Goal: Communication & Community: Ask a question

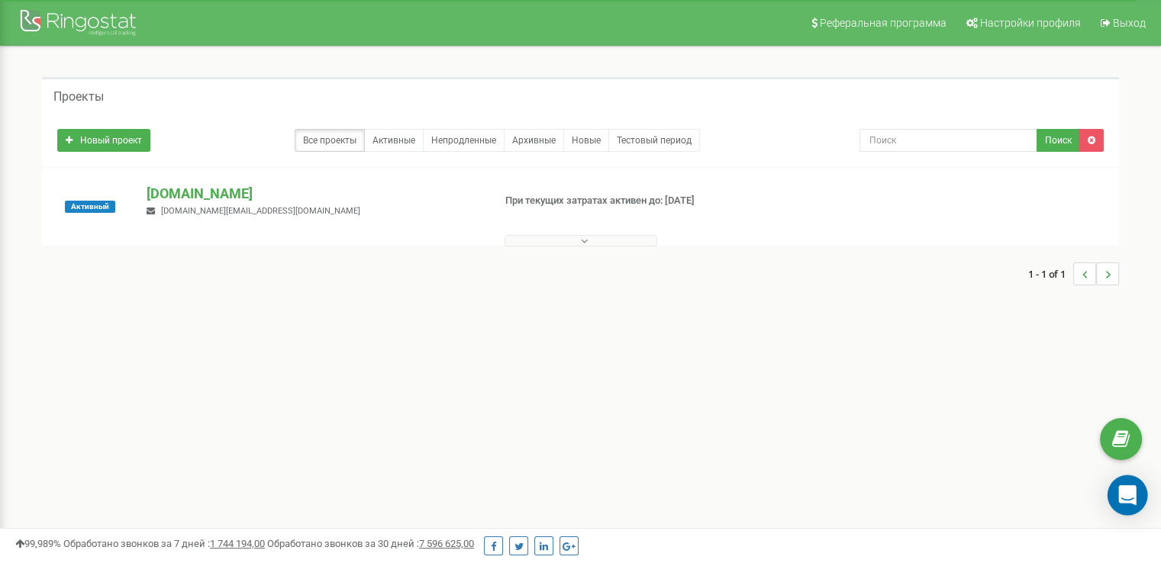
click at [1131, 495] on icon "Open Intercom Messenger" at bounding box center [1127, 495] width 18 height 20
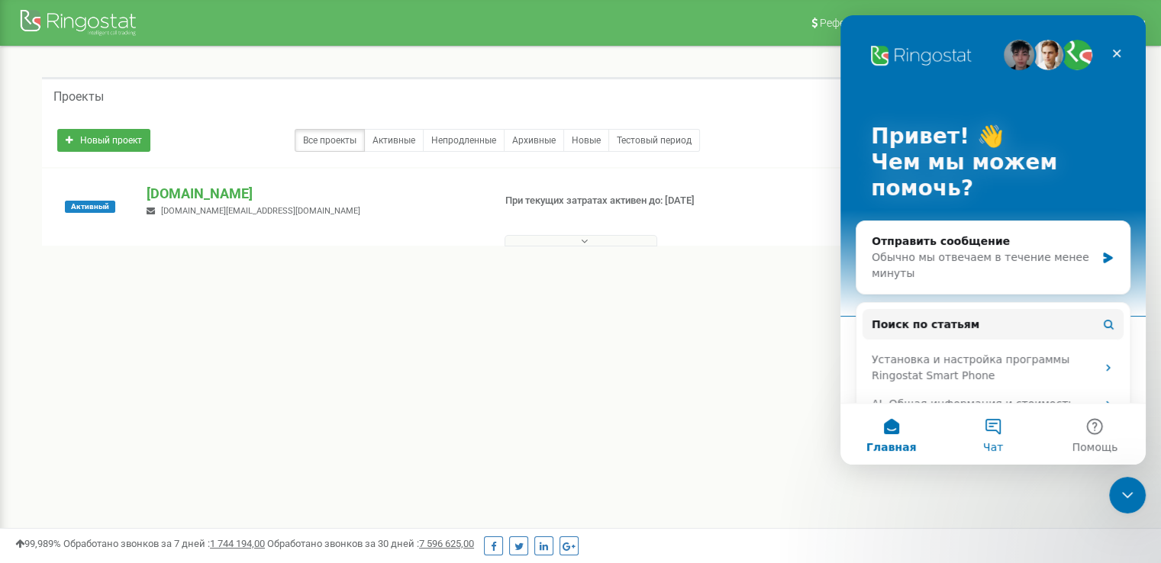
click at [996, 436] on button "Чат" at bounding box center [992, 434] width 101 height 61
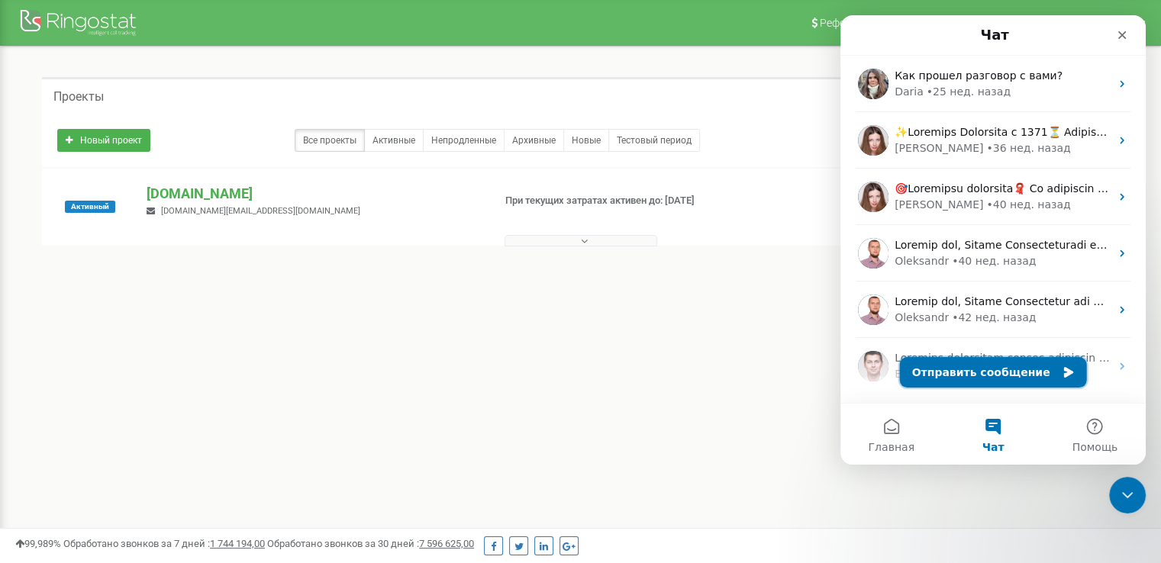
click at [996, 374] on button "Отправить сообщение" at bounding box center [993, 372] width 187 height 31
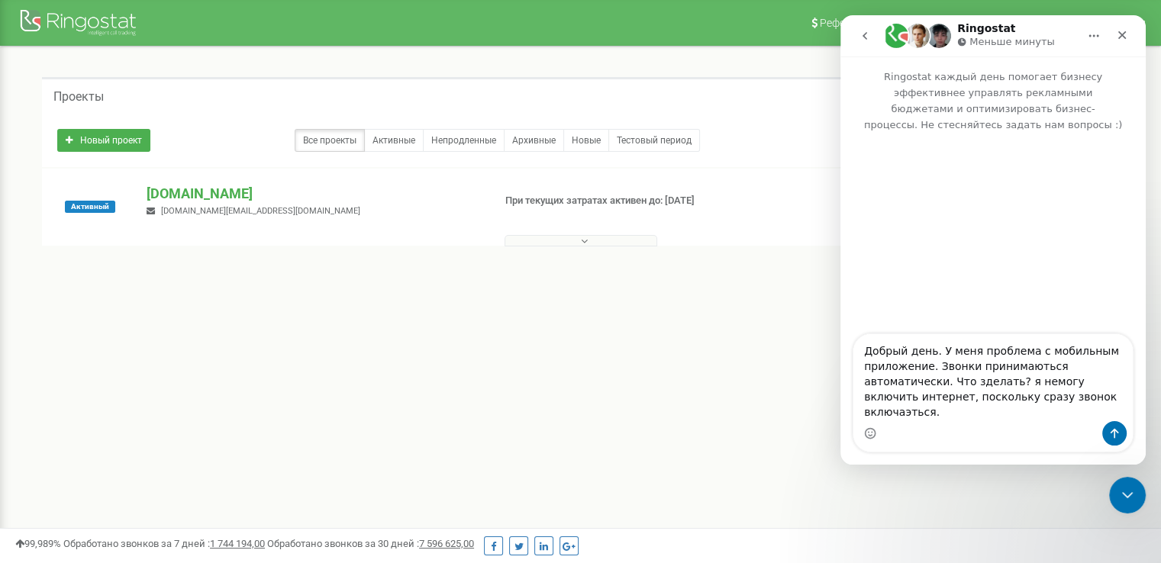
click at [882, 398] on textarea "Добрый день. У меня проблема с мобильным приложение. Звонки принимаються автома…" at bounding box center [992, 377] width 279 height 87
click at [895, 414] on textarea "Добрый день. У меня проблема с мобильным приложение. Звонки принимаються автома…" at bounding box center [992, 377] width 279 height 87
drag, startPoint x: 1001, startPoint y: 411, endPoint x: 990, endPoint y: 411, distance: 10.7
click at [990, 411] on textarea "Добрый день. У меня проблема с мобильным приложение. Звонки принимаються автома…" at bounding box center [992, 377] width 279 height 87
click at [1045, 410] on textarea "Добрый день. У меня проблема с мобильным приложение. Звонки принимаються автома…" at bounding box center [992, 377] width 279 height 87
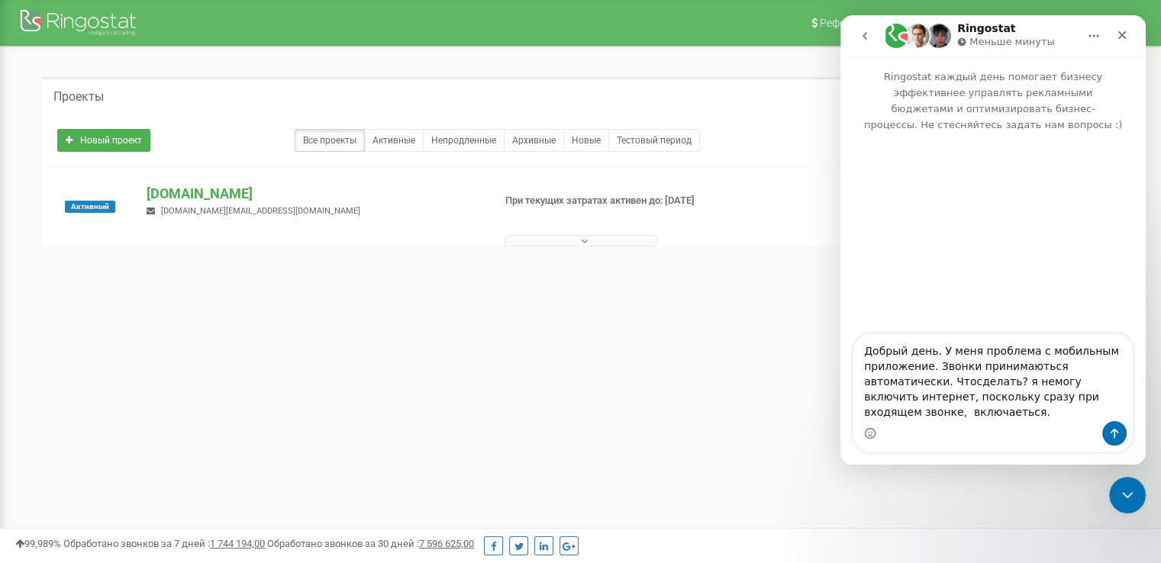
click at [1078, 407] on textarea "Добрый день. У меня проблема с мобильным приложение. Звонки принимаються автома…" at bounding box center [992, 377] width 279 height 87
click at [883, 401] on textarea "Добрый день. У меня проблема с мобильным приложение. Звонки принимаються автома…" at bounding box center [992, 377] width 279 height 87
type textarea "Добрый день. У меня проблема с мобильным приложение. Звонки принимаються автома…"
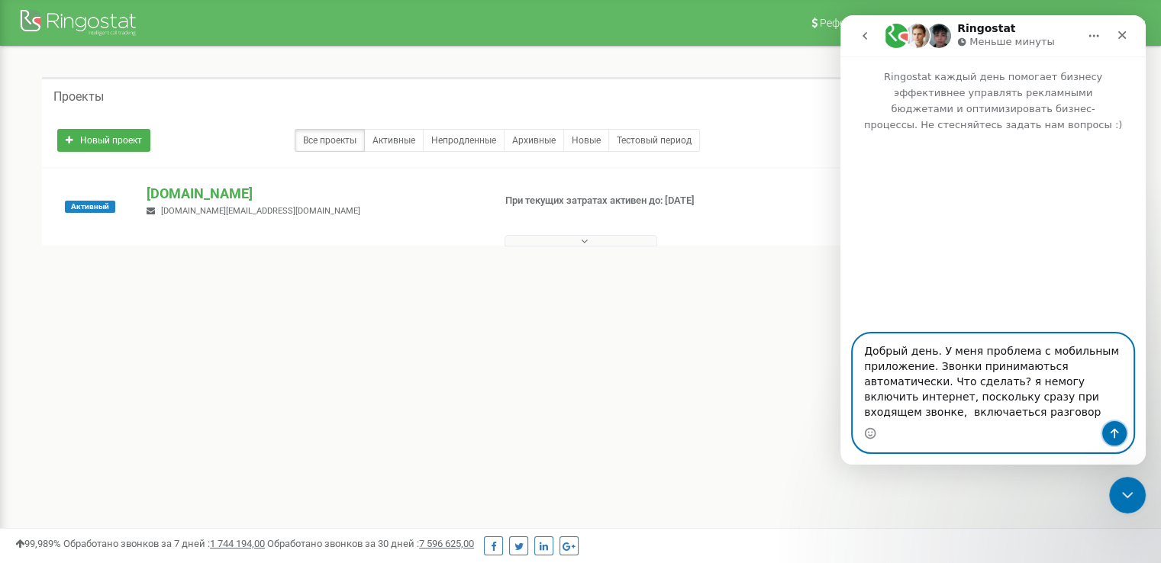
click at [1117, 431] on icon "Отправить сообщение…" at bounding box center [1114, 434] width 8 height 10
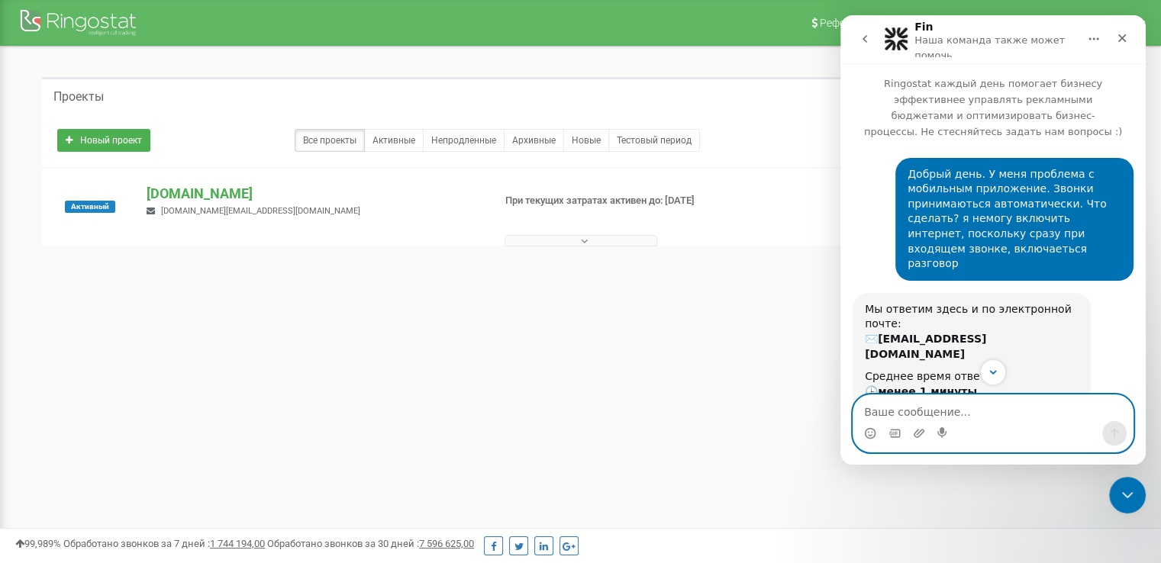
scroll to position [123, 0]
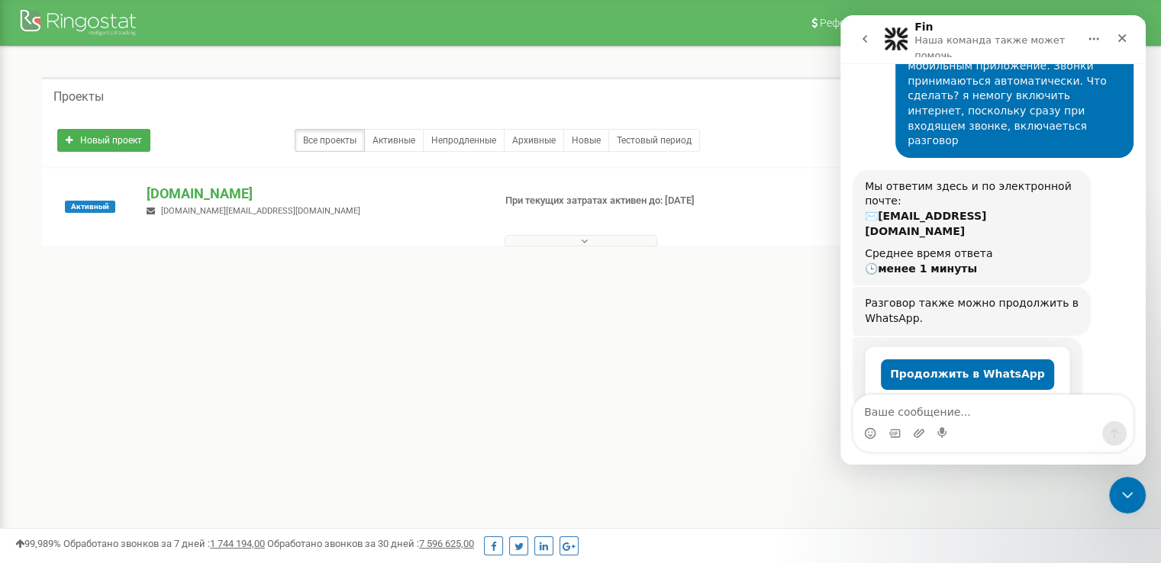
click at [871, 189] on div "Мы ответим здесь и по электронной почте: ✉️ klucartaa@gmail.com" at bounding box center [971, 209] width 214 height 60
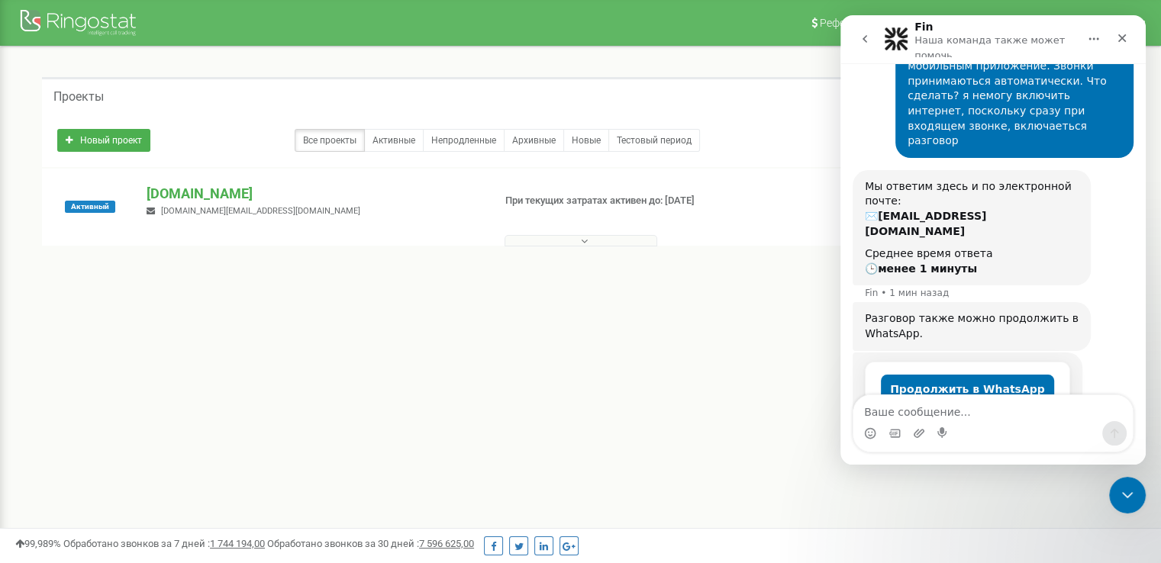
scroll to position [139, 0]
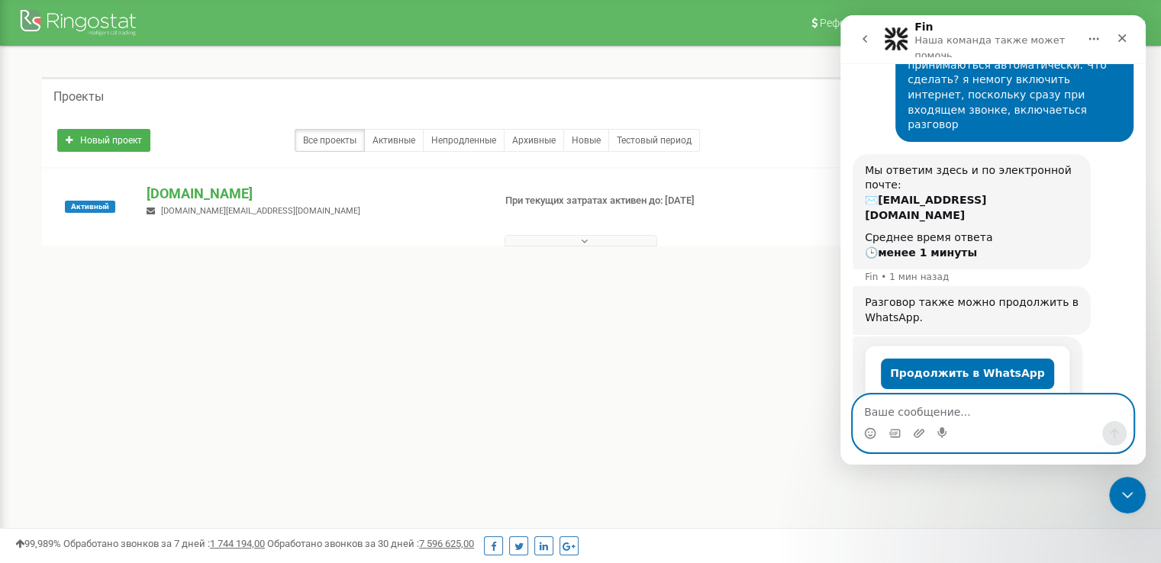
click at [930, 411] on textarea "Ваше сообщение..." at bounding box center [992, 408] width 279 height 26
type textarea "э"
type textarea "ж"
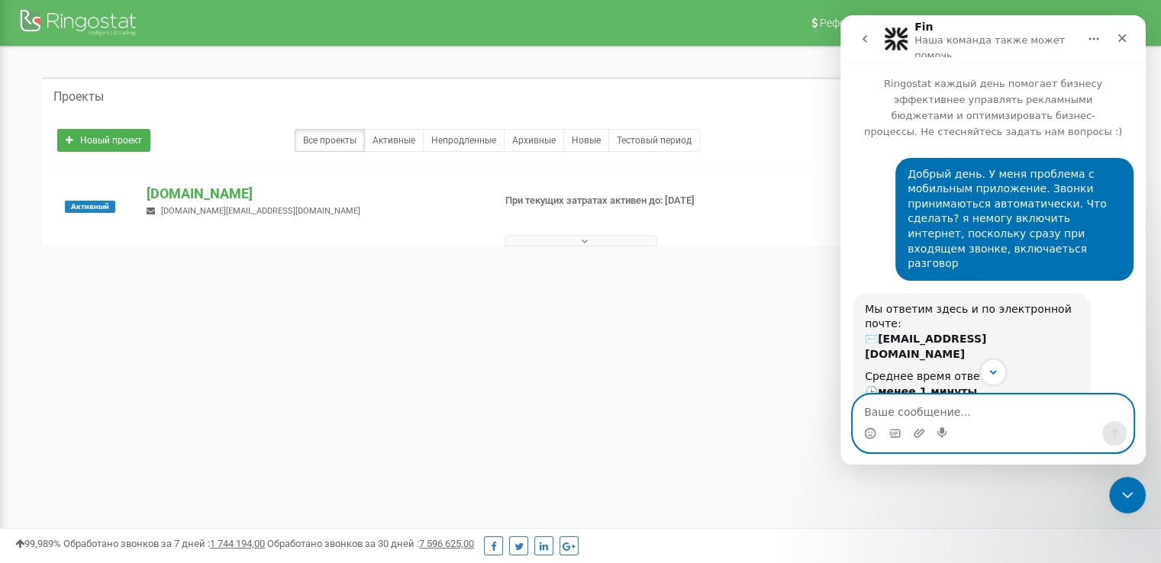
scroll to position [138, 0]
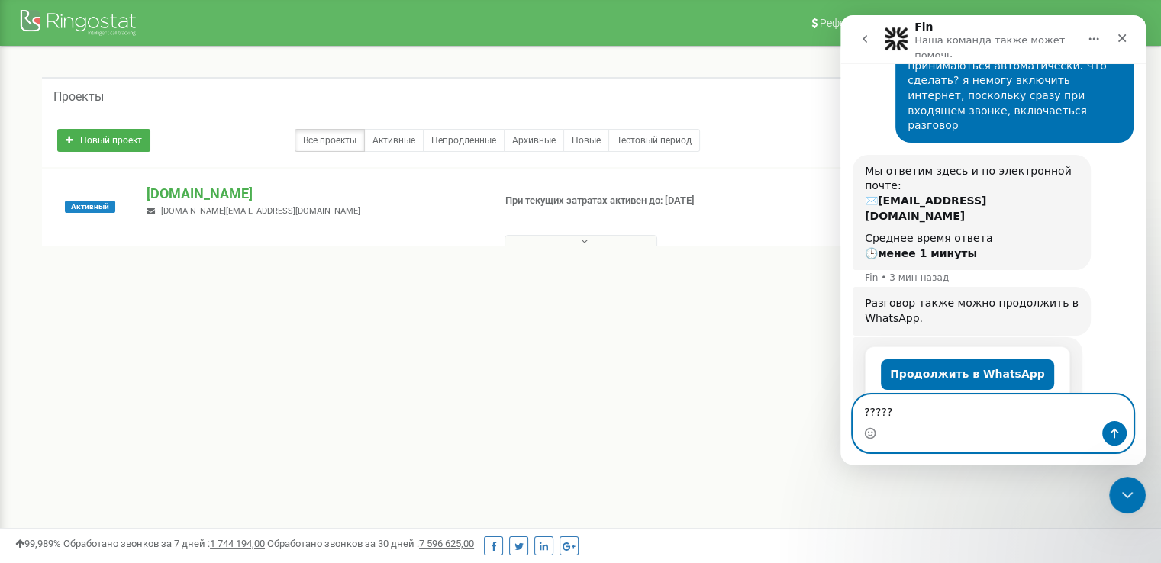
type textarea "??????"
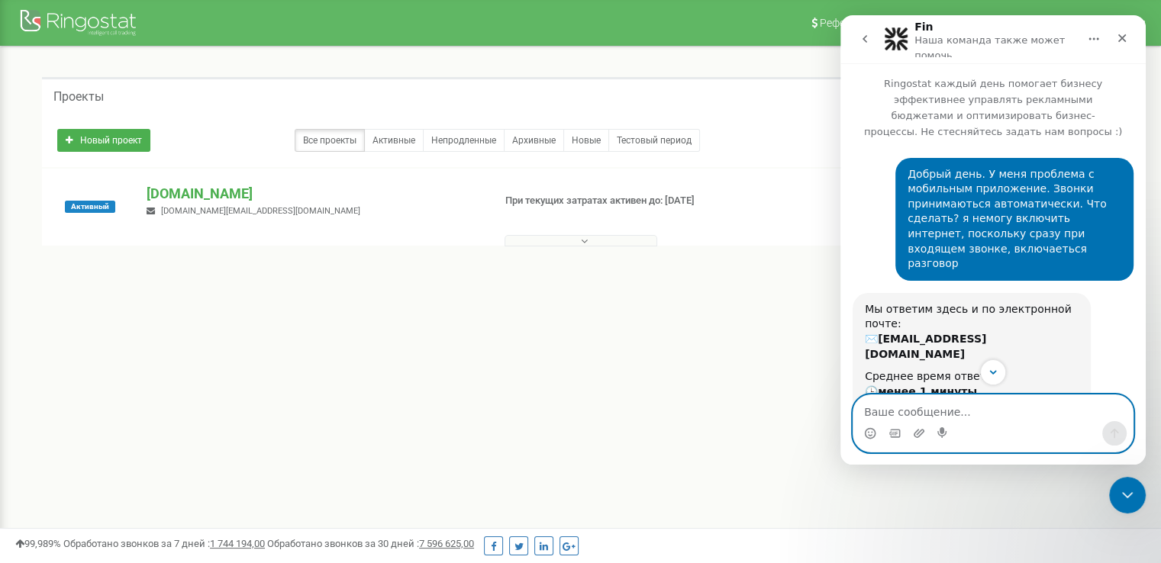
scroll to position [184, 0]
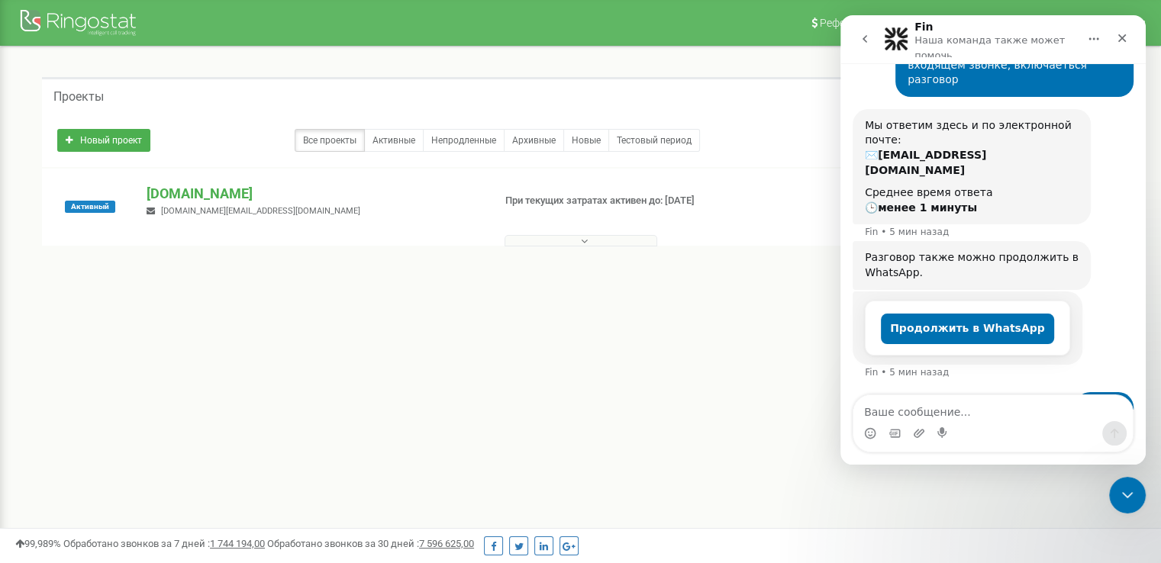
click at [858, 40] on icon "go back" at bounding box center [864, 39] width 12 height 12
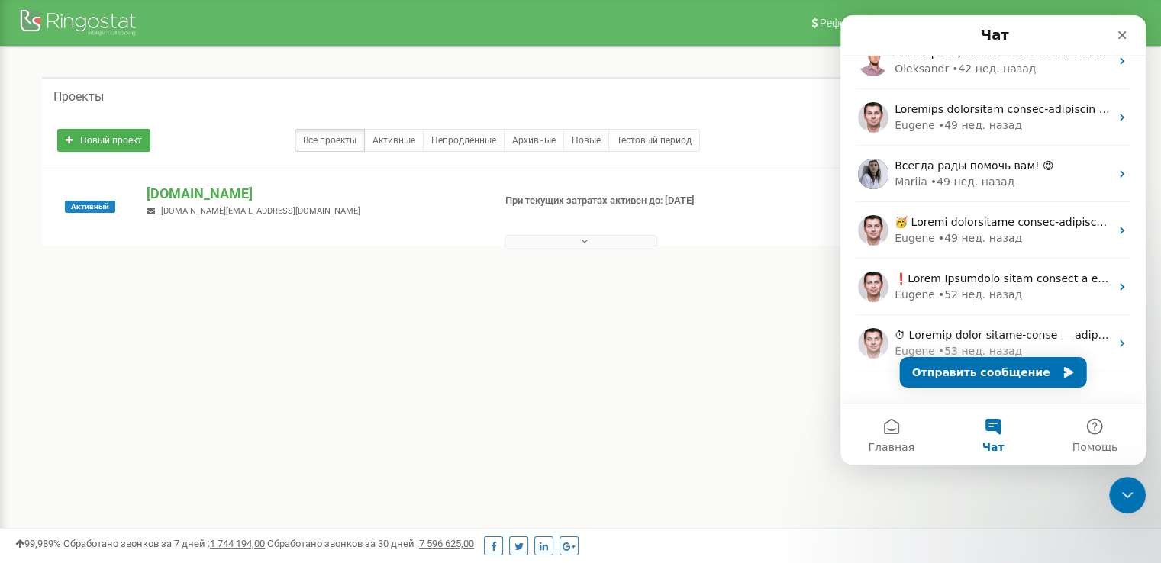
scroll to position [335, 0]
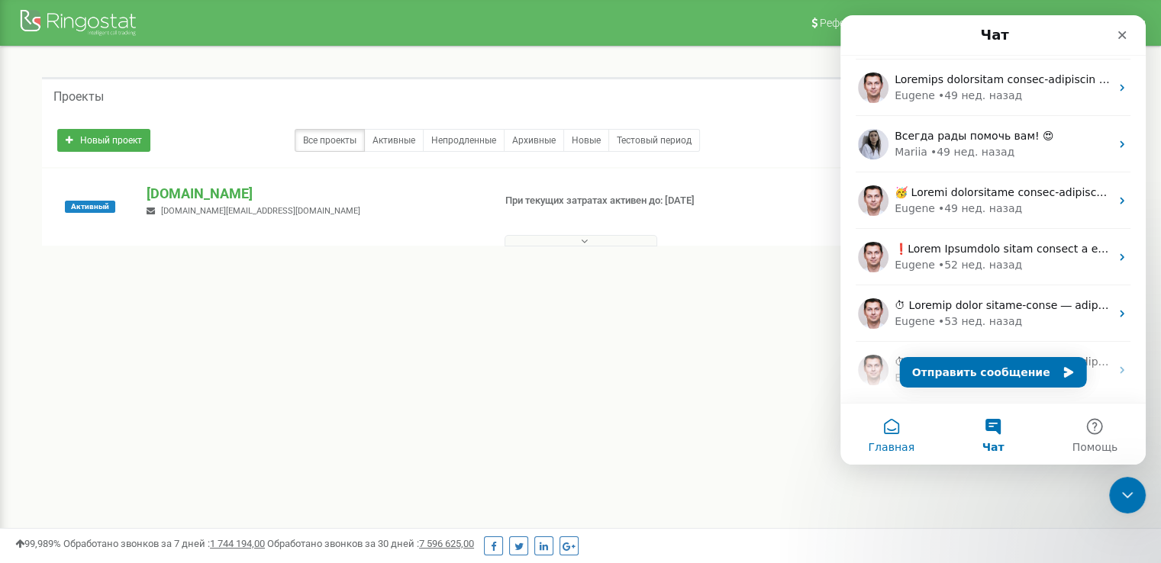
click at [897, 435] on button "Главная" at bounding box center [890, 434] width 101 height 61
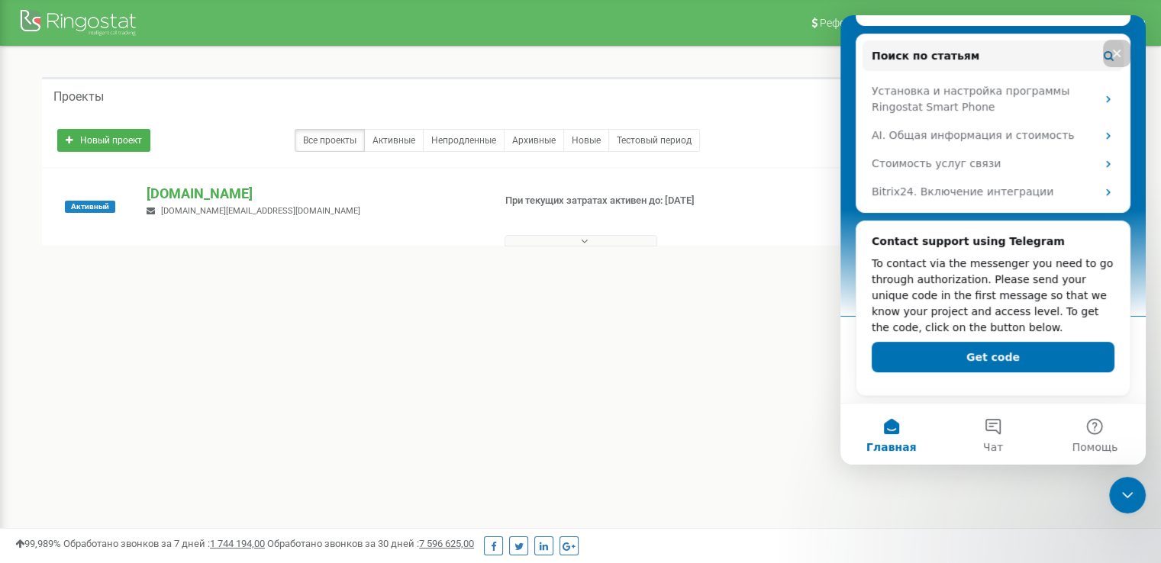
scroll to position [0, 0]
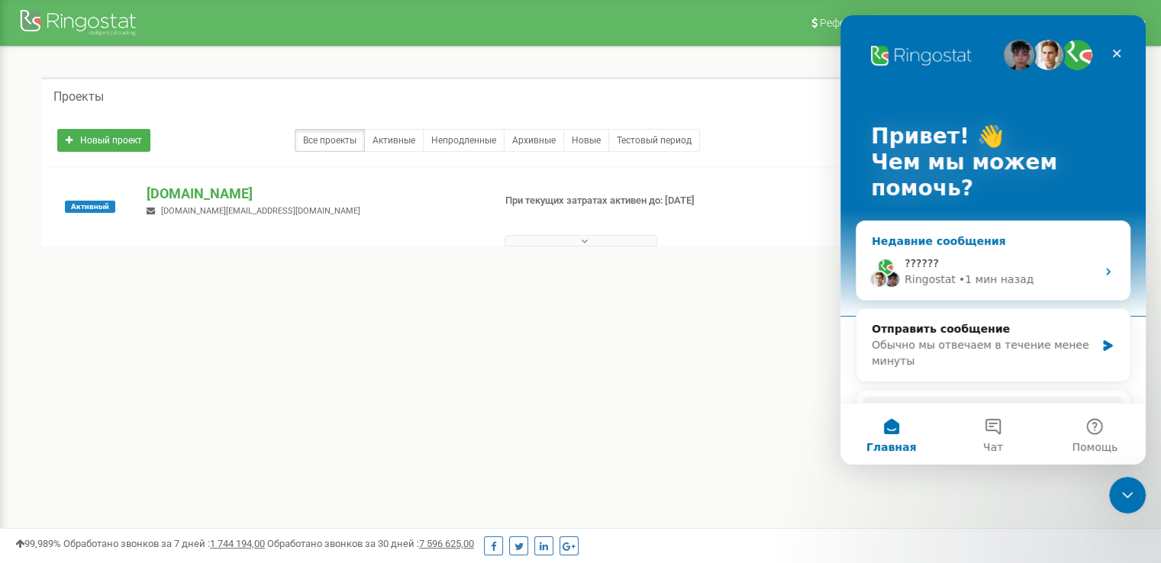
click at [948, 278] on div "Ringostat" at bounding box center [929, 280] width 51 height 16
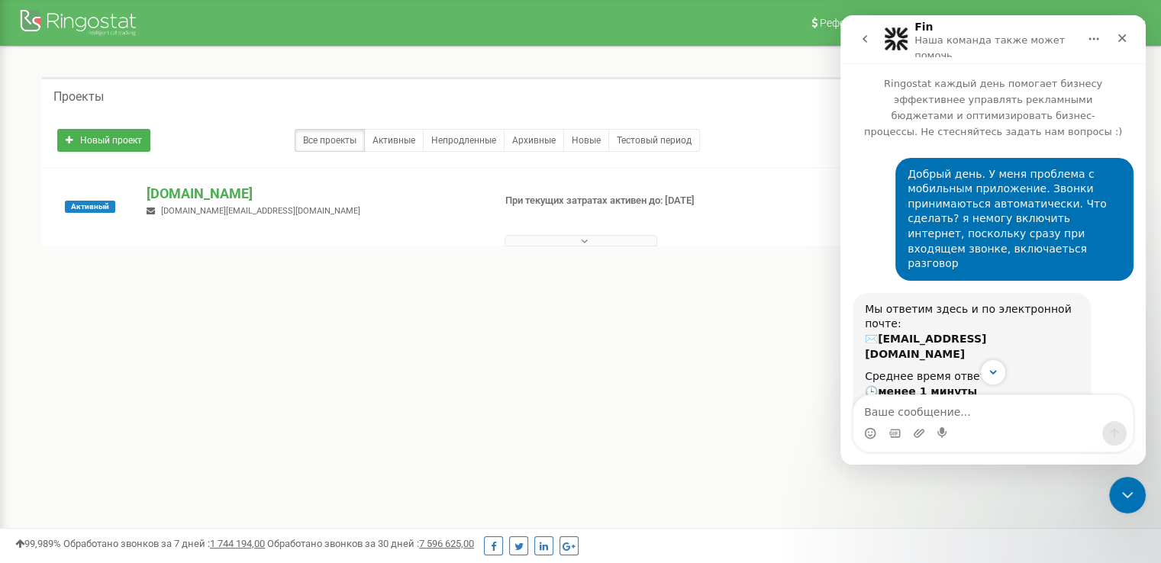
scroll to position [169, 0]
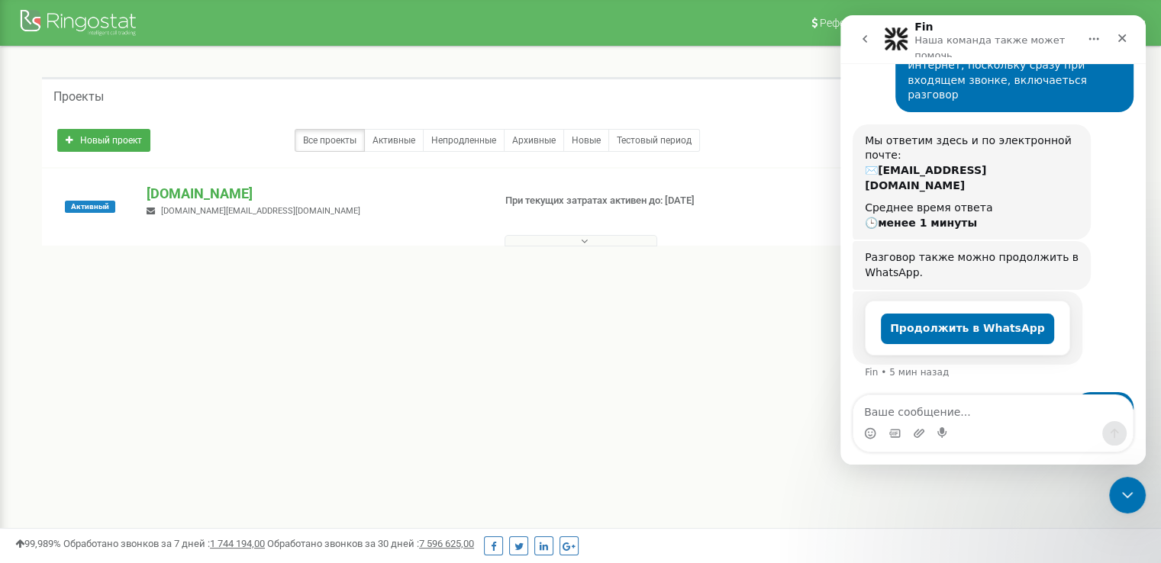
click at [859, 41] on icon "go back" at bounding box center [864, 39] width 12 height 12
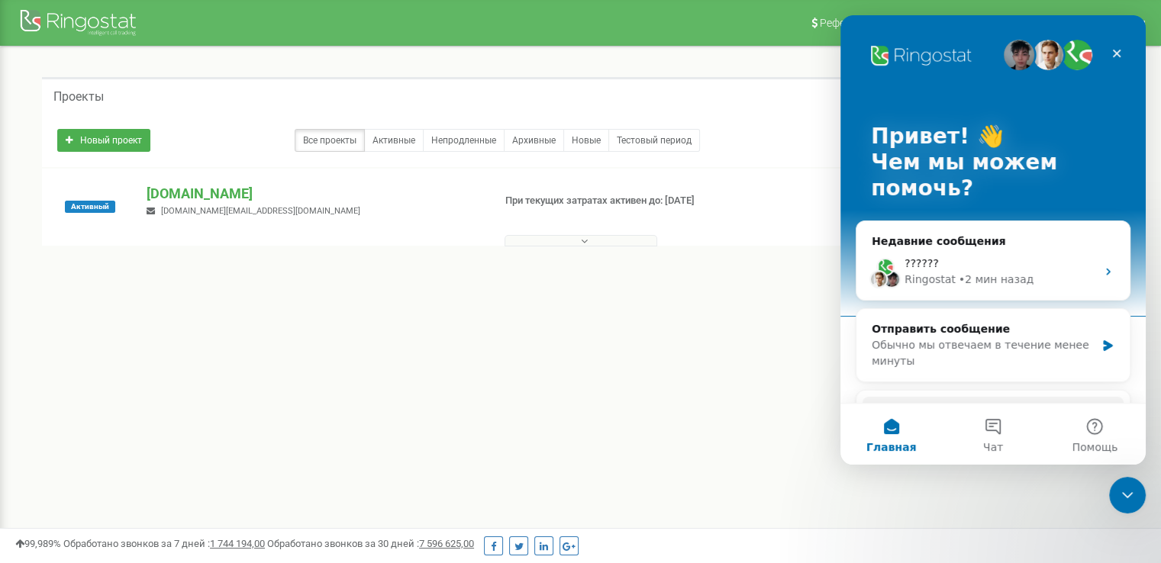
scroll to position [305, 0]
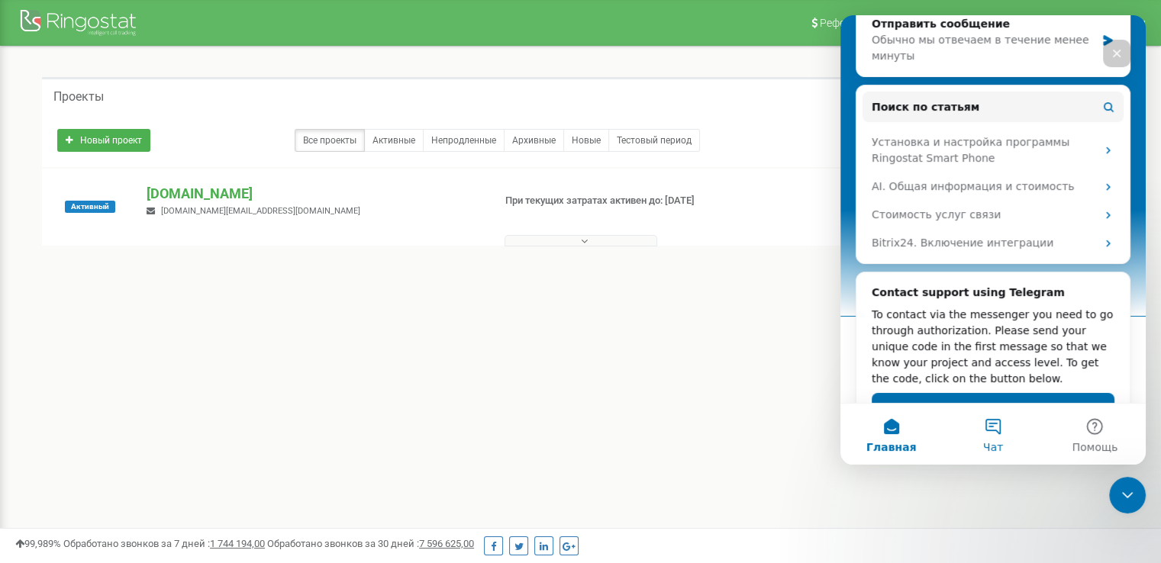
click at [997, 442] on span "Чат" at bounding box center [993, 447] width 20 height 11
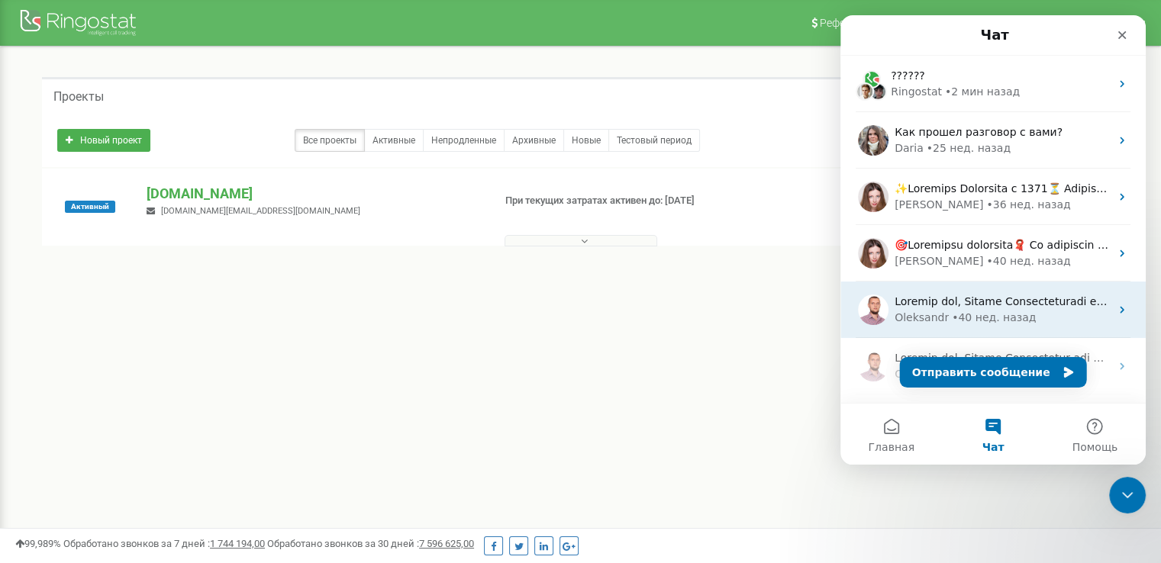
click at [930, 320] on div "Oleksandr" at bounding box center [921, 318] width 54 height 16
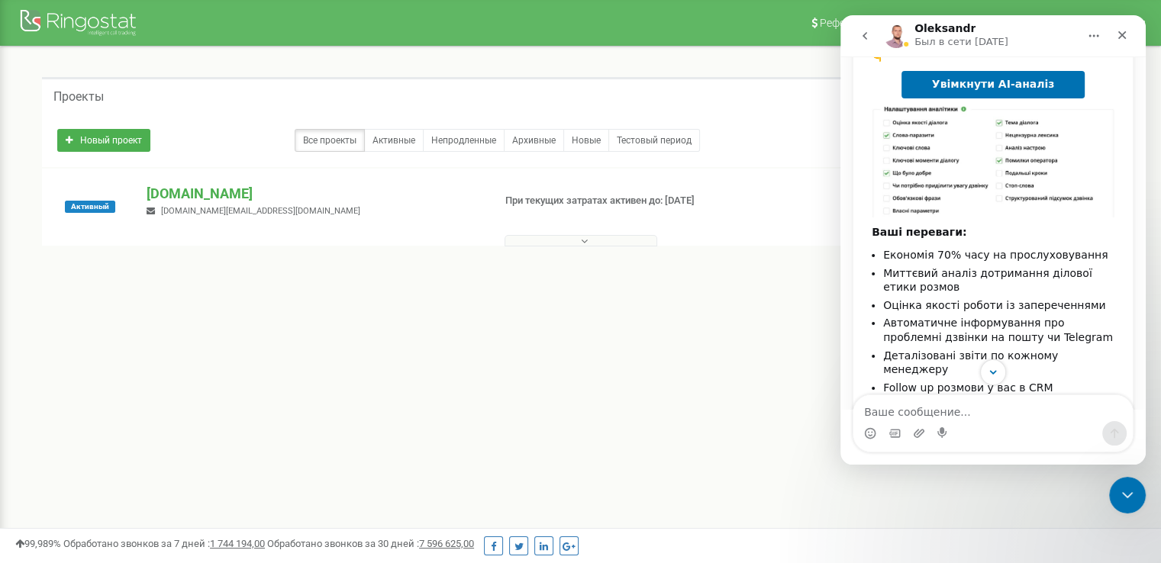
scroll to position [0, 0]
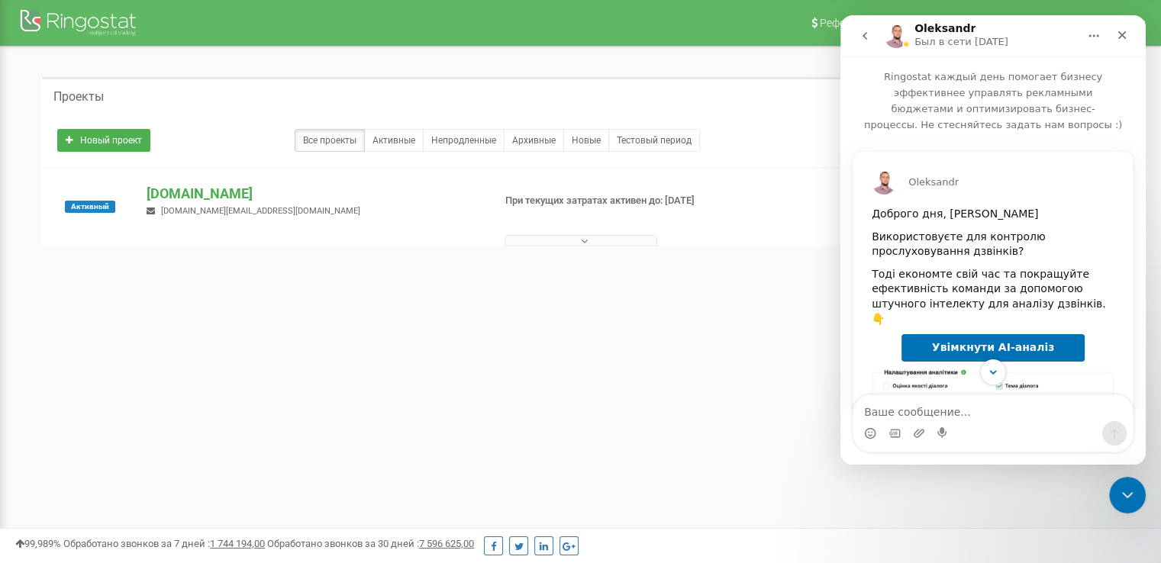
click at [864, 38] on icon "go back" at bounding box center [864, 36] width 12 height 12
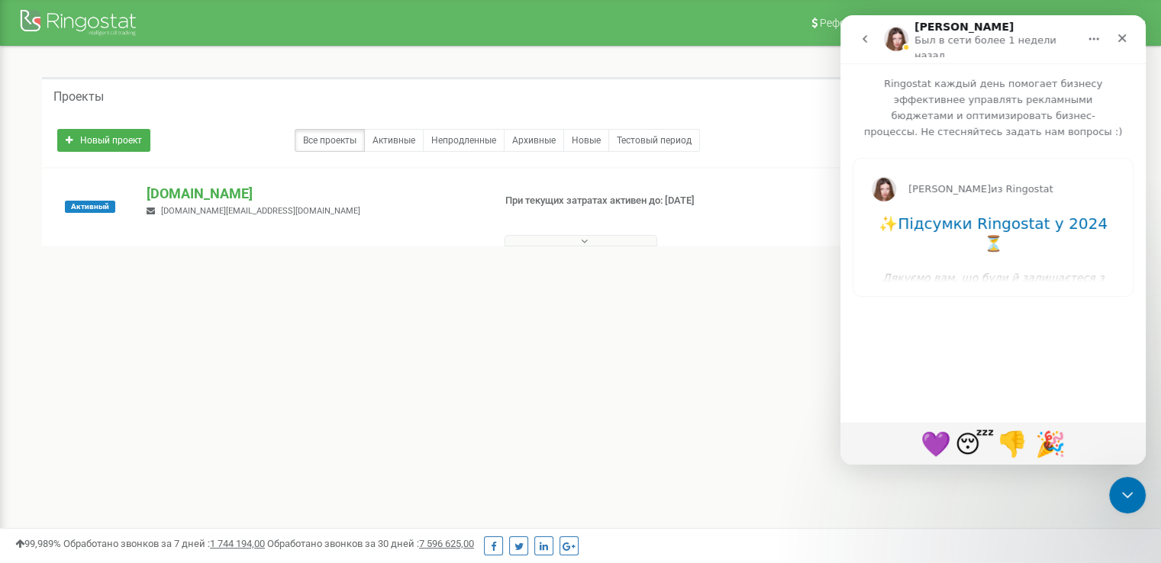
click at [860, 37] on icon "go back" at bounding box center [864, 39] width 12 height 12
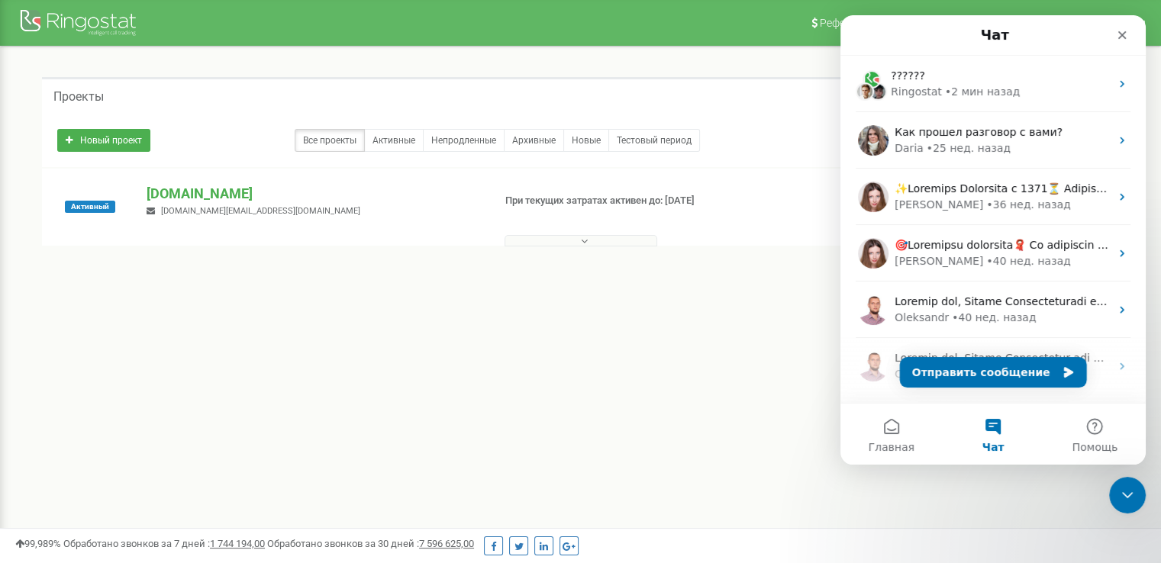
scroll to position [391, 0]
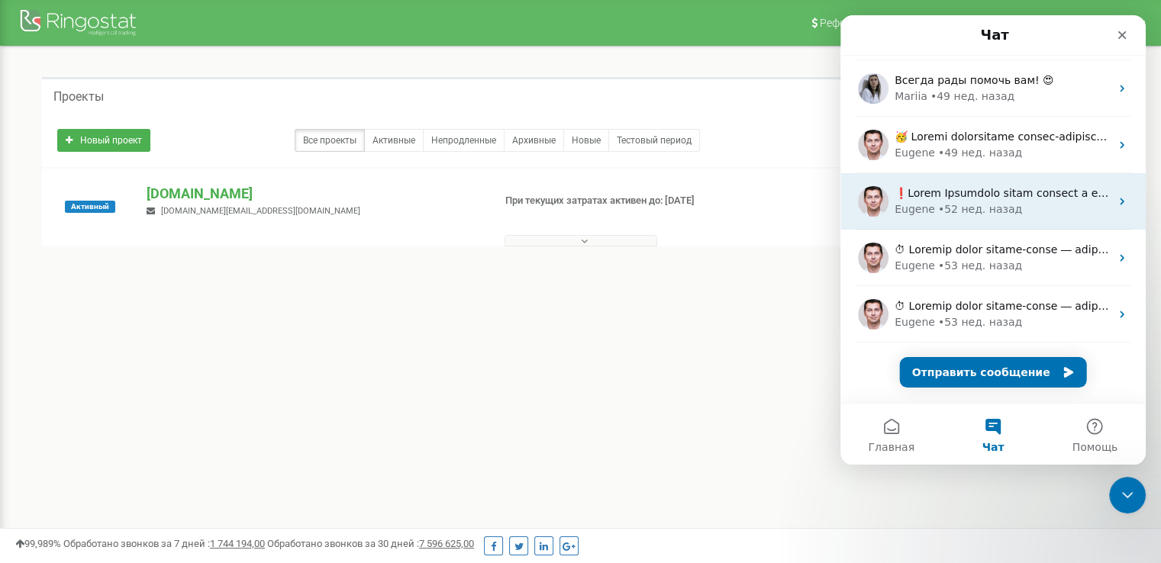
click at [951, 201] on div "• 52 нед. назад" at bounding box center [980, 209] width 84 height 16
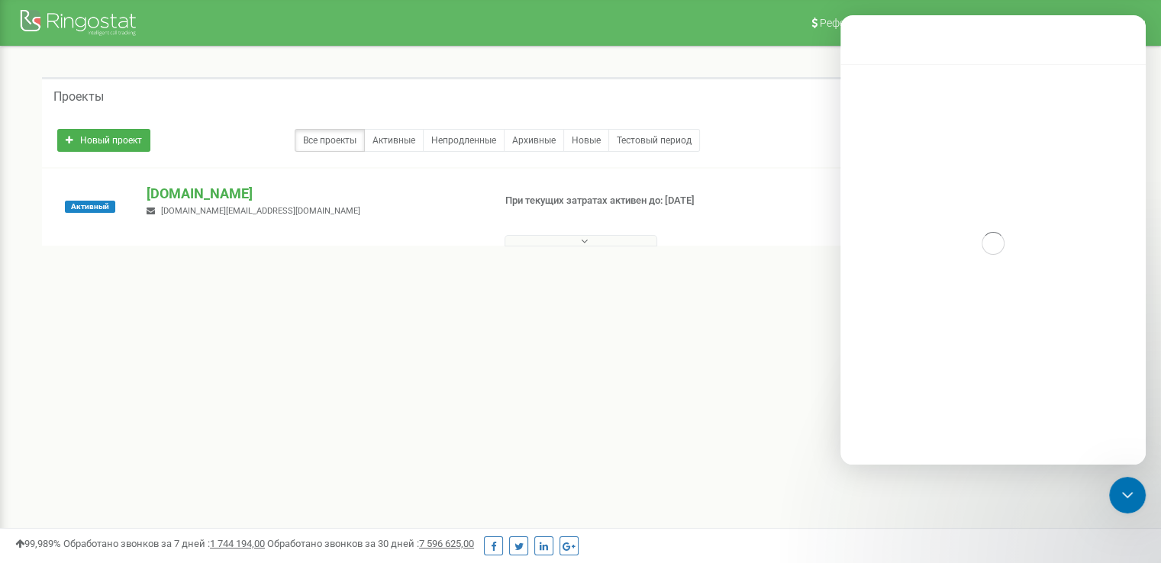
scroll to position [330, 0]
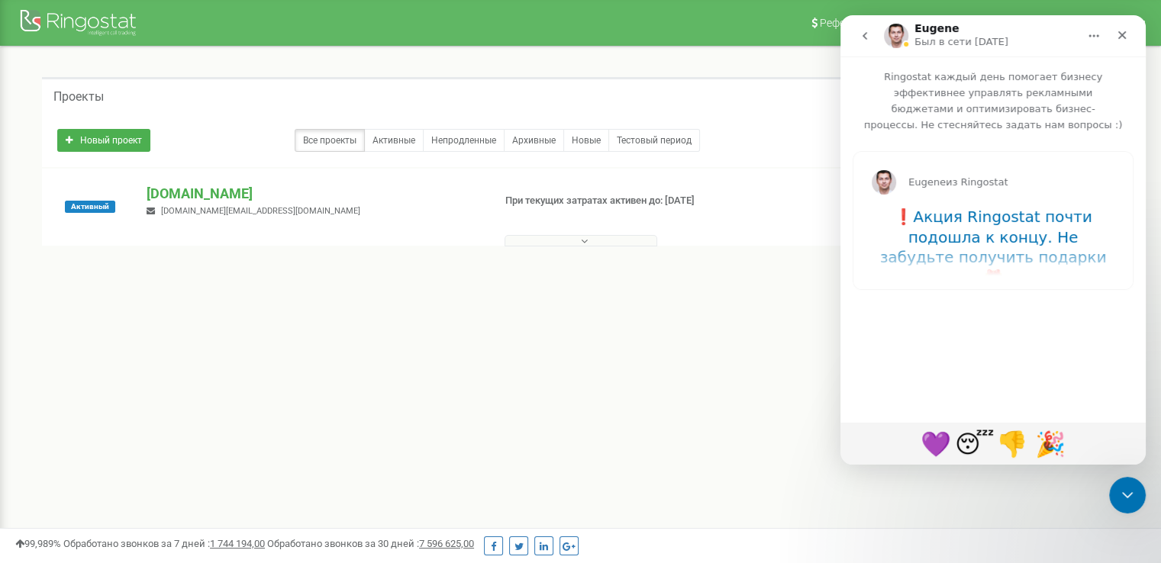
click at [869, 39] on icon "go back" at bounding box center [864, 36] width 12 height 12
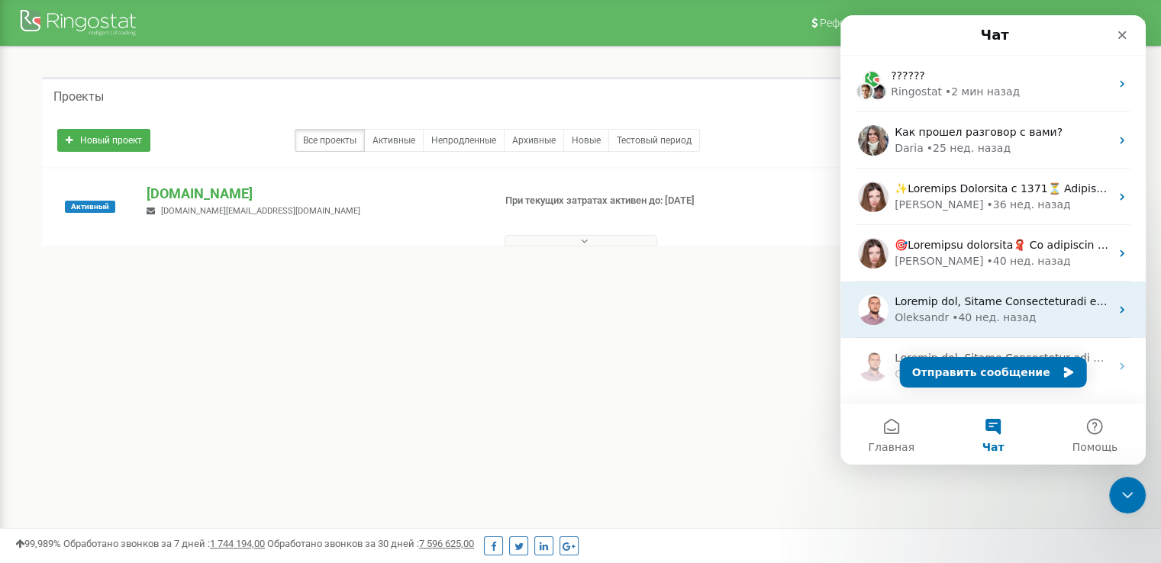
click at [965, 311] on div "• 40 нед. назад" at bounding box center [993, 318] width 84 height 16
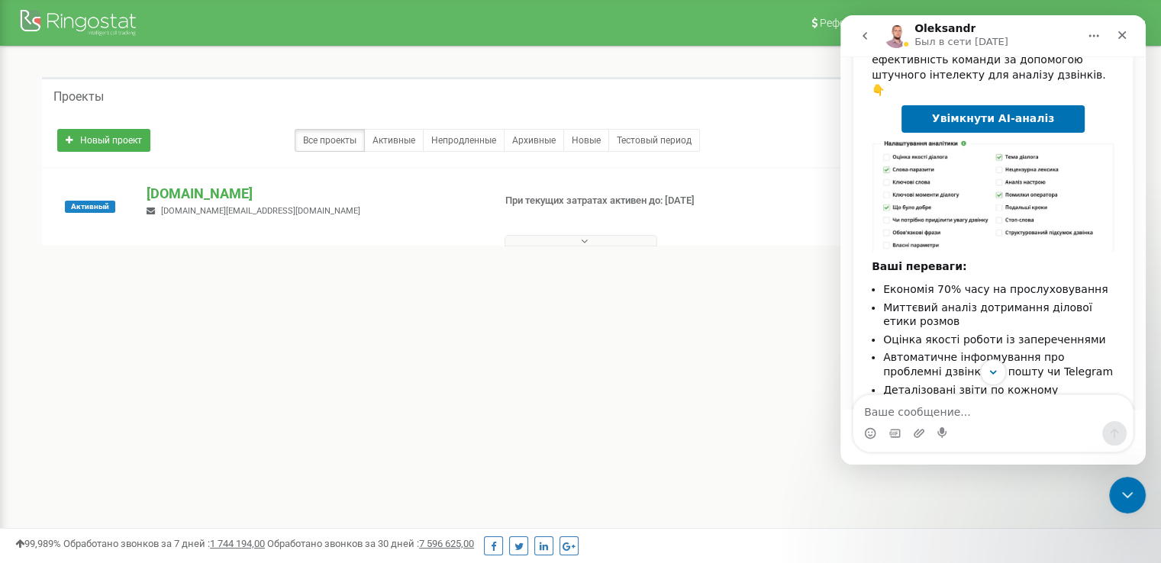
scroll to position [305, 0]
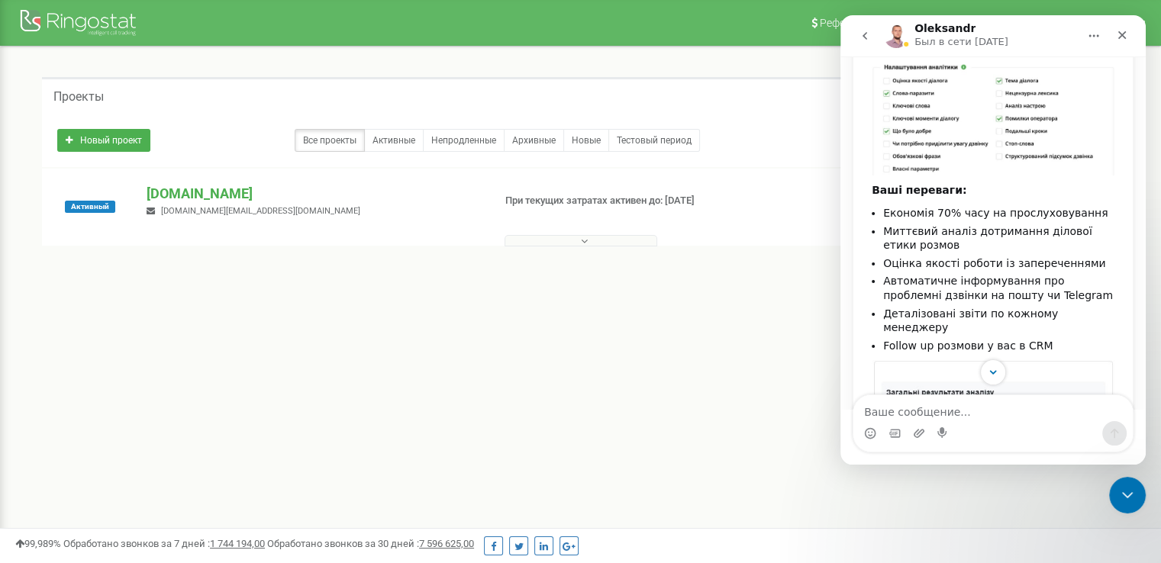
click at [860, 33] on icon "go back" at bounding box center [864, 36] width 12 height 12
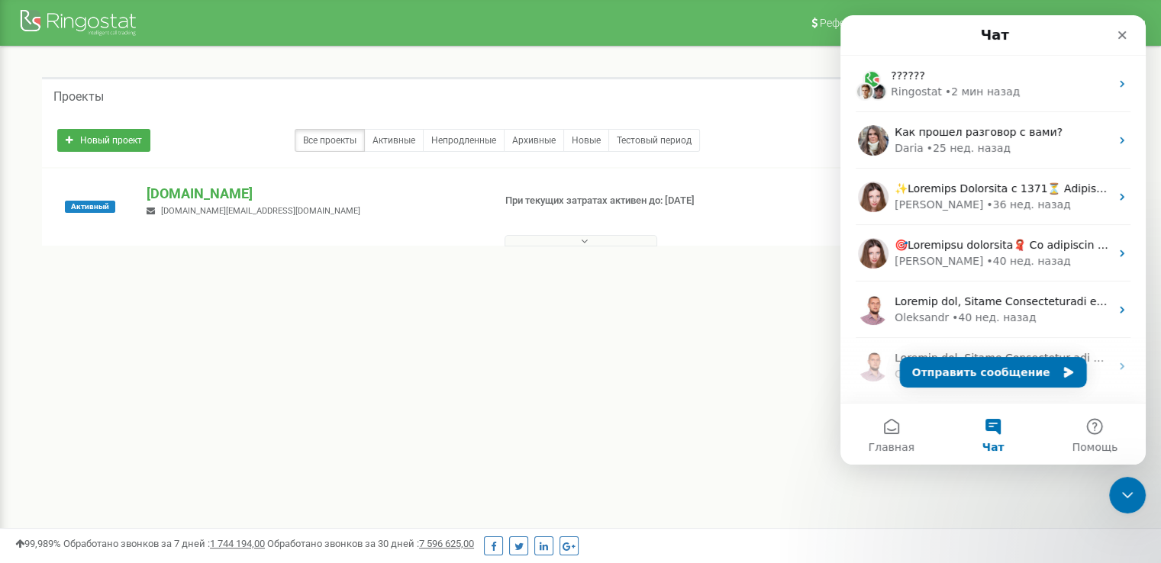
scroll to position [0, 0]
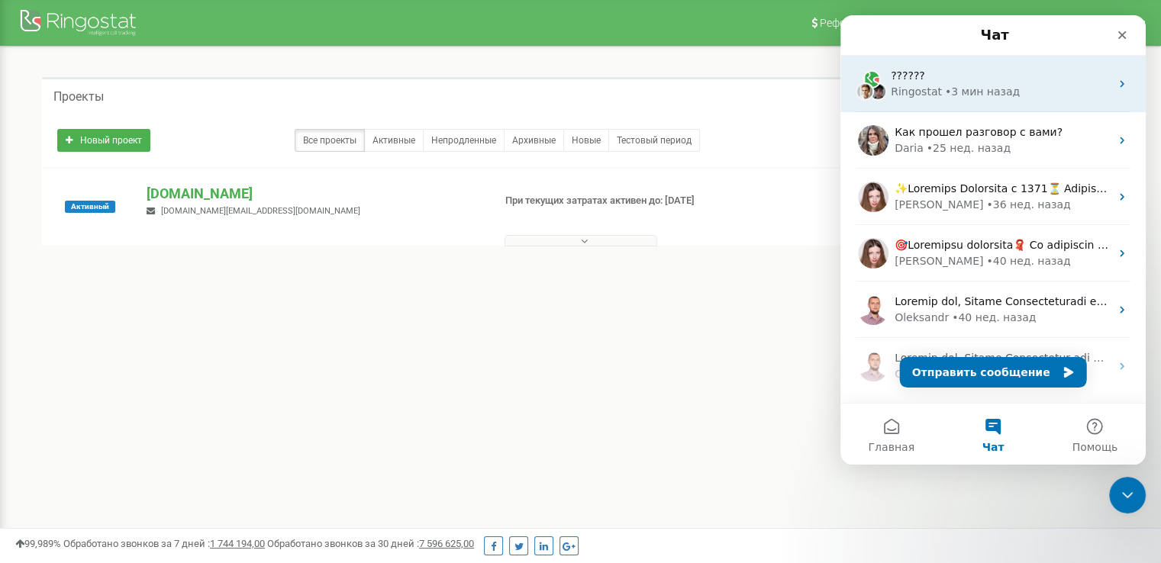
click at [932, 85] on div "Ringostat" at bounding box center [915, 92] width 51 height 16
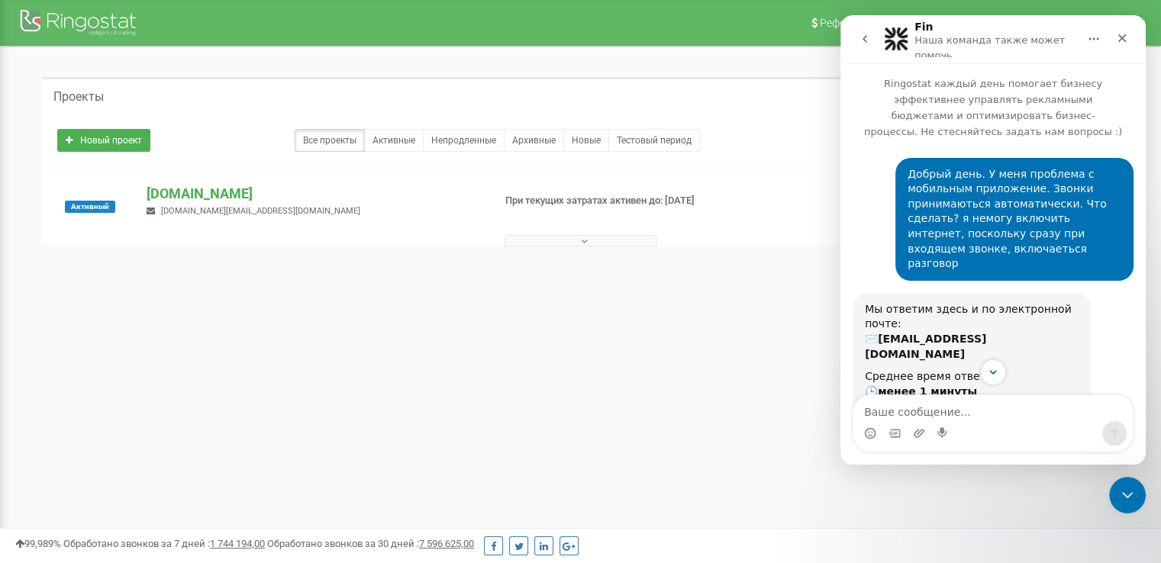
scroll to position [169, 0]
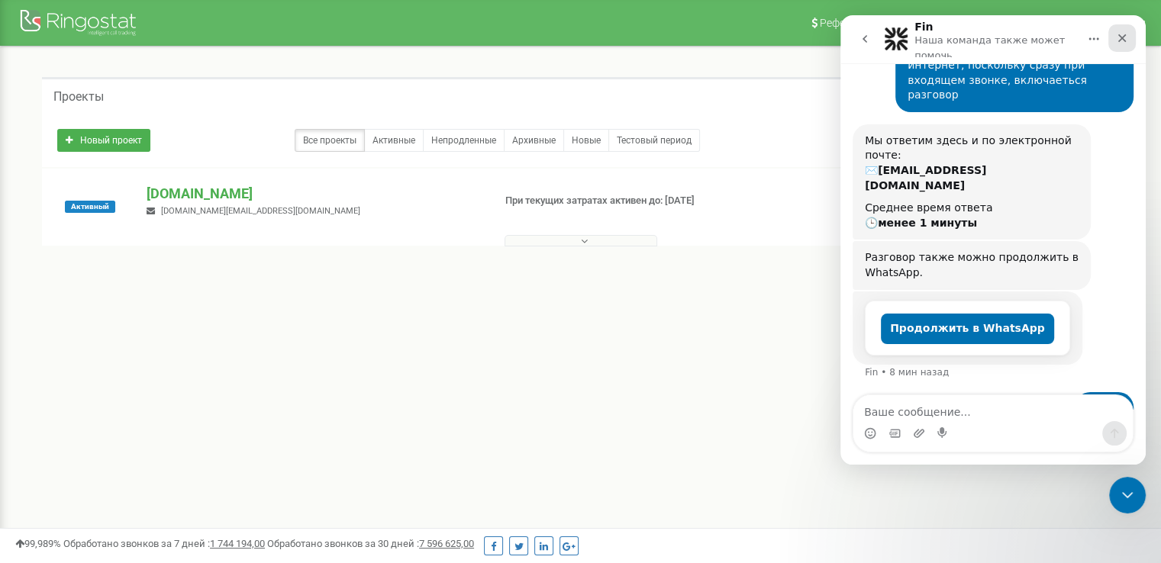
click at [1121, 33] on icon "Закрыть" at bounding box center [1122, 38] width 12 height 12
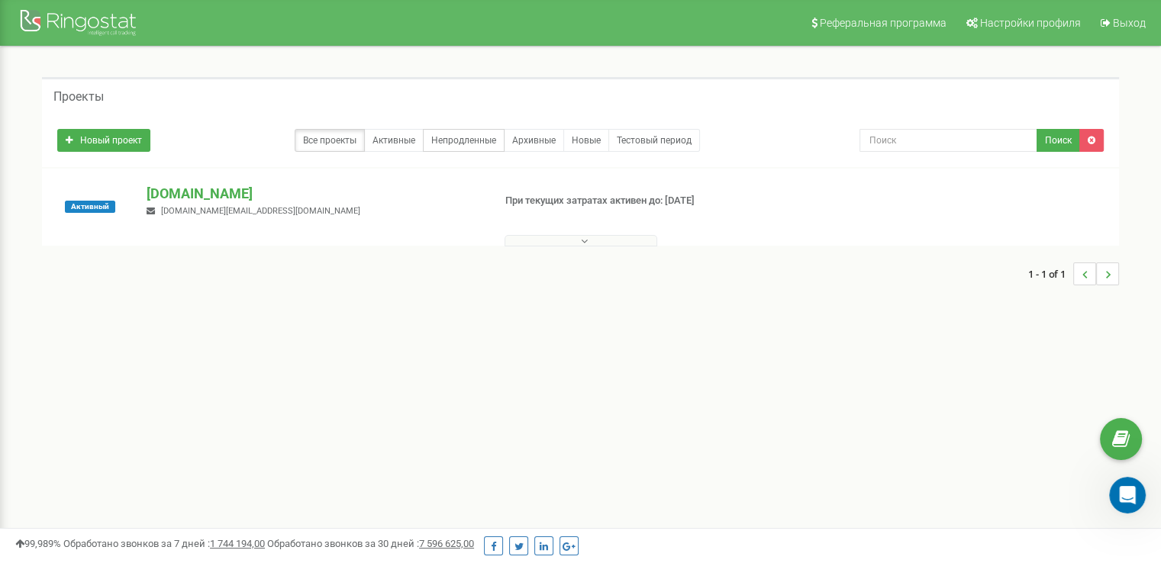
scroll to position [169, 0]
click at [1113, 449] on icon at bounding box center [1121, 439] width 18 height 23
click at [1126, 505] on div "Открыть службу сообщений Intercom" at bounding box center [1125, 493] width 50 height 50
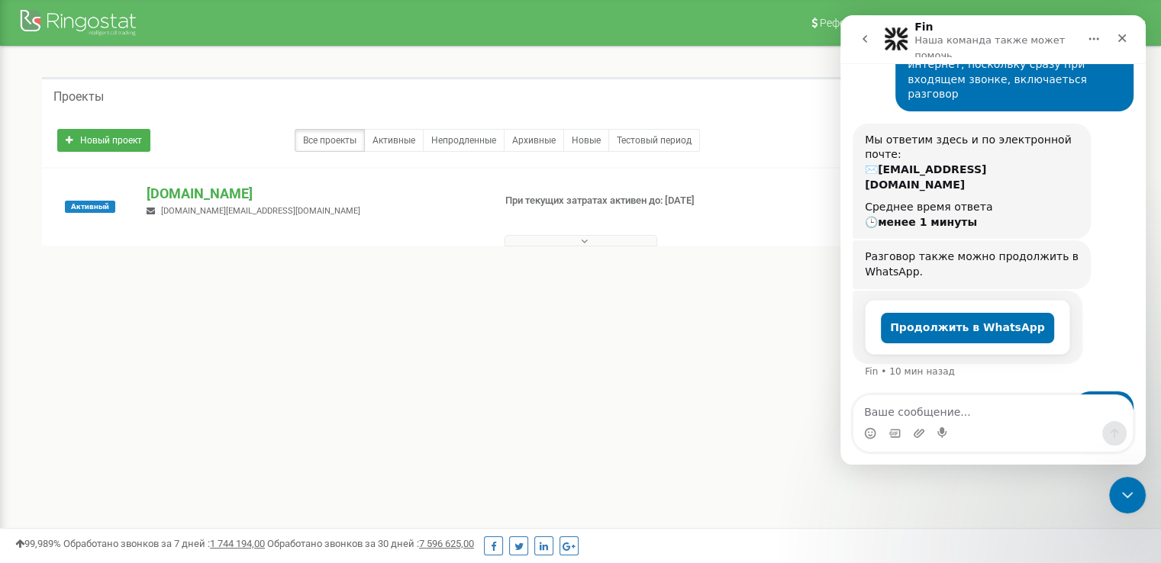
click at [867, 36] on icon "go back" at bounding box center [864, 39] width 12 height 12
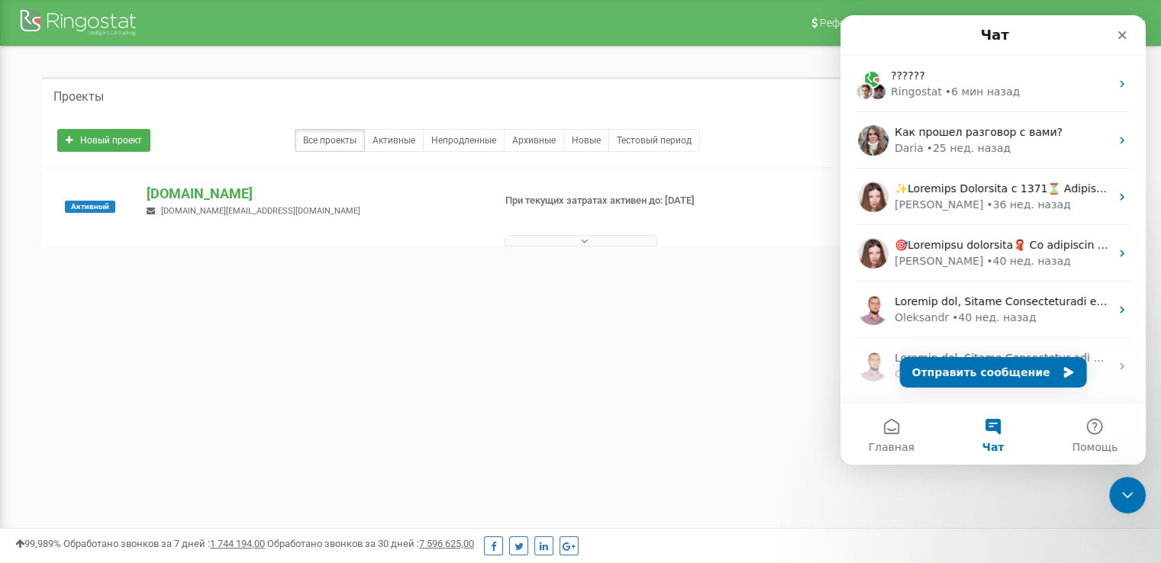
scroll to position [0, 0]
click at [961, 376] on button "Отправить сообщение" at bounding box center [993, 372] width 187 height 31
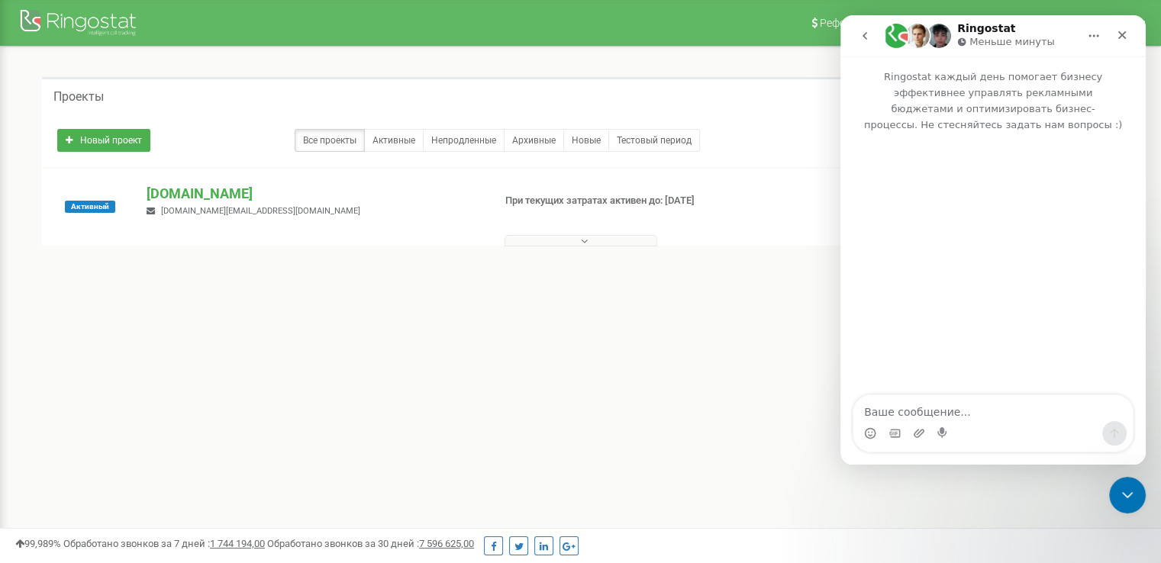
click at [853, 37] on button "go back" at bounding box center [864, 35] width 29 height 29
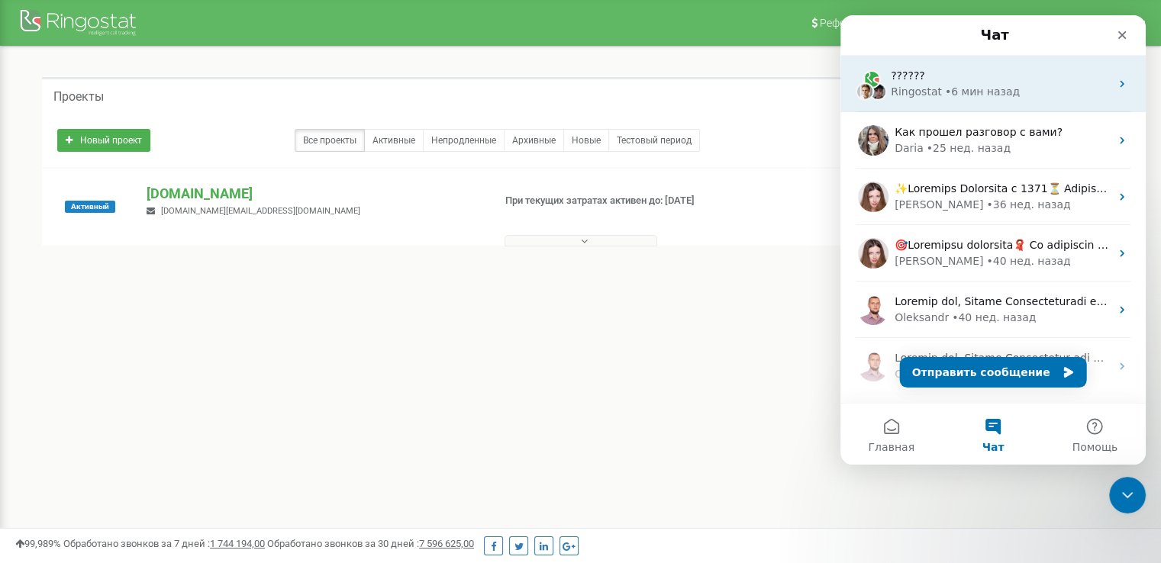
click at [910, 92] on div "Ringostat" at bounding box center [915, 92] width 51 height 16
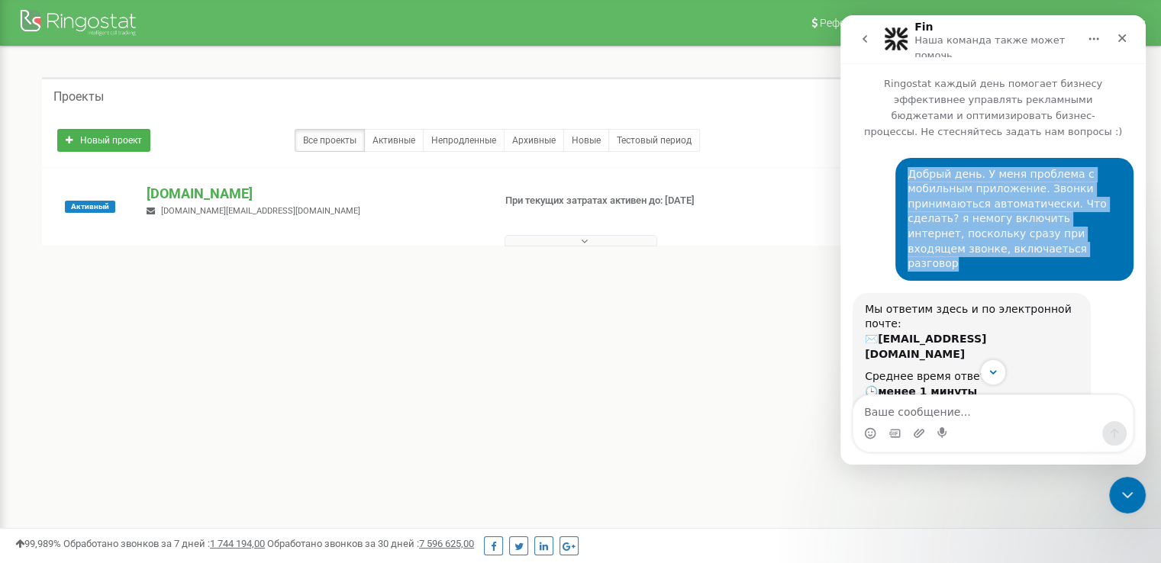
drag, startPoint x: 899, startPoint y: 156, endPoint x: 1000, endPoint y: 205, distance: 112.6
click at [1065, 240] on div "Добрый день. У меня проблема с мобильным приложение. Звонки принимаються автома…" at bounding box center [1014, 219] width 238 height 123
copy div "Добрый день. У меня проблема с мобильным приложение. Звонки принимаються автома…"
click at [1001, 365] on button "Scroll to bottom" at bounding box center [992, 372] width 28 height 28
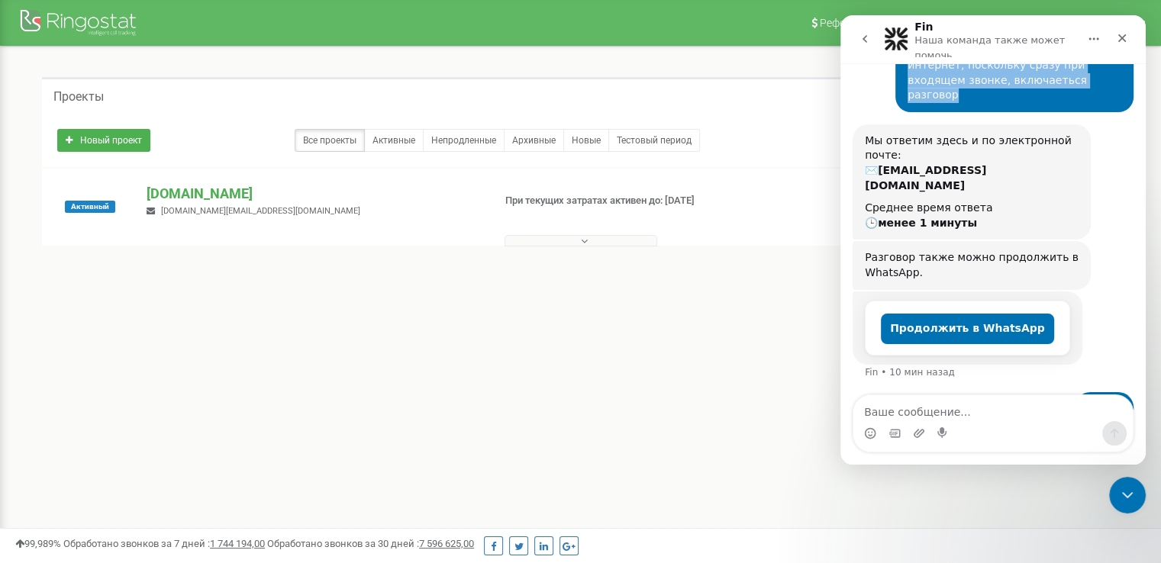
click at [864, 40] on icon "go back" at bounding box center [864, 39] width 12 height 12
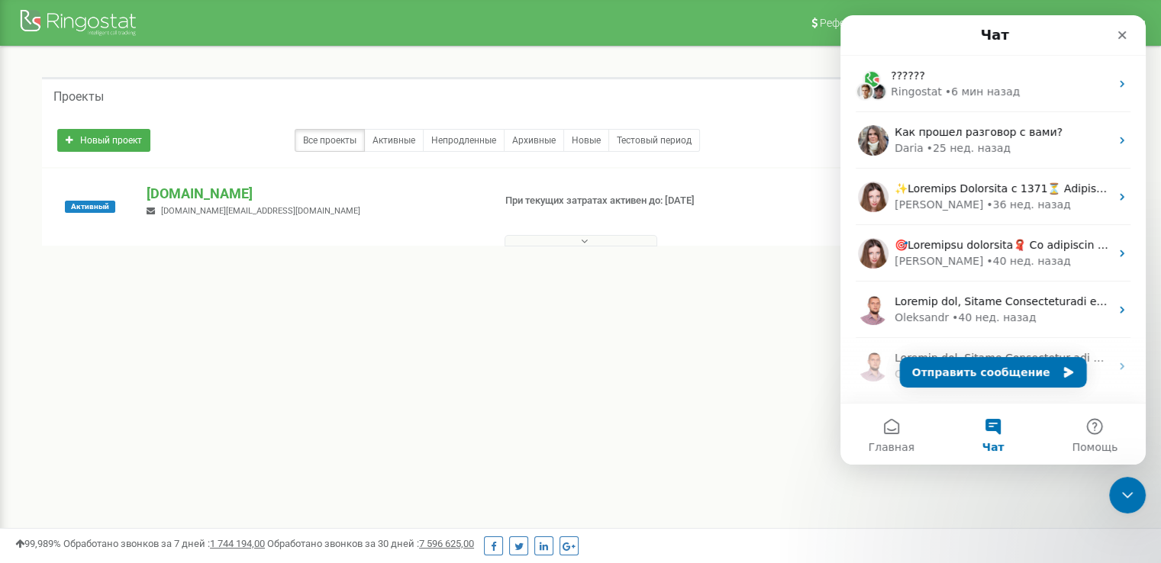
scroll to position [0, 0]
click at [996, 373] on button "Отправить сообщение" at bounding box center [993, 372] width 187 height 31
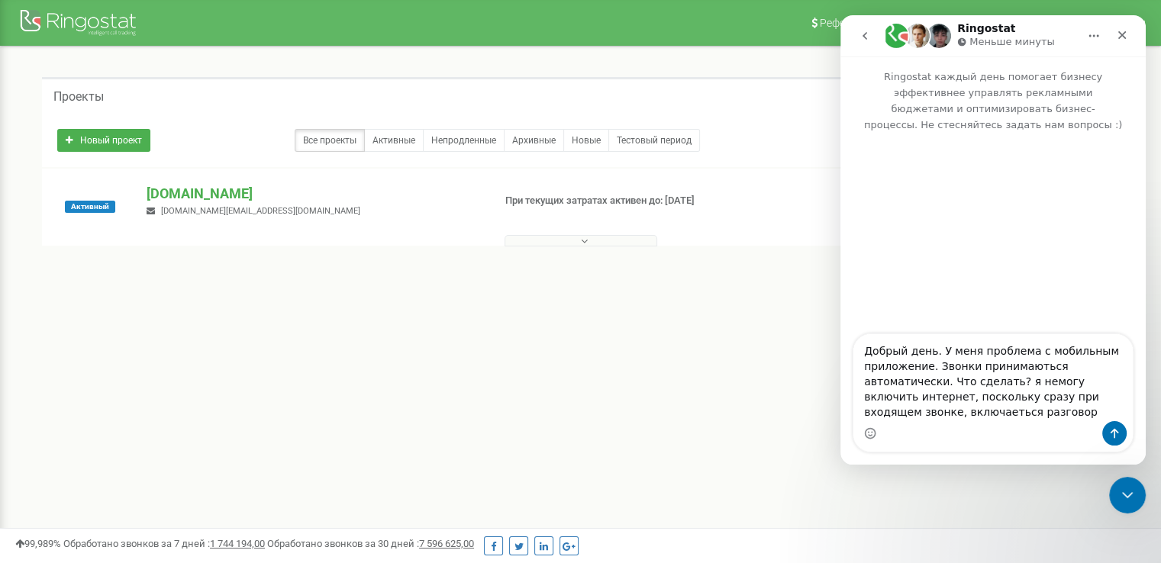
scroll to position [13, 0]
type textarea "Добрый день. У меня проблема с мобильным приложение. Звонки принимаються автома…"
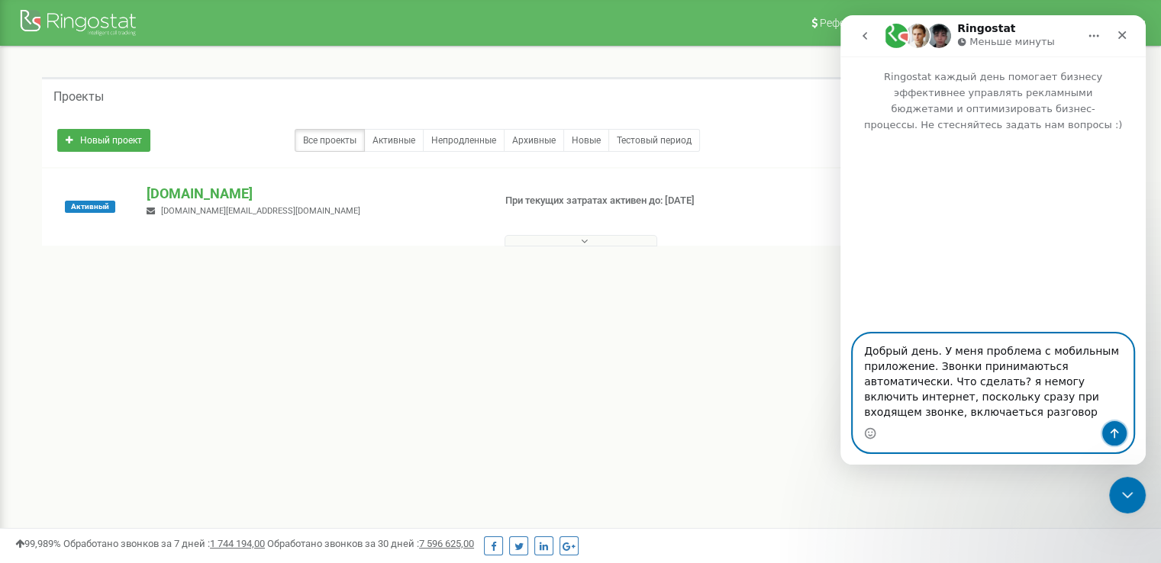
click at [1116, 431] on icon "Отправить сообщение…" at bounding box center [1114, 434] width 8 height 10
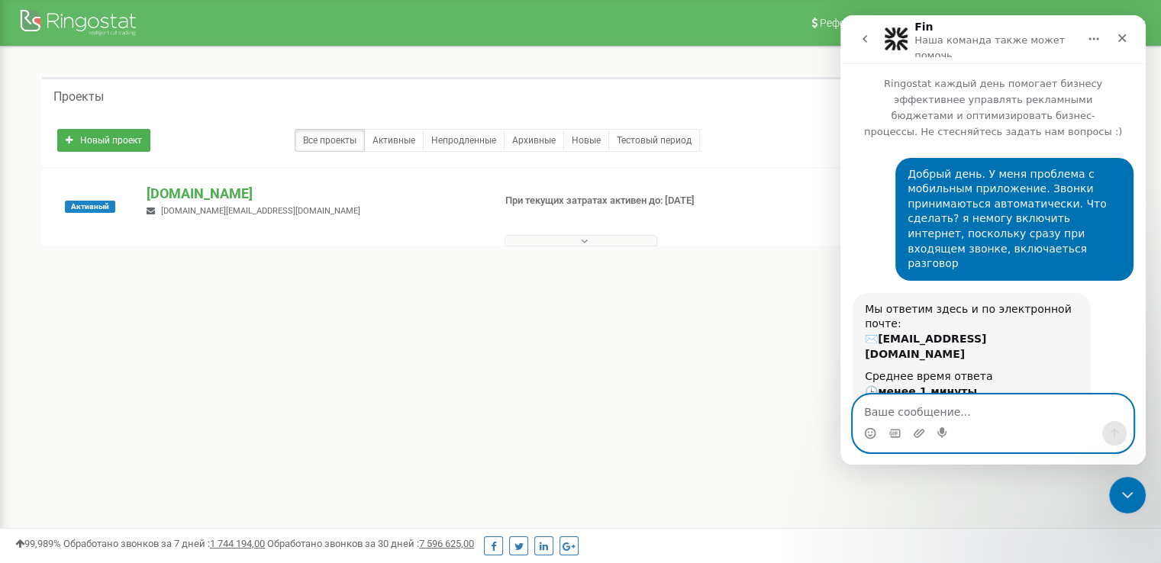
scroll to position [123, 0]
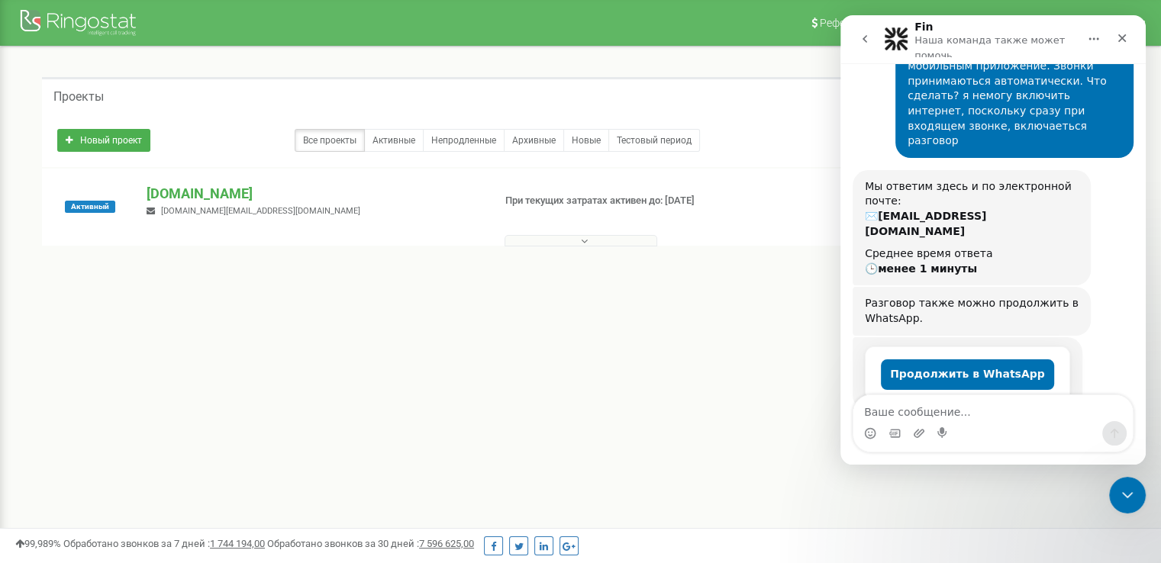
click at [855, 36] on button "go back" at bounding box center [864, 38] width 29 height 29
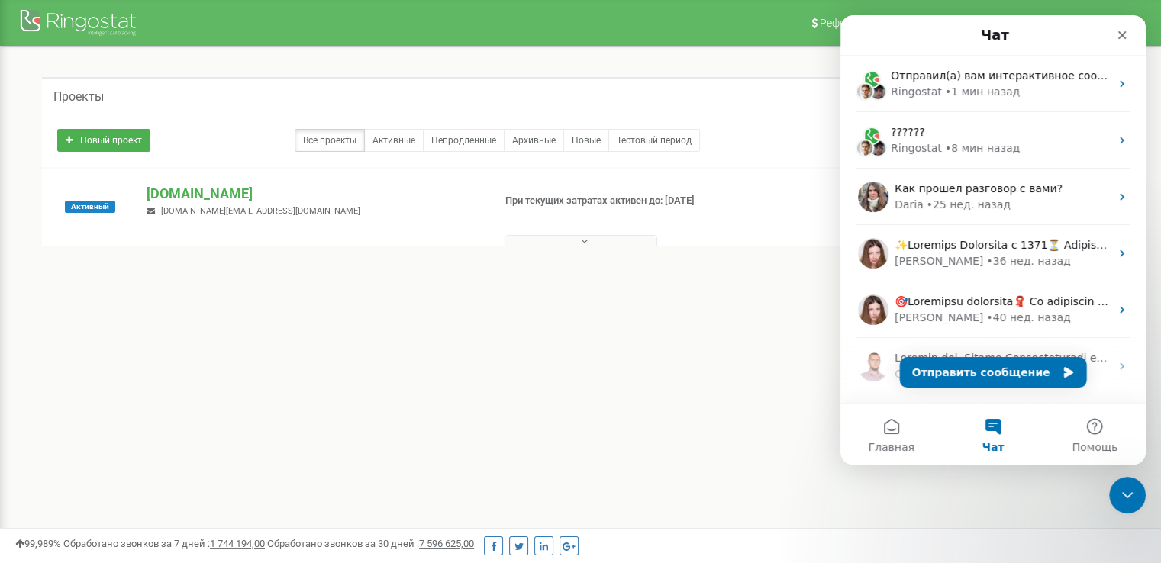
scroll to position [0, 0]
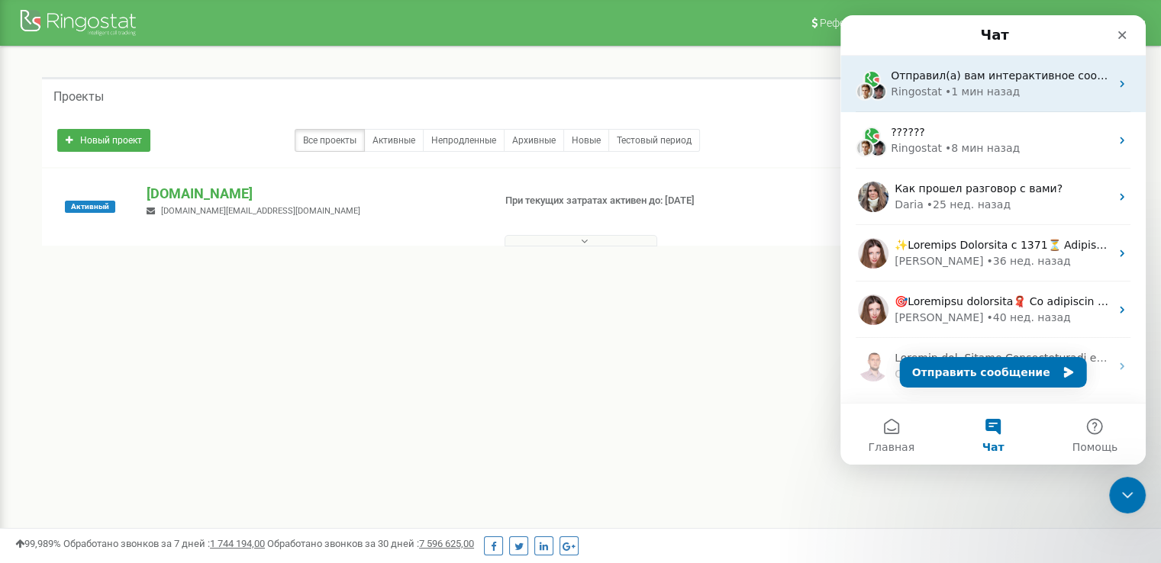
click at [945, 86] on div "• 1 мин назад" at bounding box center [982, 92] width 75 height 16
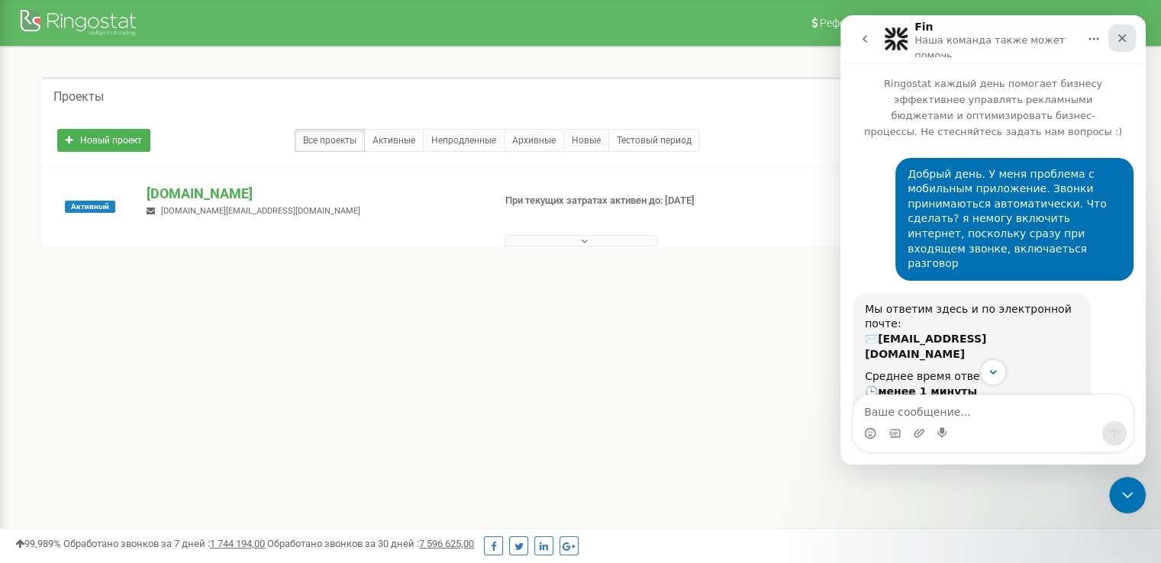
click at [1122, 32] on icon "Закрыть" at bounding box center [1122, 38] width 12 height 12
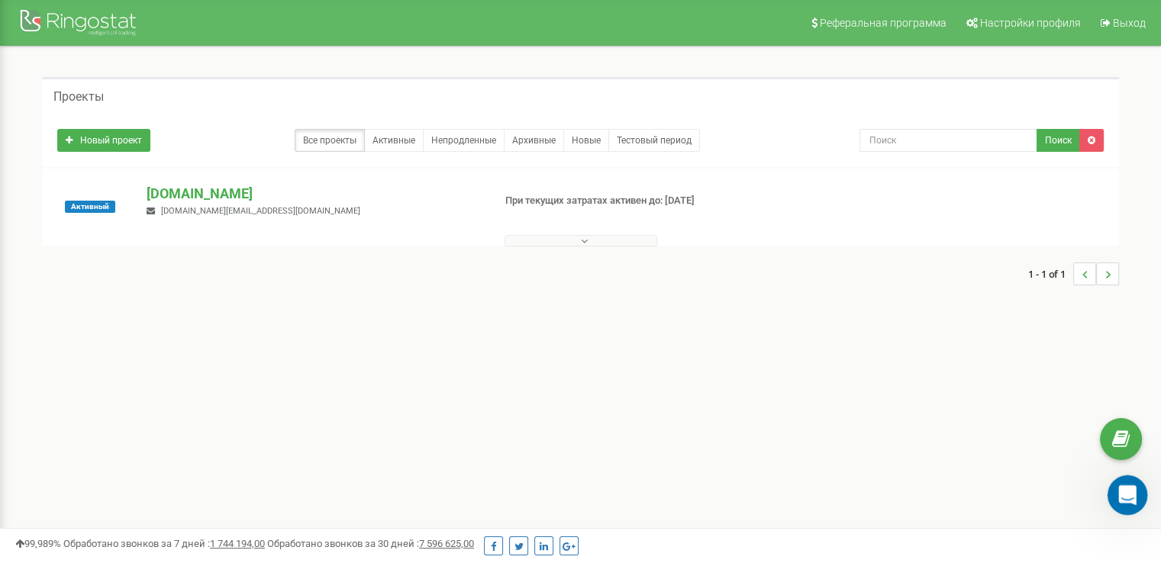
click at [1122, 488] on icon "Открыть службу сообщений Intercom" at bounding box center [1124, 493] width 25 height 25
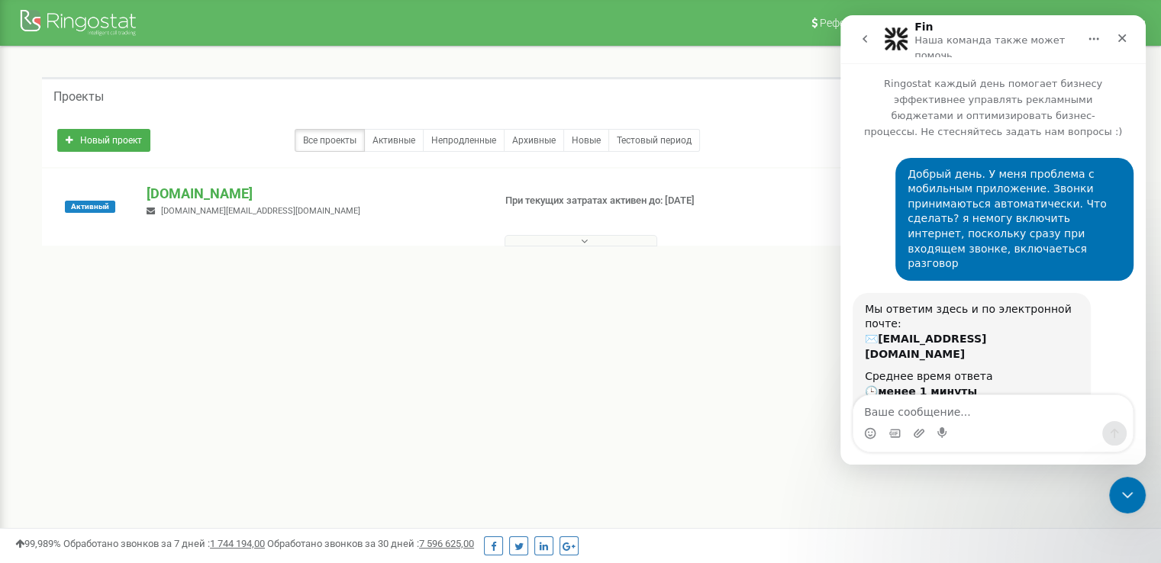
scroll to position [124, 0]
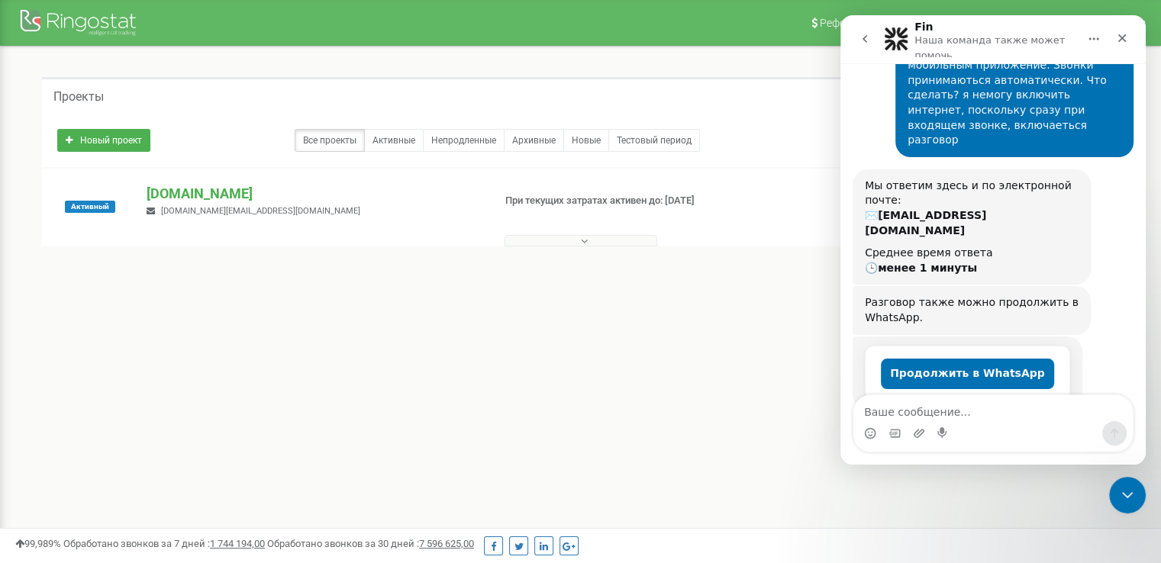
click at [935, 359] on button "Продолжить в WhatsApp" at bounding box center [967, 374] width 173 height 31
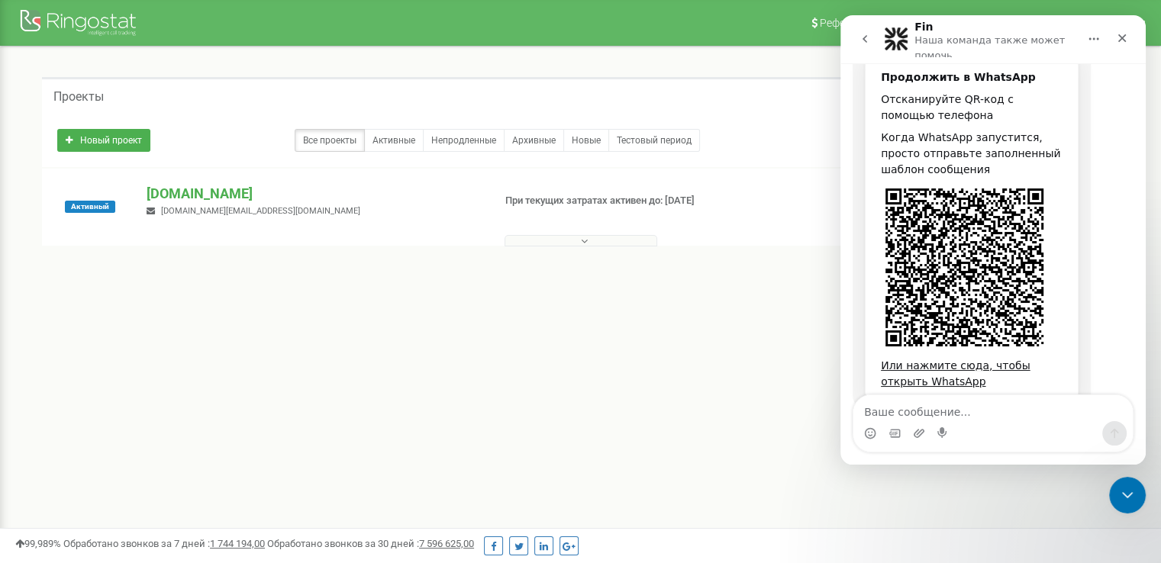
scroll to position [0, 0]
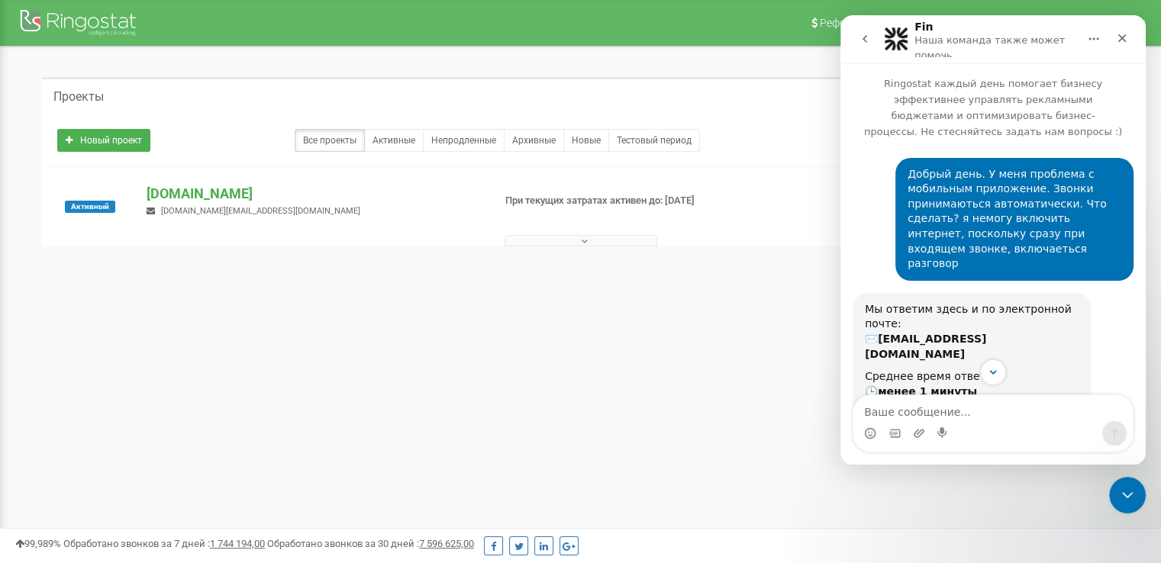
drag, startPoint x: 865, startPoint y: 35, endPoint x: 858, endPoint y: 24, distance: 12.7
click at [858, 24] on button "go back" at bounding box center [864, 38] width 29 height 29
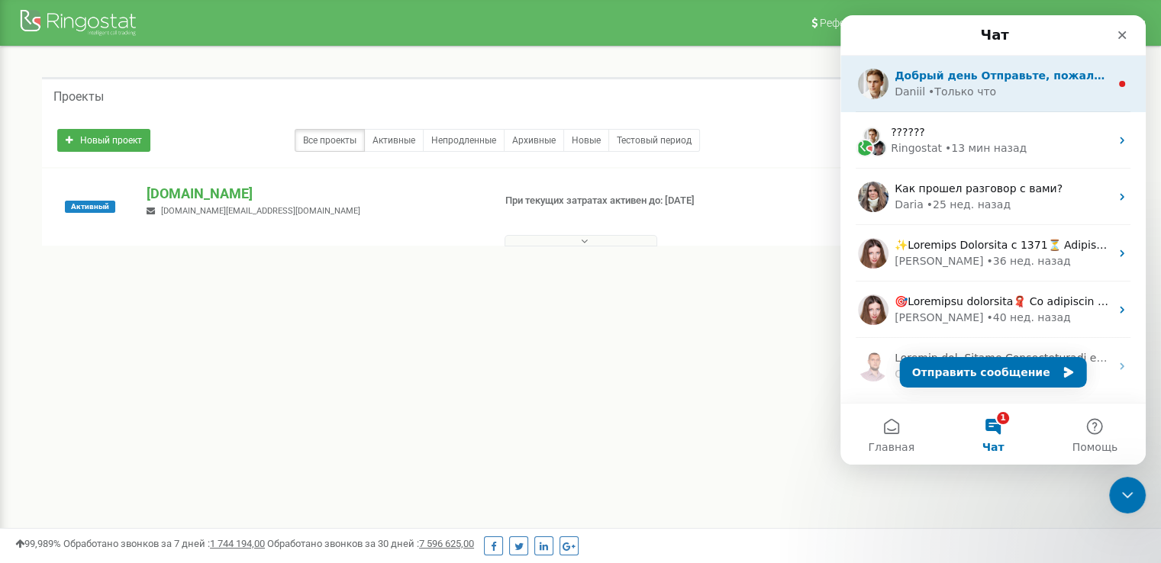
click at [926, 101] on div "Добрый день Отправьте, пожалуйста, пример звонка для проверки в формате номер т…" at bounding box center [992, 84] width 305 height 56
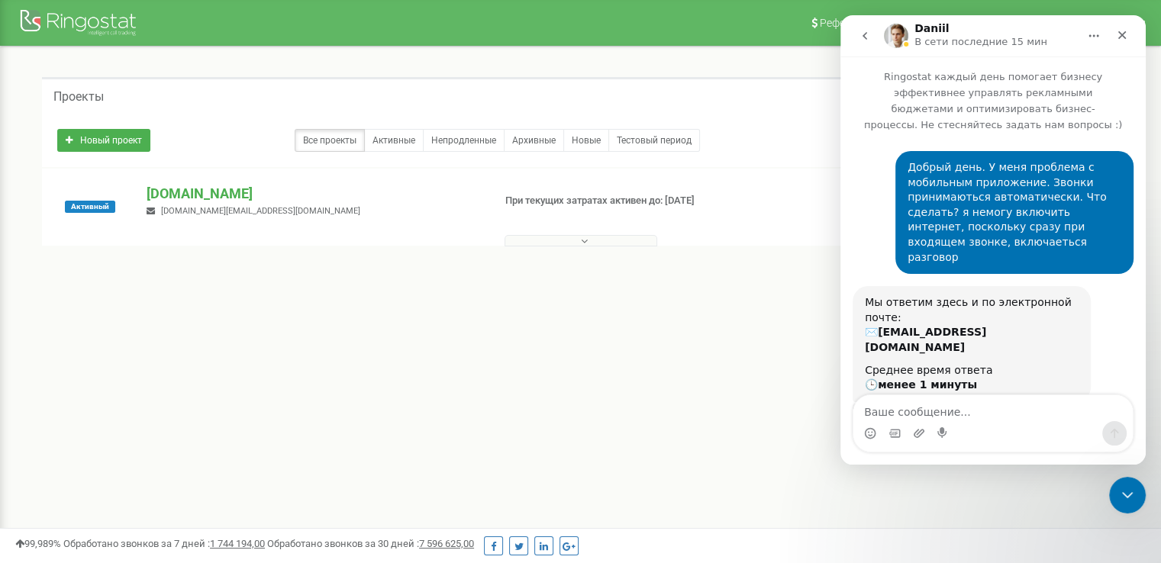
scroll to position [558, 0]
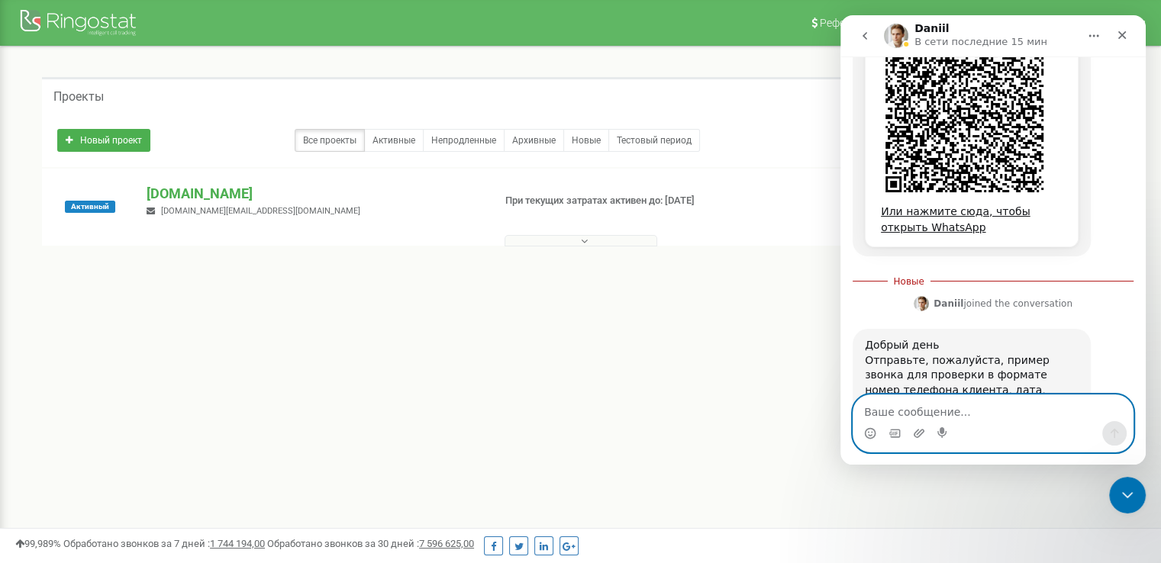
paste textarea "Viktoriy Khabner - 0584078887"
drag, startPoint x: 1021, startPoint y: 416, endPoint x: 841, endPoint y: 423, distance: 180.2
click at [841, 423] on div "Viktoriy Khabner - 0584078887 Viktoriy Khabner - 0584078887" at bounding box center [992, 423] width 305 height 58
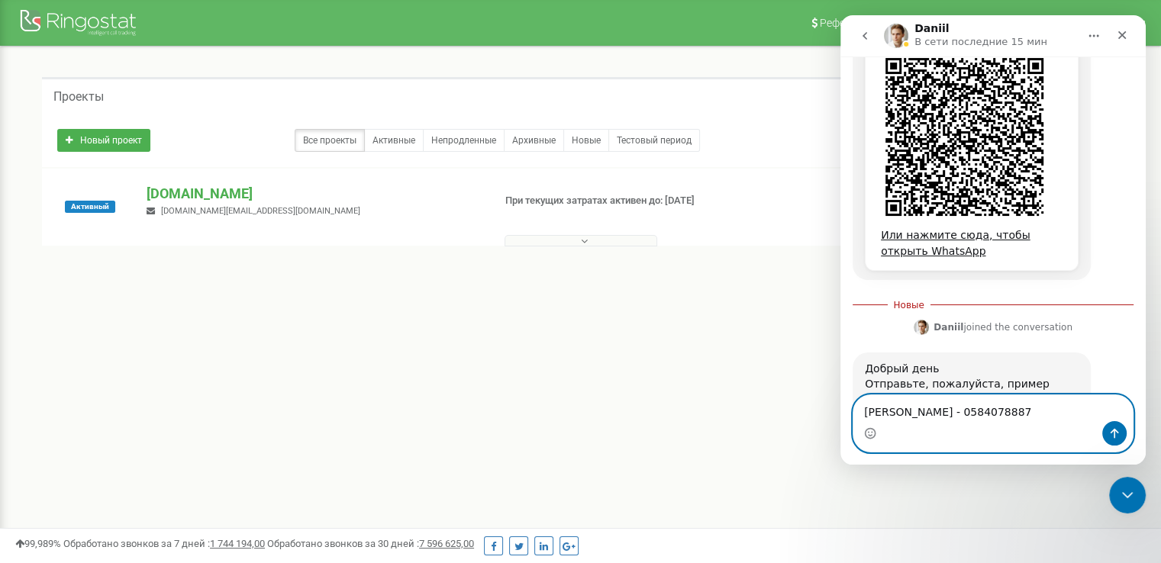
scroll to position [557, 0]
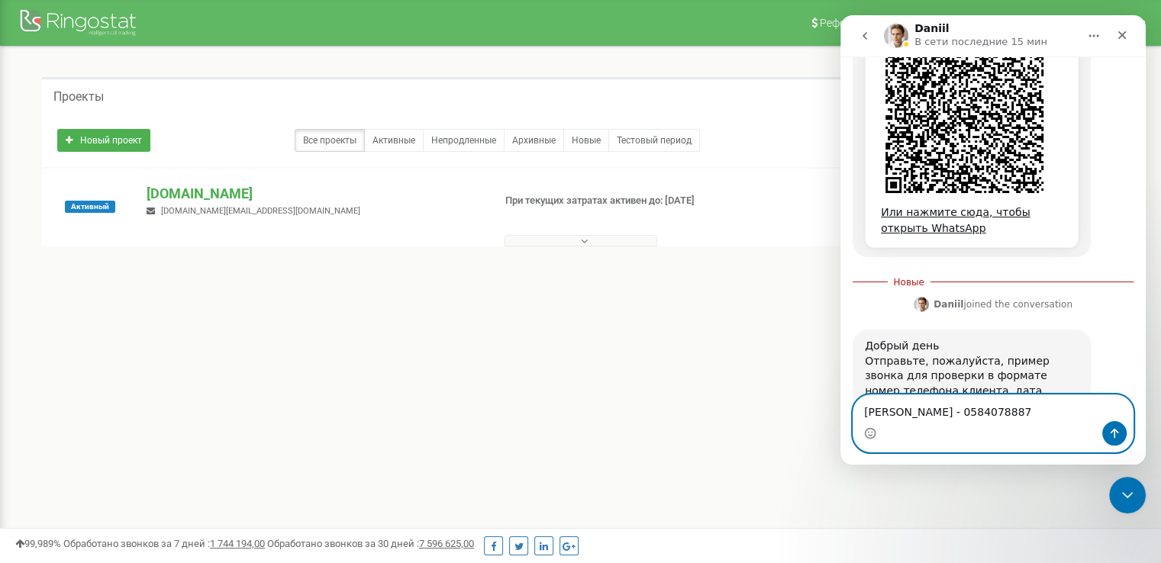
click at [939, 407] on textarea "Viktoriy Khabner - 0584078887" at bounding box center [992, 408] width 279 height 26
click at [1025, 414] on textarea "Viktoriy Khabner - 0584078887" at bounding box center [992, 408] width 279 height 26
type textarea "Viktoriy Khabner - 0584078887"
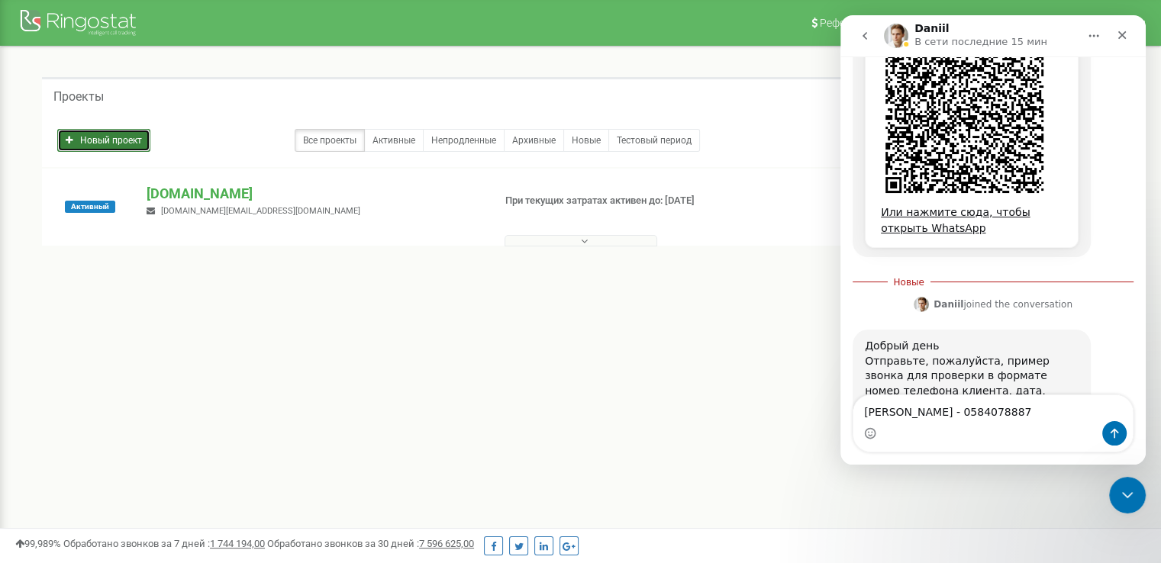
click at [121, 140] on link "Новый проект" at bounding box center [103, 140] width 93 height 23
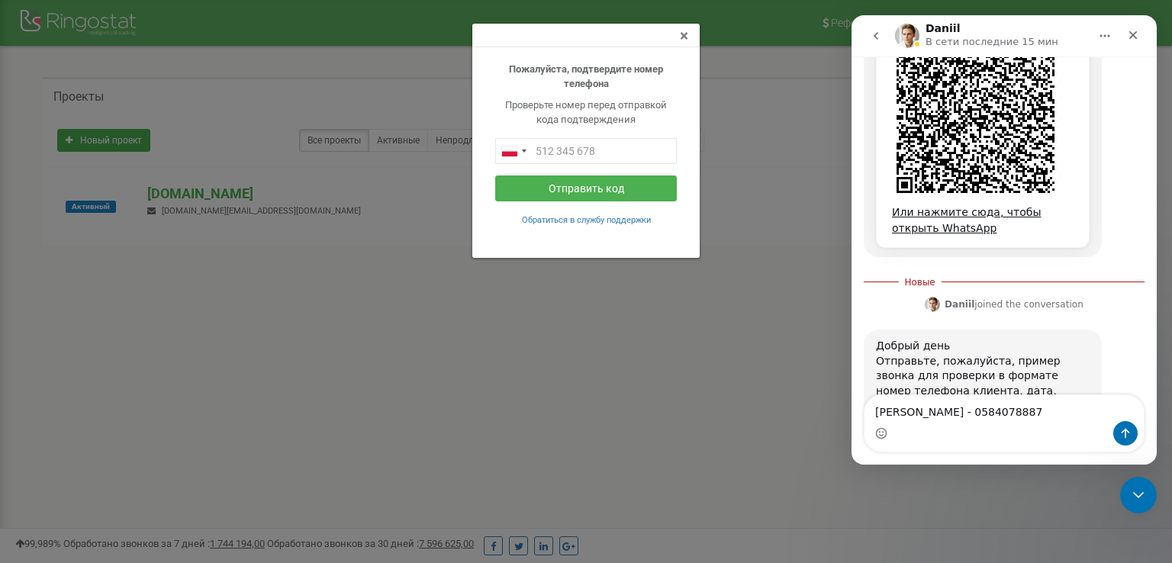
drag, startPoint x: 687, startPoint y: 31, endPoint x: 669, endPoint y: 43, distance: 21.6
click at [686, 31] on span "×" at bounding box center [684, 36] width 8 height 18
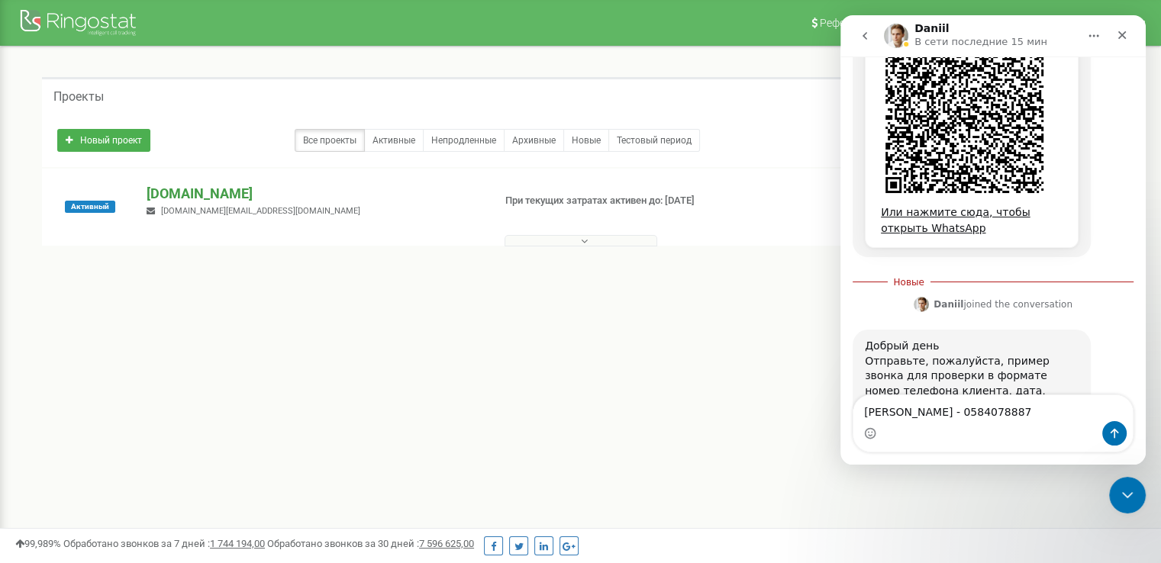
click at [179, 193] on p "[DOMAIN_NAME]" at bounding box center [312, 194] width 333 height 20
click at [181, 195] on p "[DOMAIN_NAME]" at bounding box center [312, 194] width 333 height 20
click at [192, 190] on p "[DOMAIN_NAME]" at bounding box center [312, 194] width 333 height 20
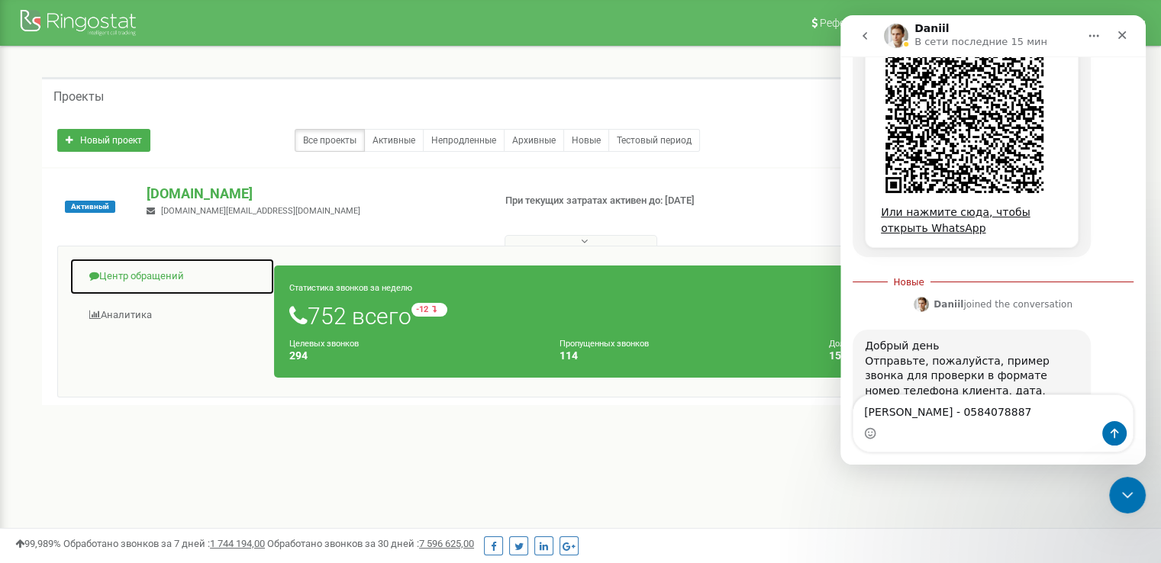
click at [124, 279] on link "Центр обращений" at bounding box center [171, 276] width 205 height 37
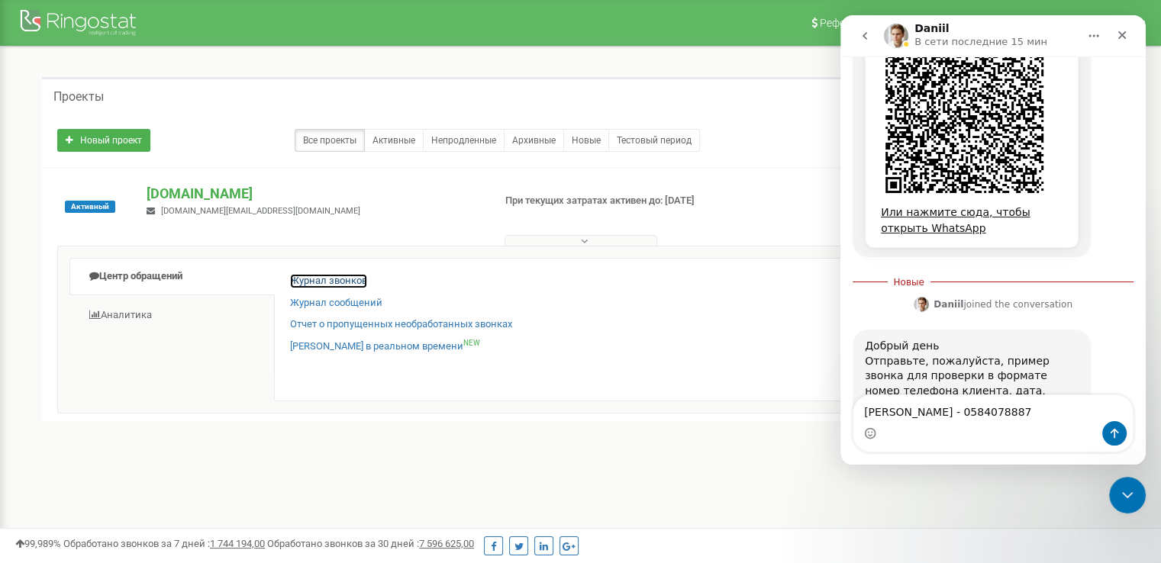
click at [332, 279] on link "Журнал звонков" at bounding box center [328, 281] width 77 height 14
click at [336, 282] on link "Журнал звонков" at bounding box center [328, 281] width 77 height 14
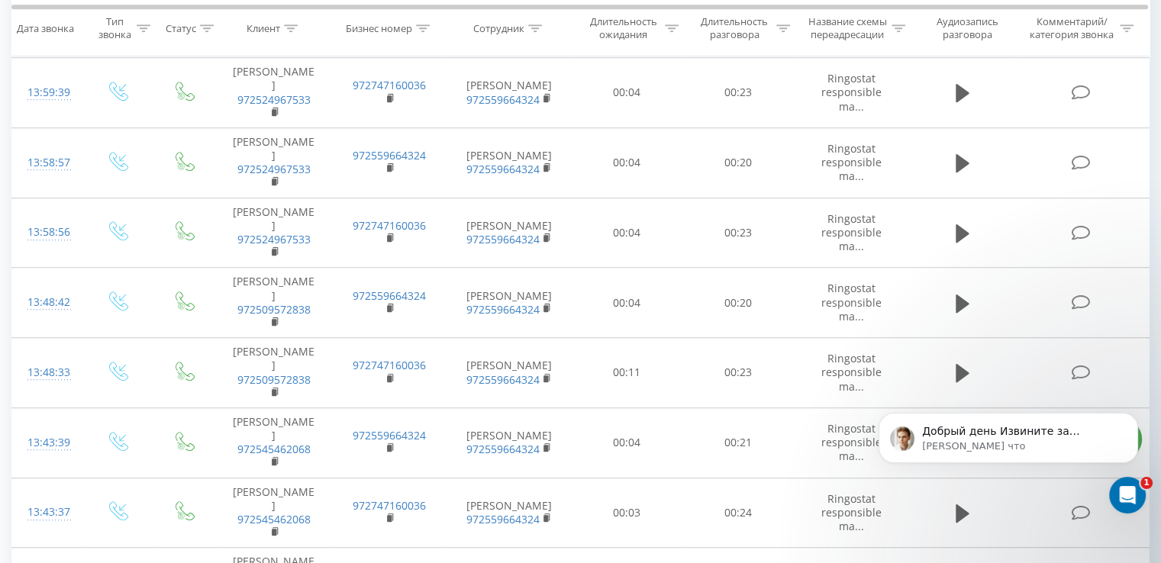
scroll to position [1233, 0]
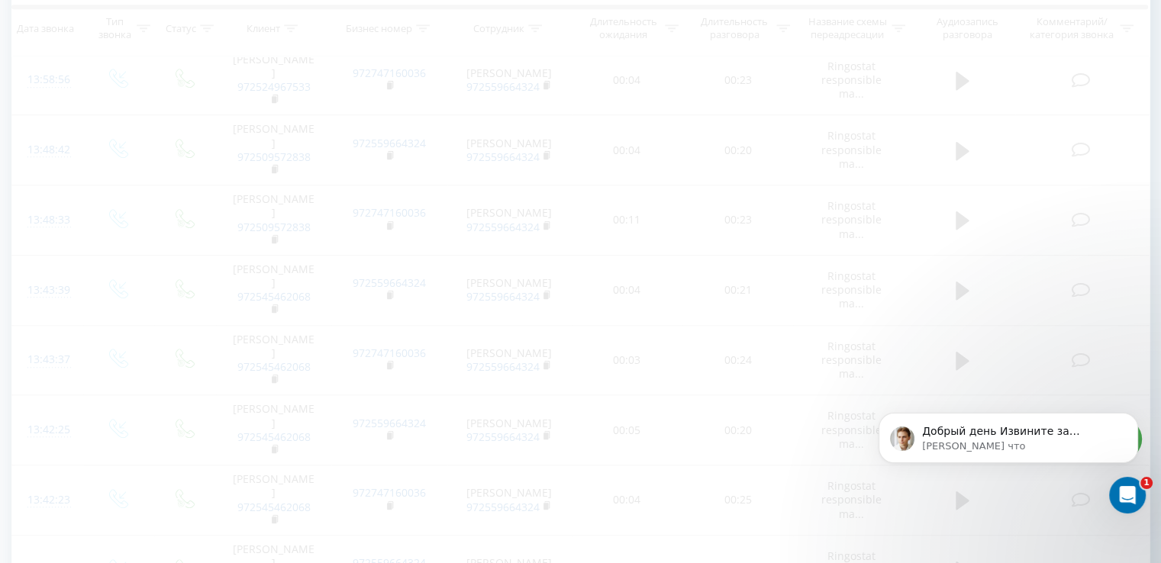
scroll to position [101, 0]
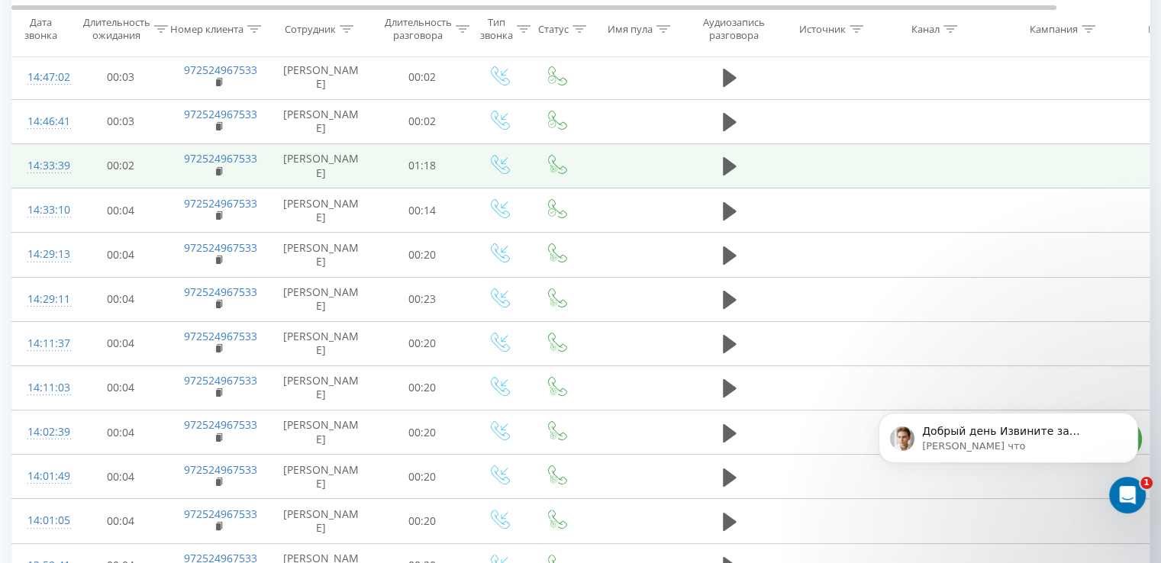
scroll to position [0, 0]
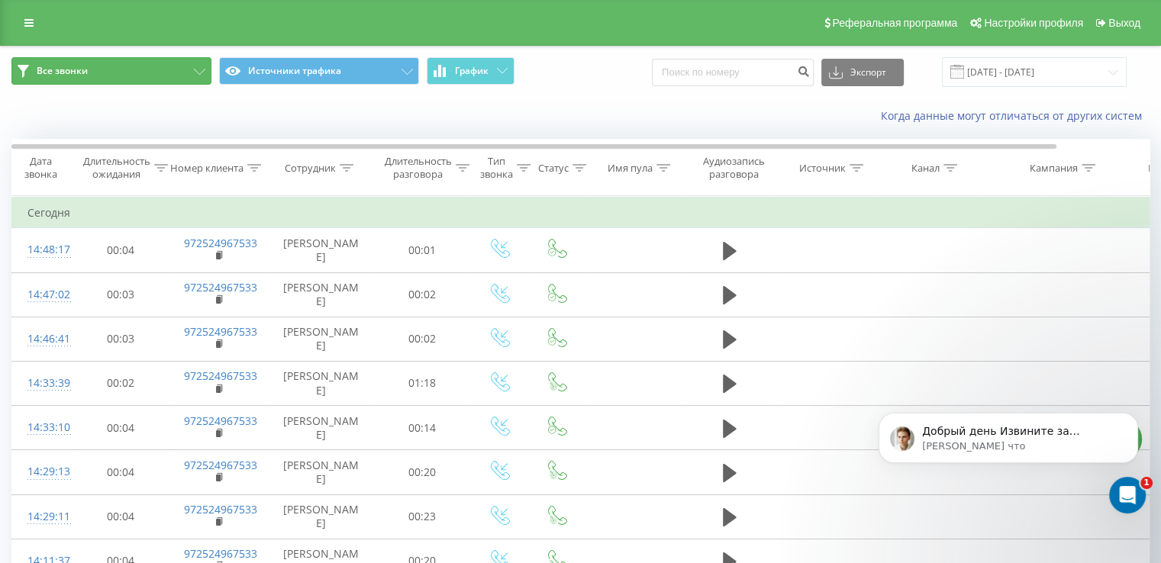
click at [83, 74] on span "Все звонки" at bounding box center [62, 71] width 51 height 12
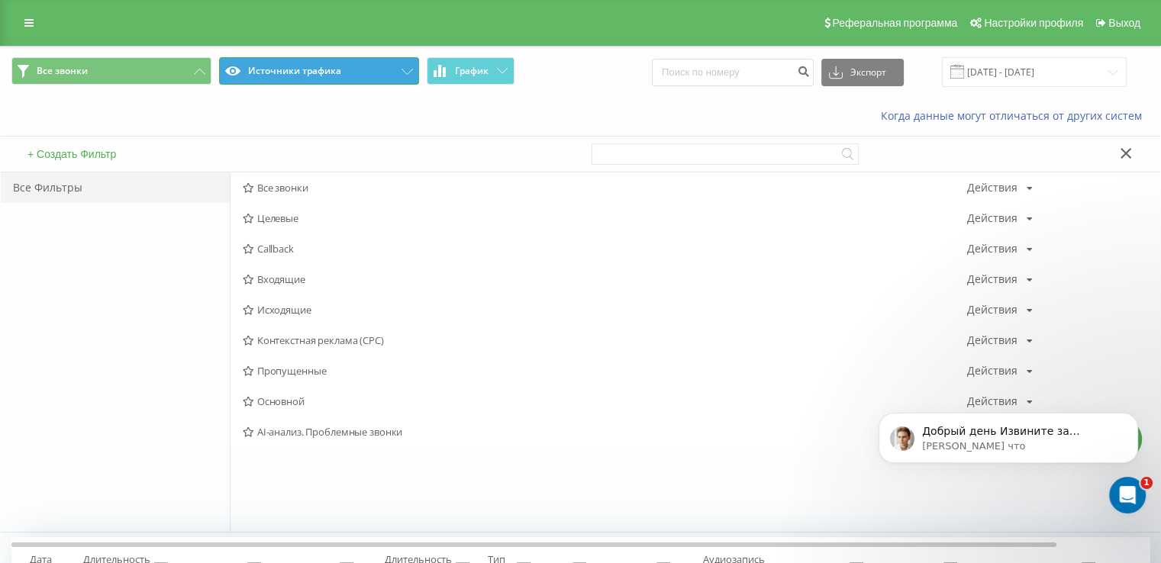
click at [239, 74] on icon at bounding box center [232, 70] width 15 height 9
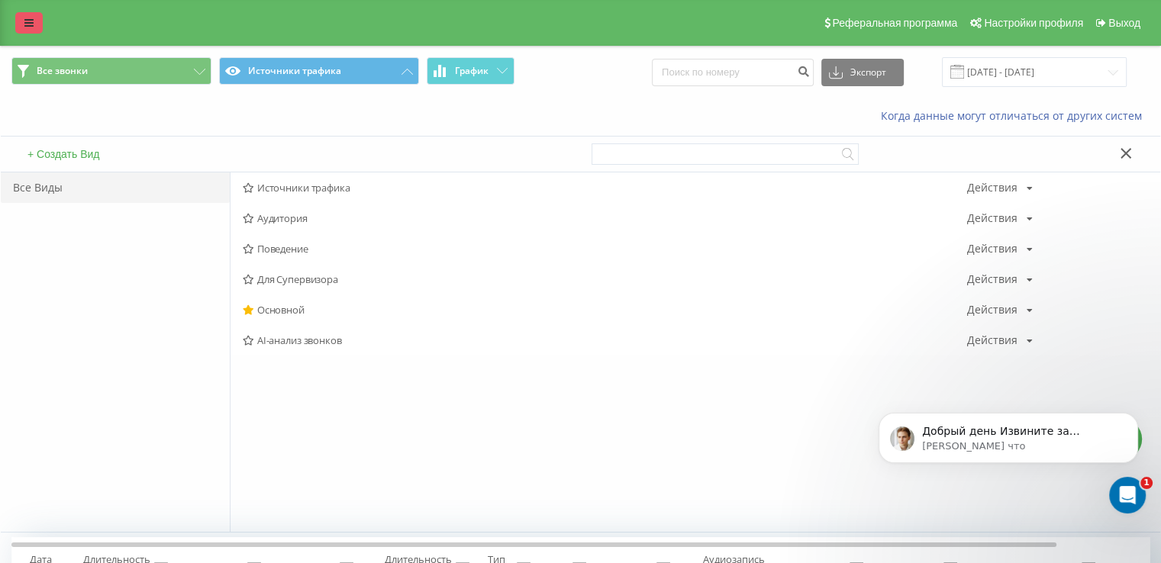
click at [24, 22] on icon at bounding box center [28, 23] width 9 height 11
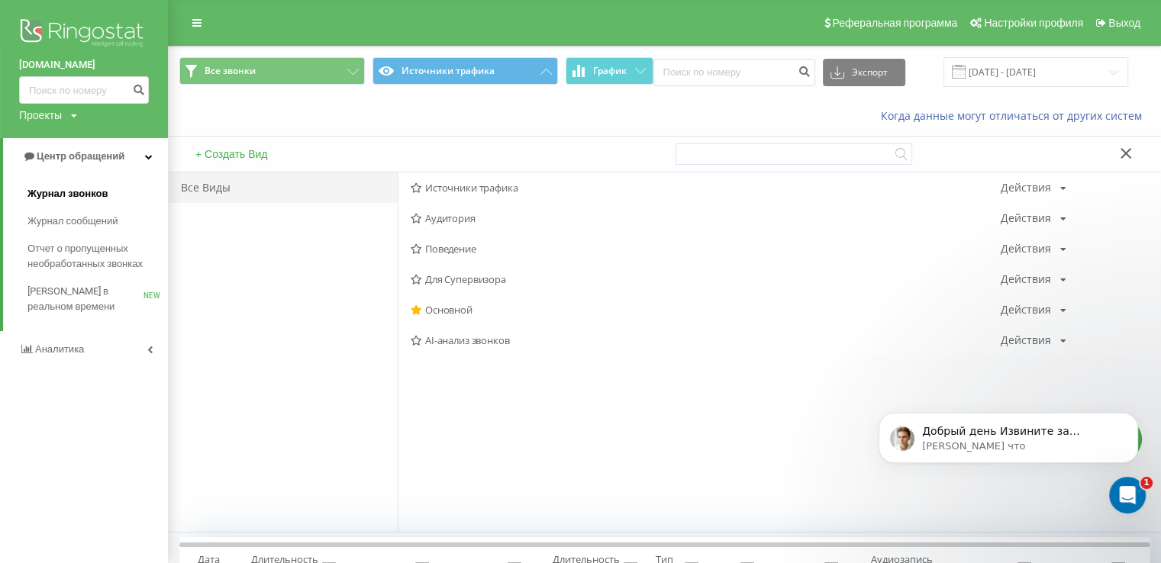
click at [56, 185] on link "Журнал звонков" at bounding box center [97, 193] width 140 height 27
click at [1006, 429] on div "Добрый день Извините за ожидание! Уже ответил вам в другом чате. Для проверки о…" at bounding box center [1019, 432] width 201 height 20
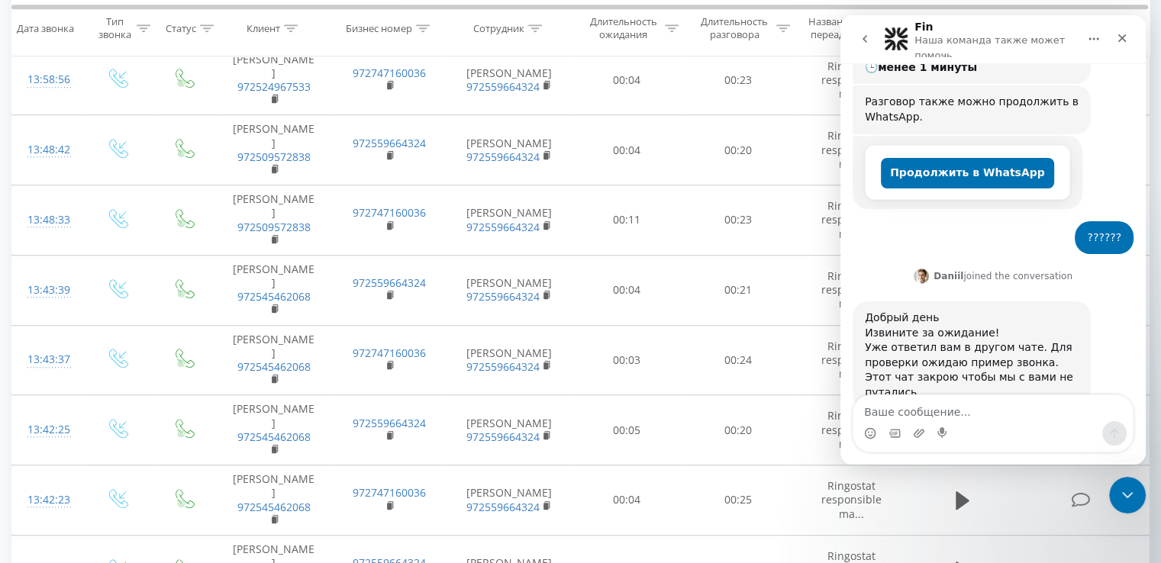
scroll to position [446, 0]
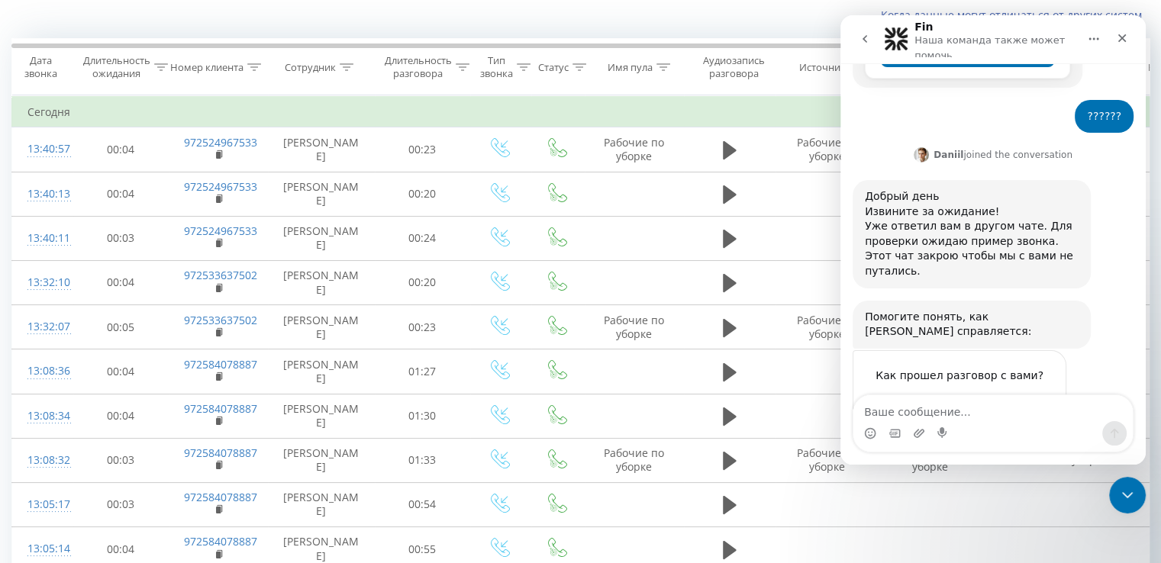
click at [862, 39] on icon "go back" at bounding box center [864, 39] width 5 height 8
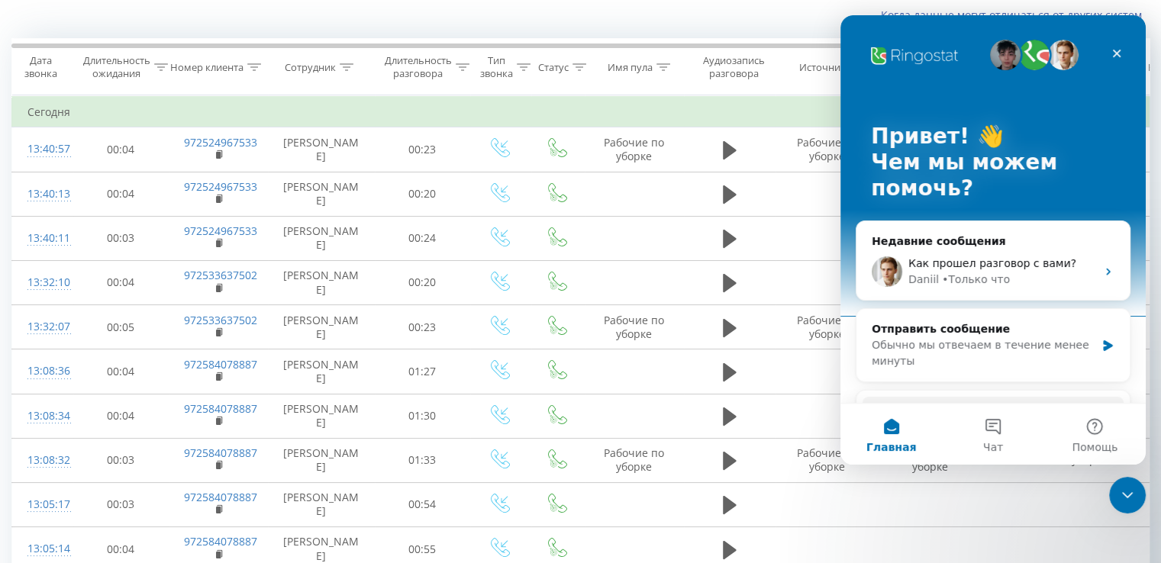
scroll to position [0, 0]
click at [984, 427] on button "Чат" at bounding box center [992, 434] width 101 height 61
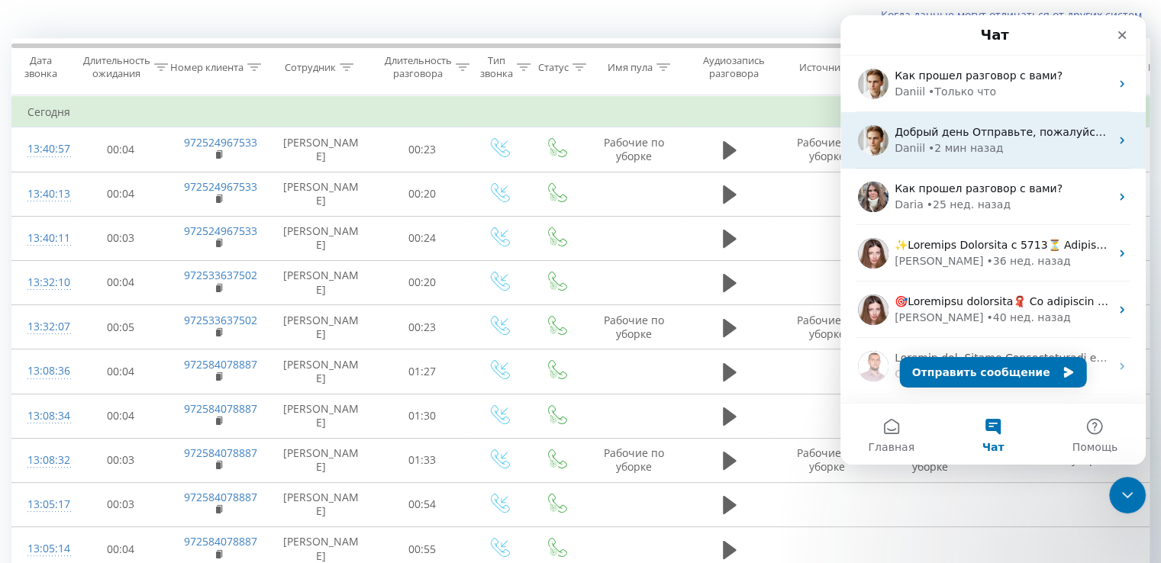
click at [916, 152] on div "Daniil" at bounding box center [909, 148] width 31 height 16
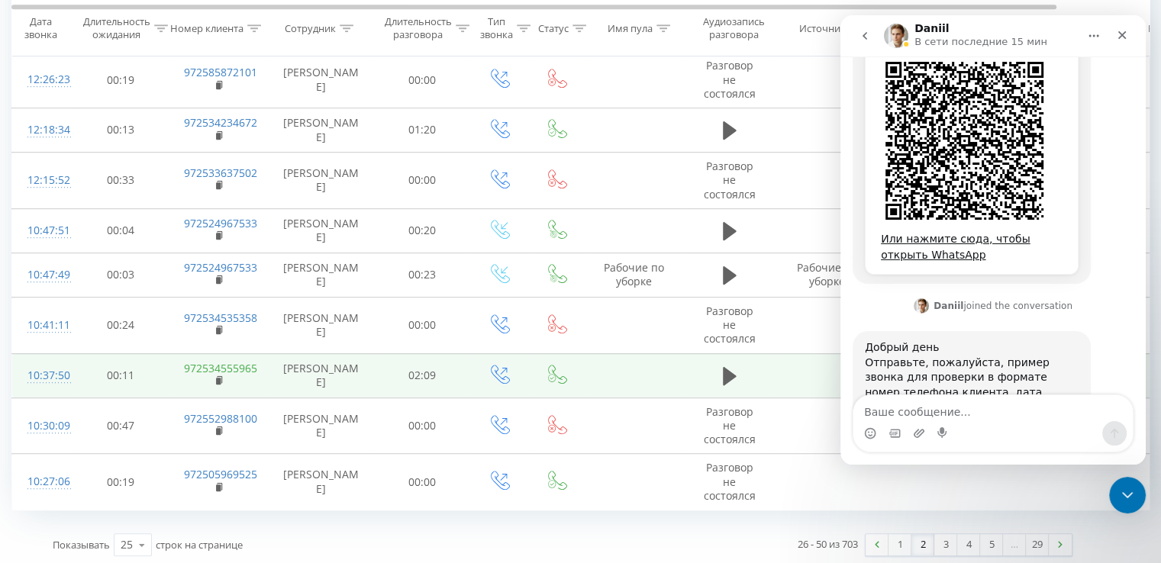
scroll to position [505, 0]
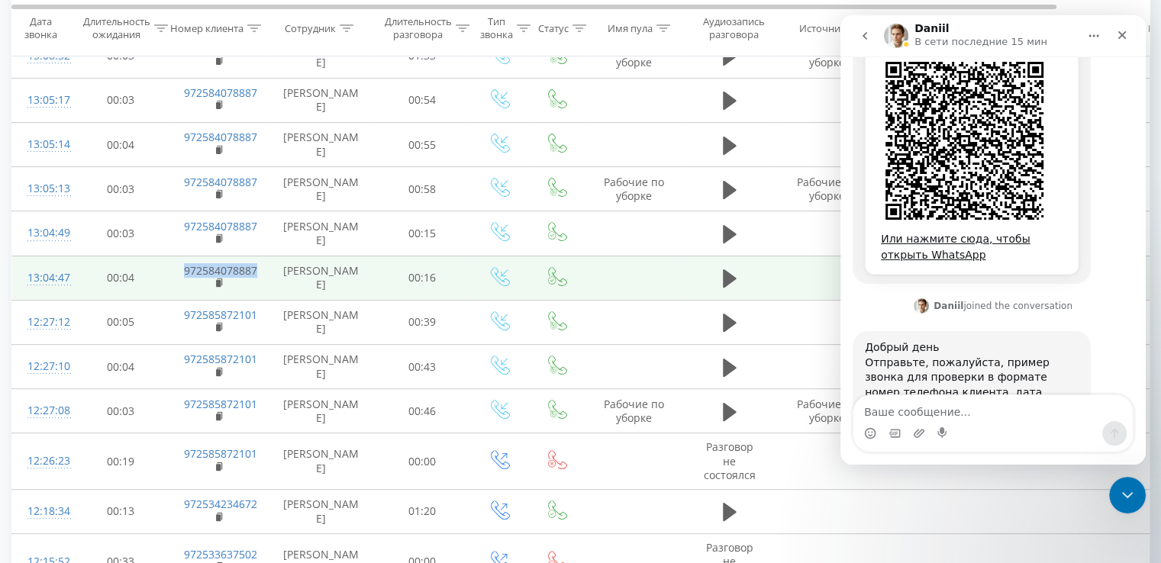
drag, startPoint x: 181, startPoint y: 266, endPoint x: 256, endPoint y: 267, distance: 74.8
click at [258, 266] on td "972584078887" at bounding box center [218, 278] width 99 height 44
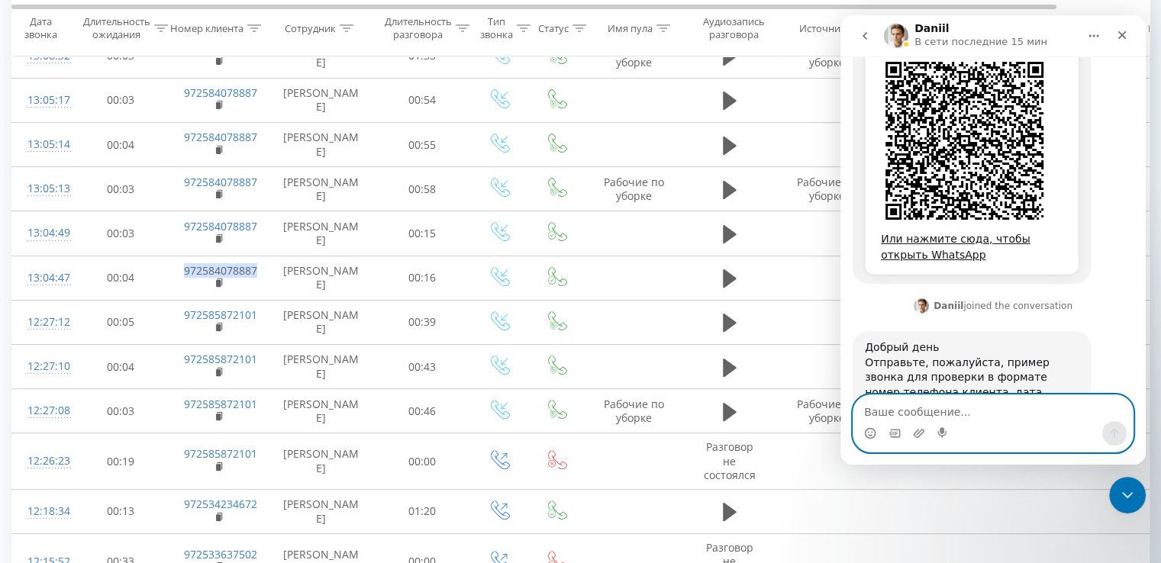
click at [950, 409] on textarea "Ваше сообщение..." at bounding box center [992, 408] width 279 height 26
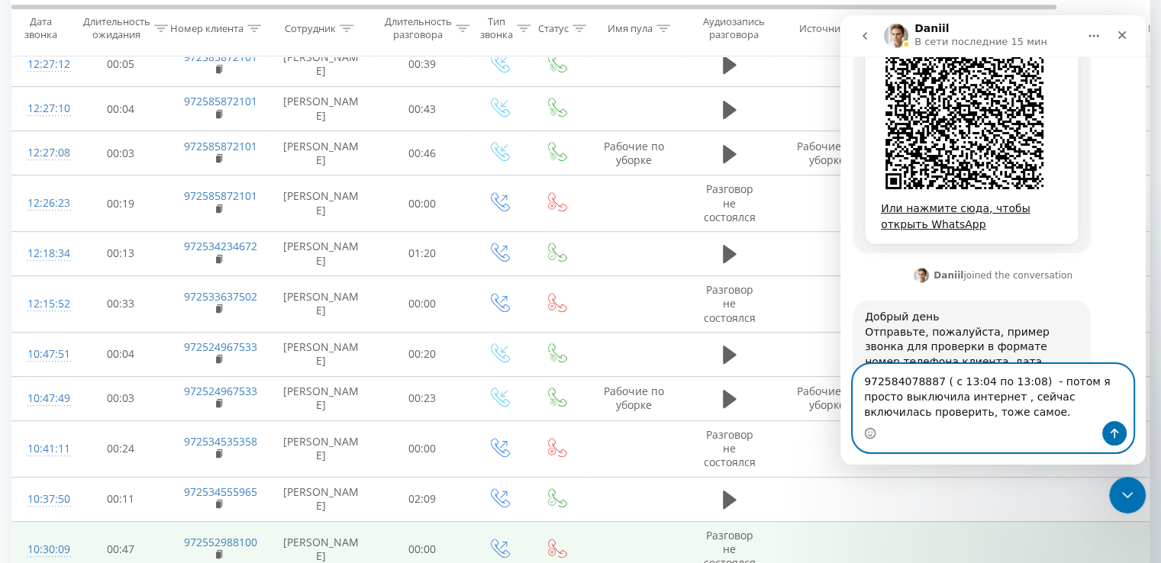
scroll to position [887, 0]
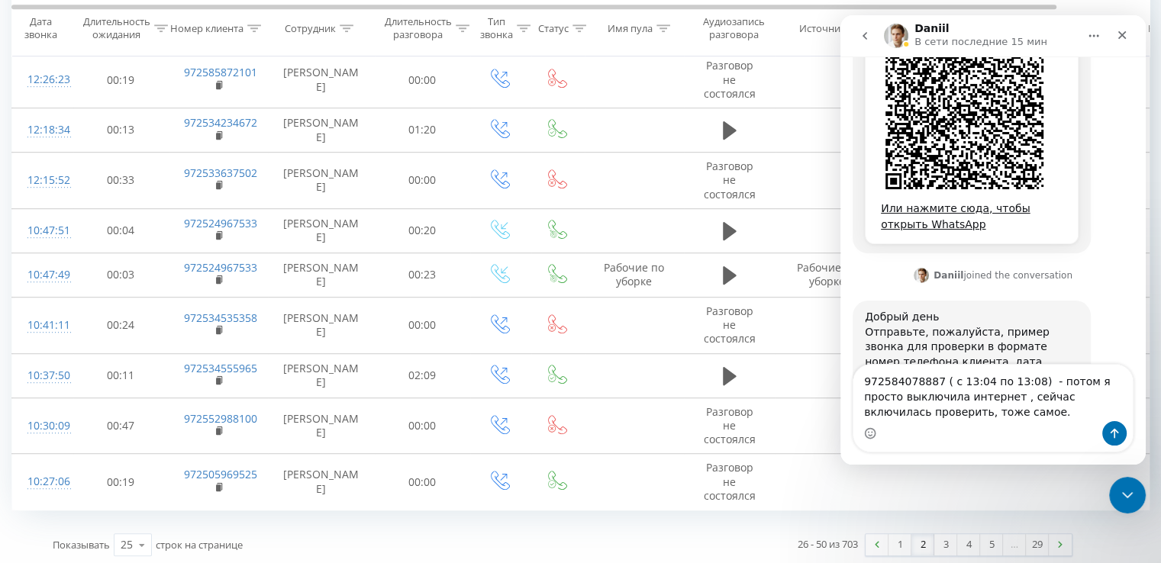
click at [892, 538] on link "1" at bounding box center [899, 544] width 23 height 21
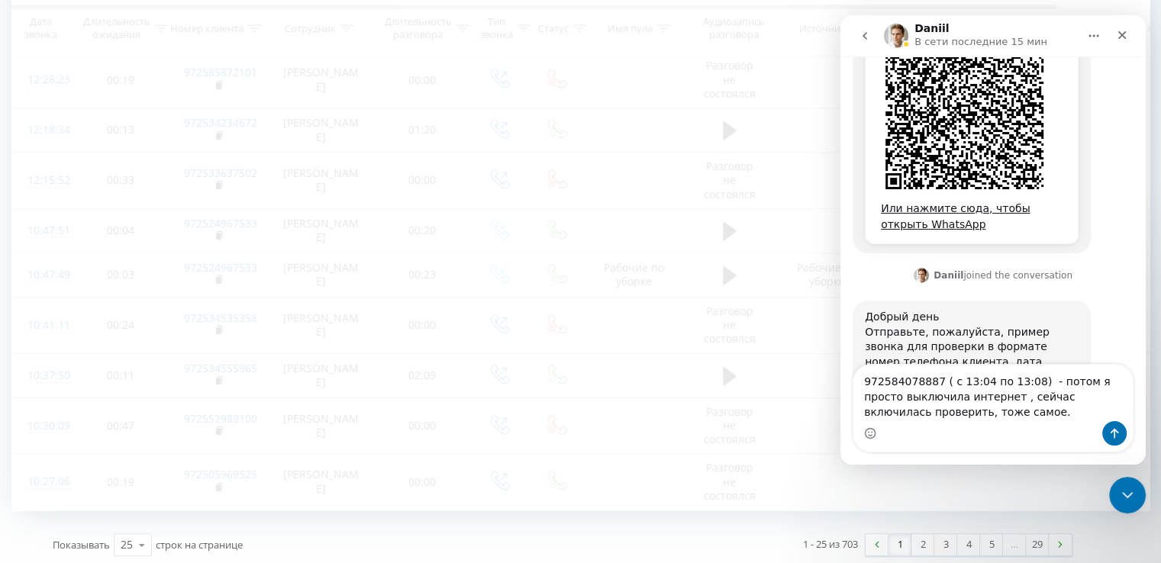
scroll to position [101, 0]
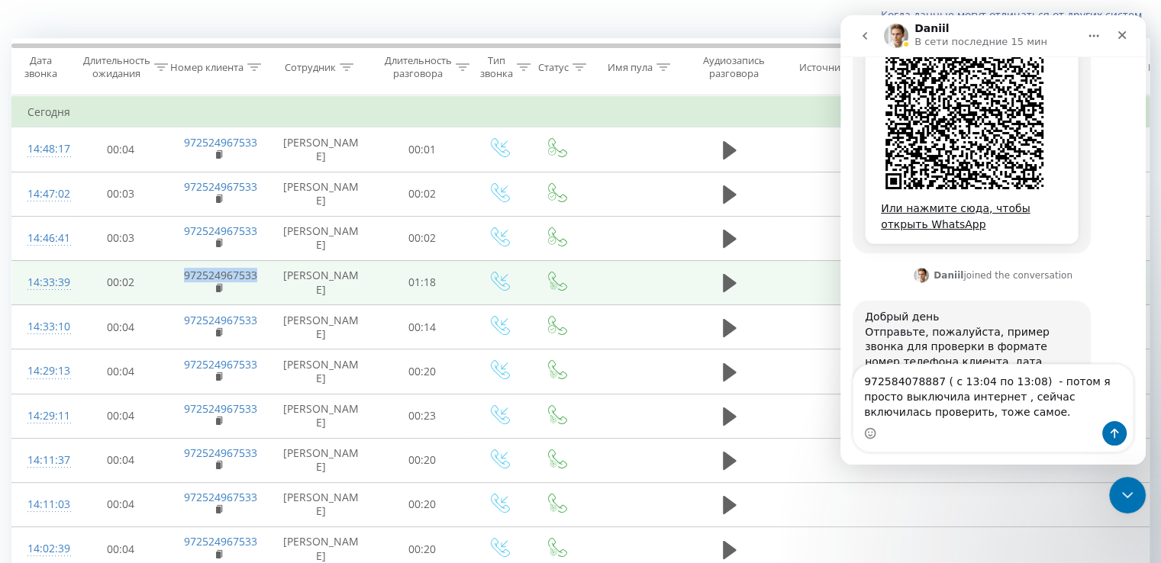
drag, startPoint x: 177, startPoint y: 272, endPoint x: 256, endPoint y: 281, distance: 79.8
click at [256, 281] on td "972524967533" at bounding box center [218, 282] width 99 height 44
copy link "972524967533"
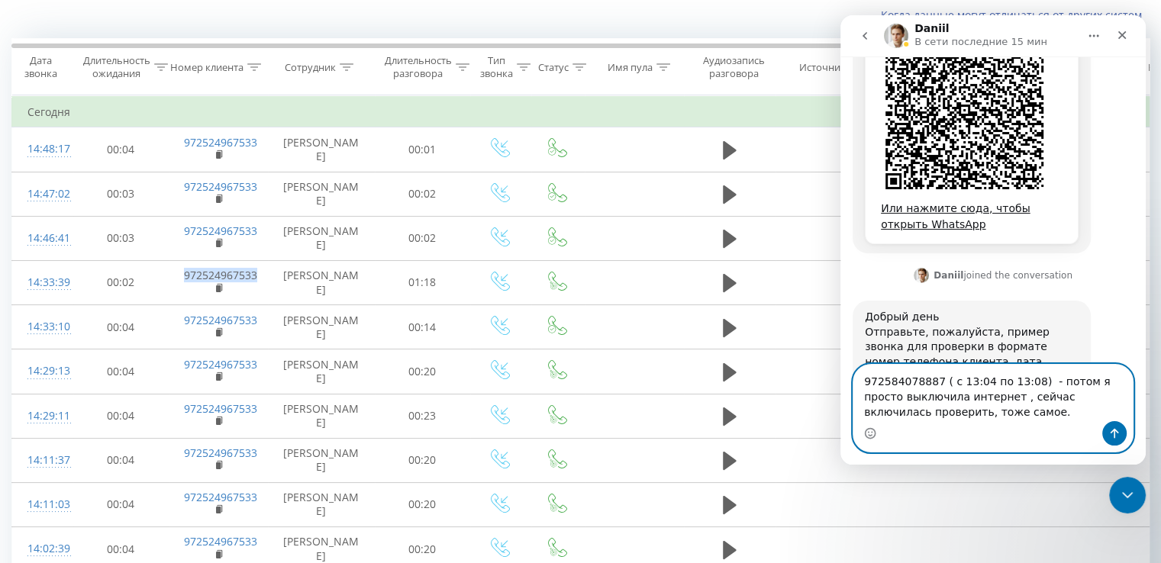
click at [990, 413] on textarea "972584078887 ( с 13:04 по 13:08) - потом я просто выключила интернет , сейчас в…" at bounding box center [992, 393] width 279 height 56
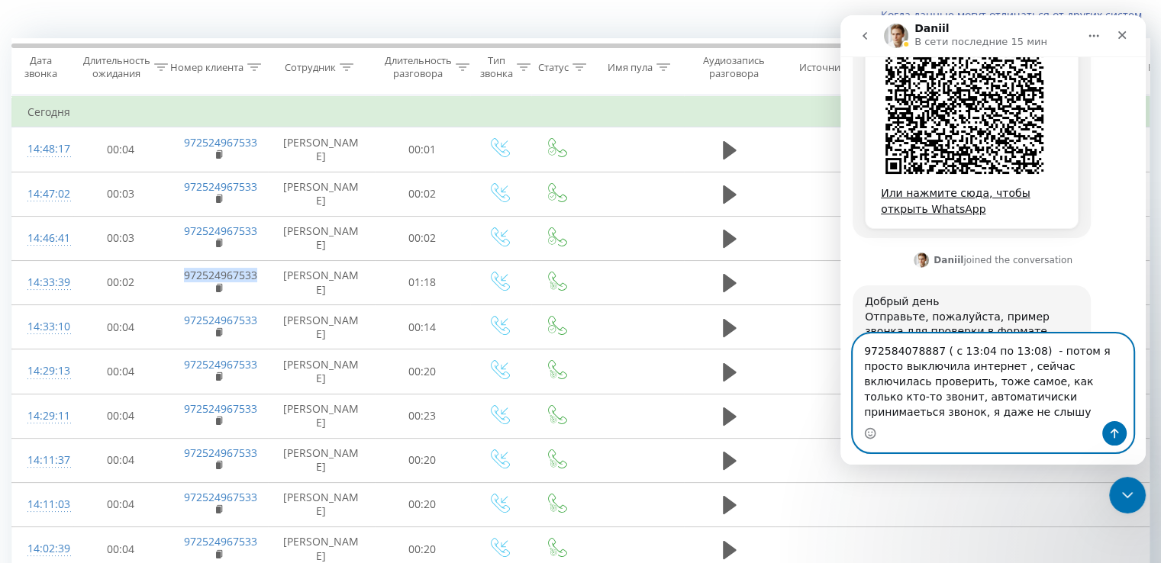
scroll to position [594, 0]
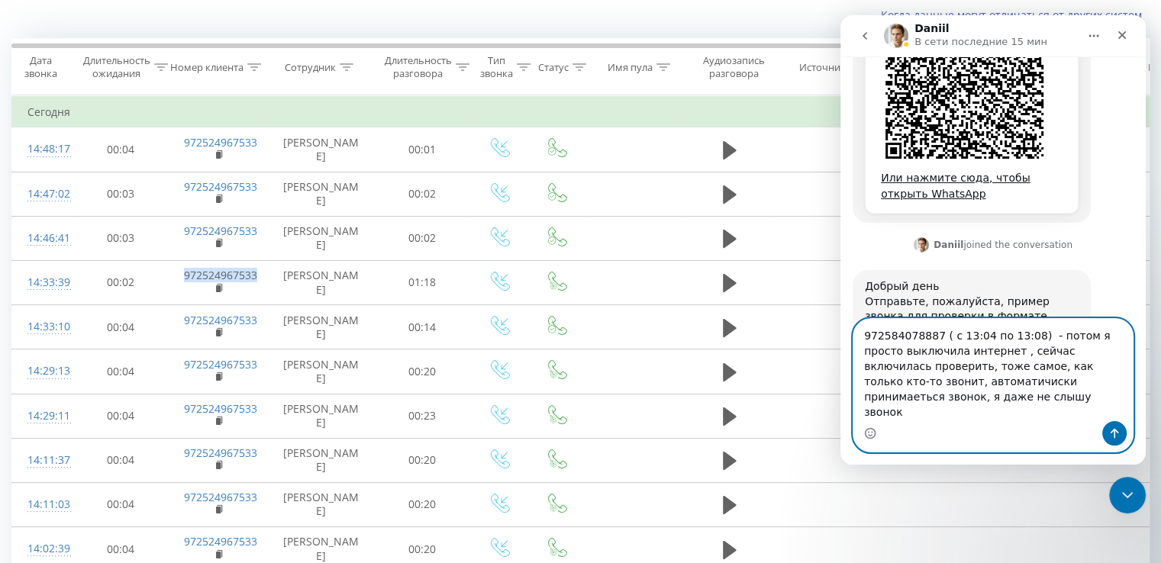
type textarea "972584078887 ( с 13:04 по 13:08) - потом я просто выключила интернет , сейчас в…"
click at [1113, 425] on button "Отправить сообщение…" at bounding box center [1114, 433] width 24 height 24
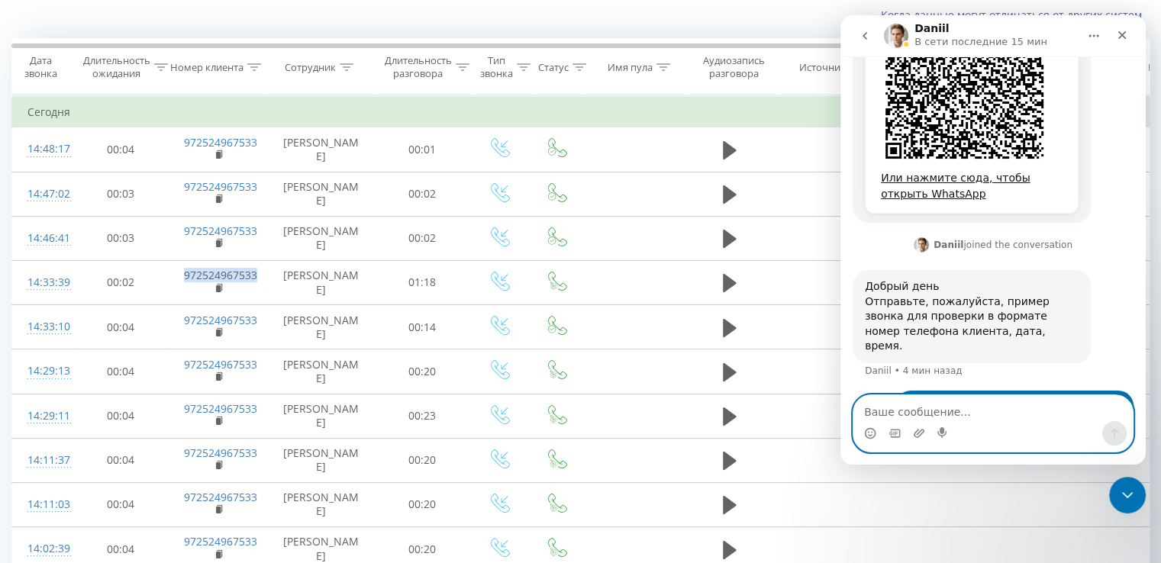
scroll to position [653, 0]
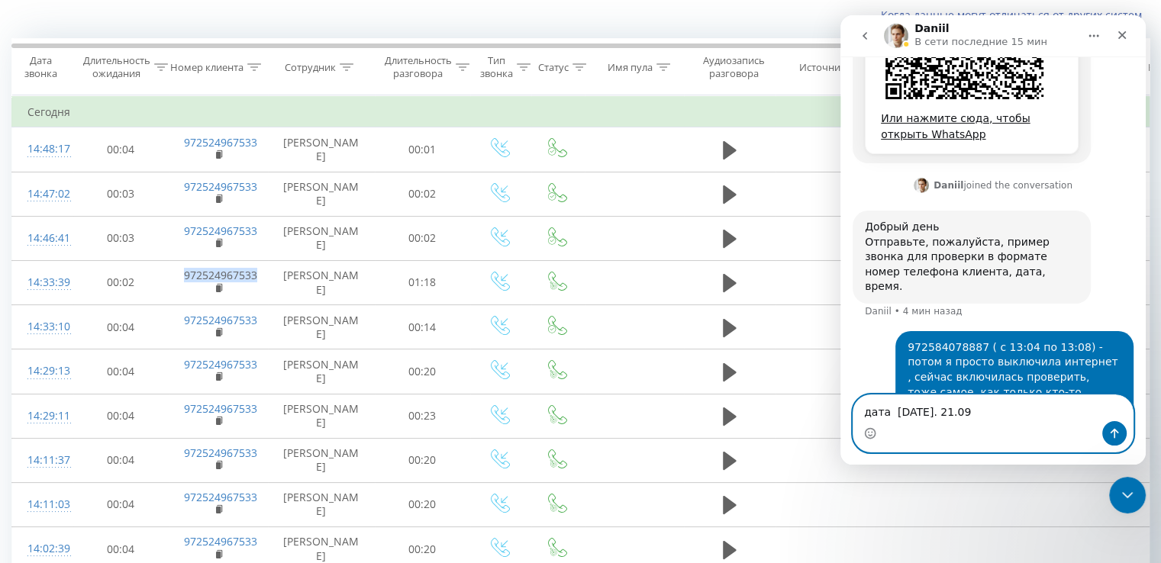
type textarea "дата [DATE]. 21.09"
click at [1114, 427] on icon "Отправить сообщение…" at bounding box center [1114, 433] width 12 height 12
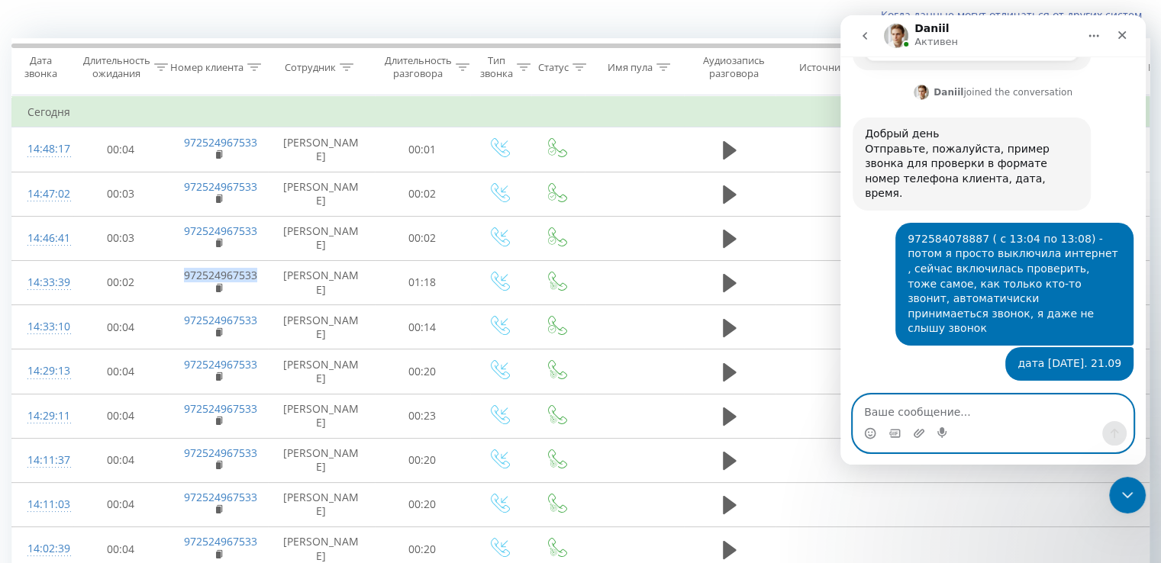
scroll to position [935, 0]
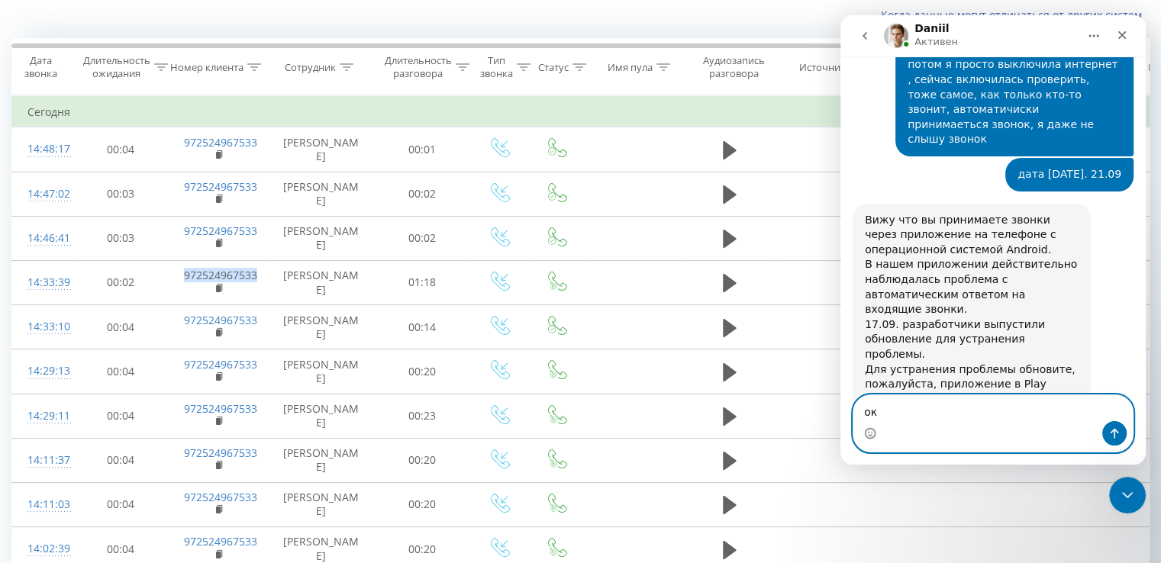
type textarea "о"
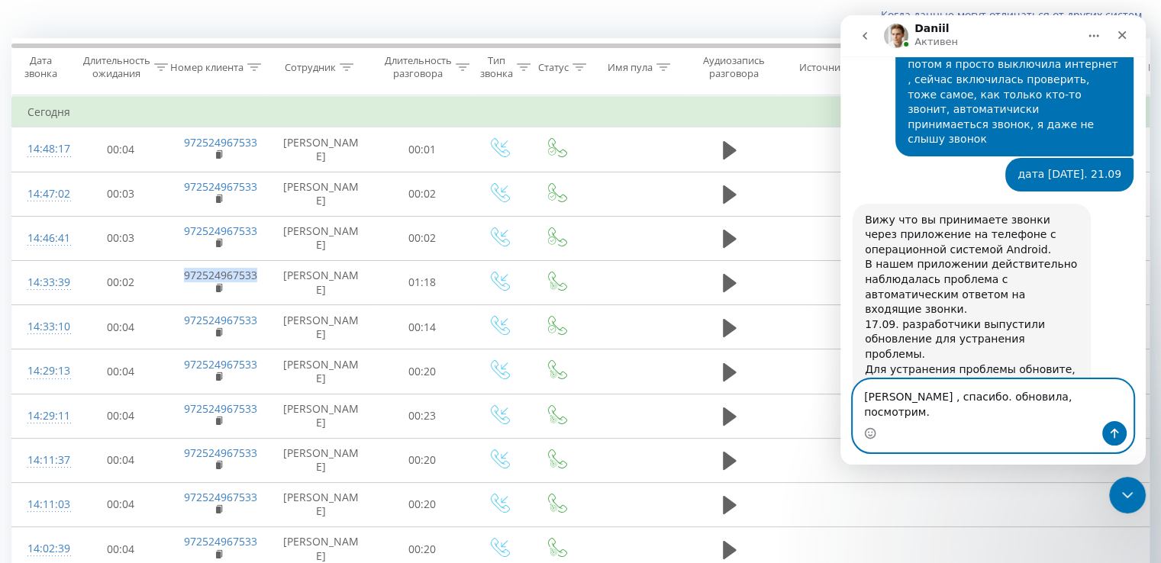
type textarea "Хорошо , спасибо. обновила, посмотрим."
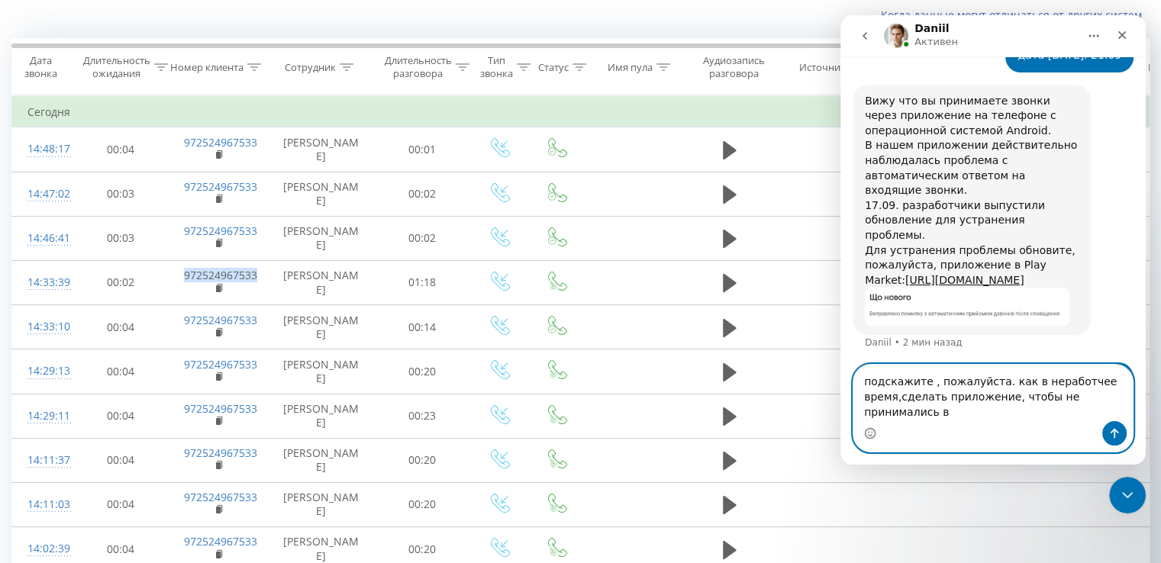
scroll to position [1011, 0]
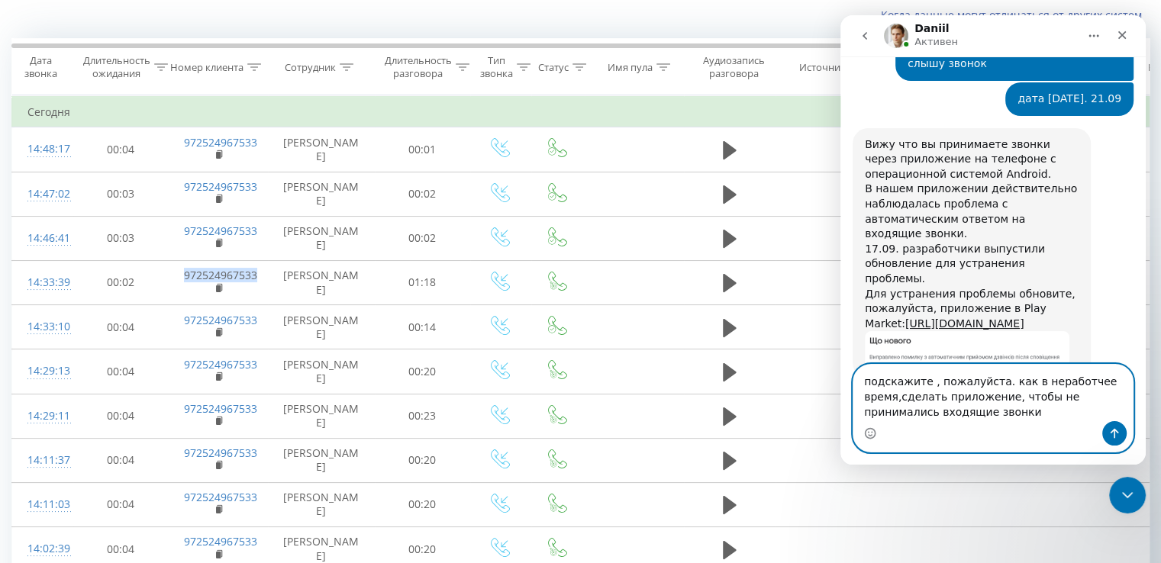
drag, startPoint x: 1066, startPoint y: 399, endPoint x: 1120, endPoint y: 401, distance: 54.2
click at [1120, 401] on textarea "подскажите , пожалуйста. как в неработчее время,сделать приложение, чтобы не пр…" at bounding box center [992, 393] width 279 height 56
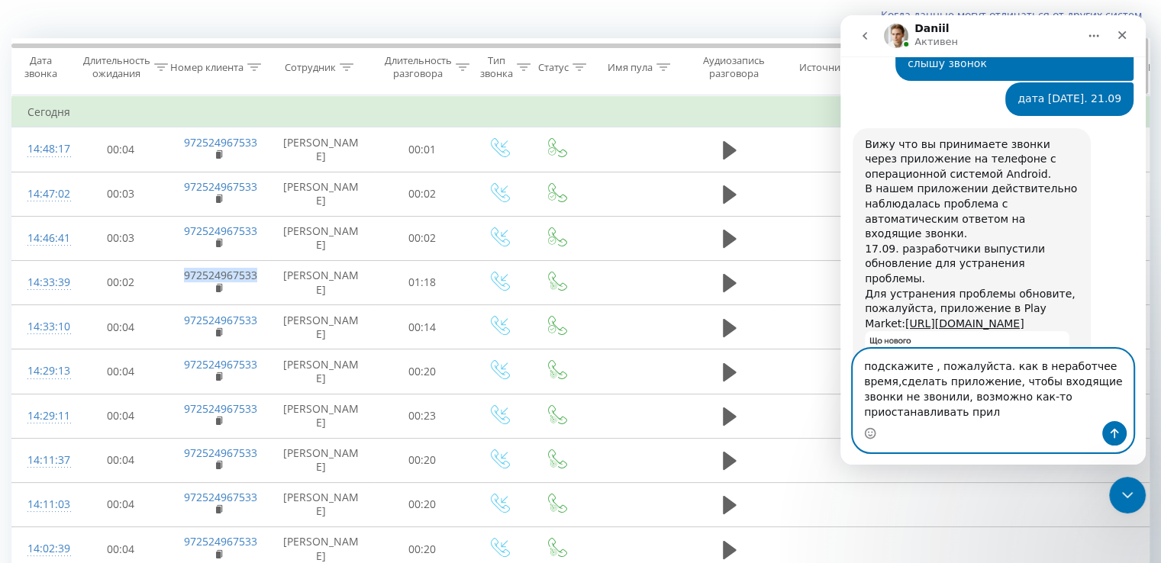
scroll to position [1026, 0]
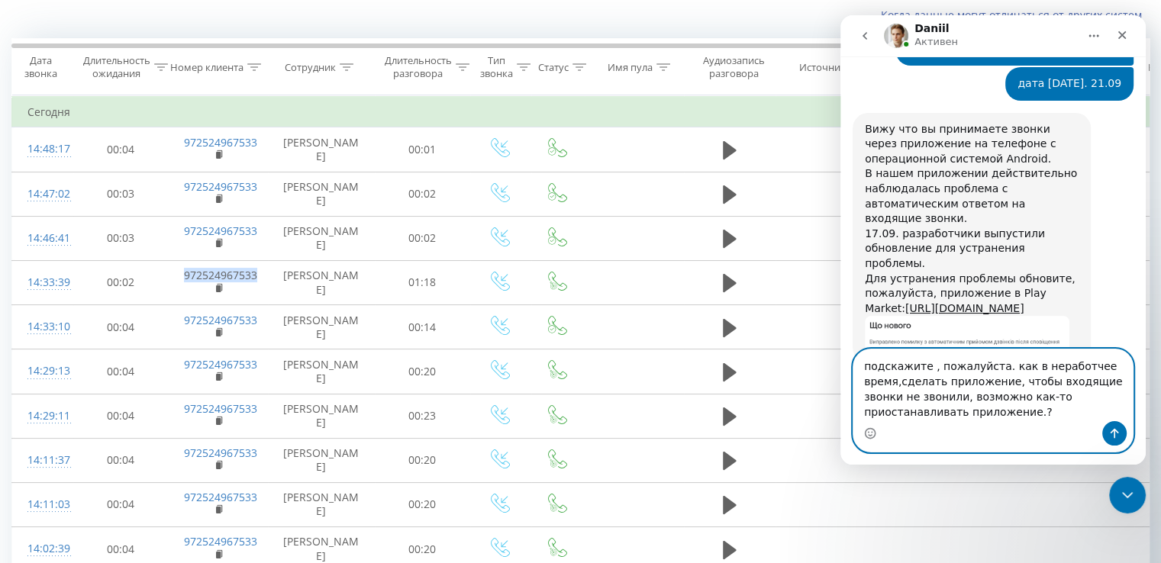
type textarea "подскажите , пожалуйста. как в неработчее время,сделать приложение, чтобы входя…"
click at [1103, 437] on button "Отправить сообщение…" at bounding box center [1114, 433] width 24 height 24
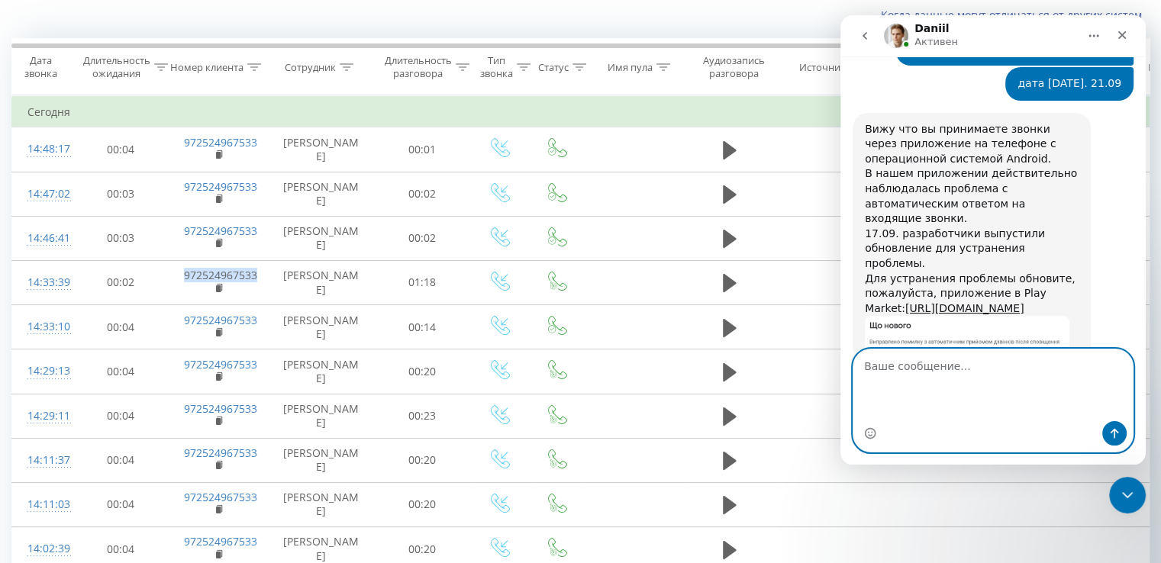
scroll to position [1075, 0]
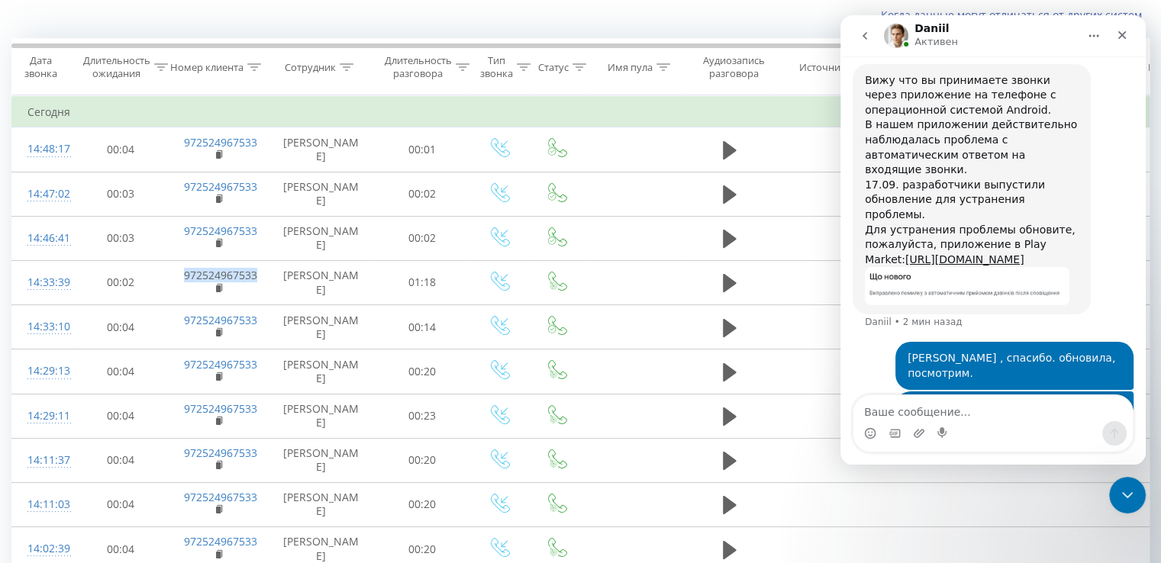
drag, startPoint x: 936, startPoint y: 317, endPoint x: 1106, endPoint y: 343, distance: 171.3
click at [1108, 401] on div "подскажите , пожалуйста. как в неработчее время,сделать приложение, чтобы входя…" at bounding box center [1014, 438] width 214 height 75
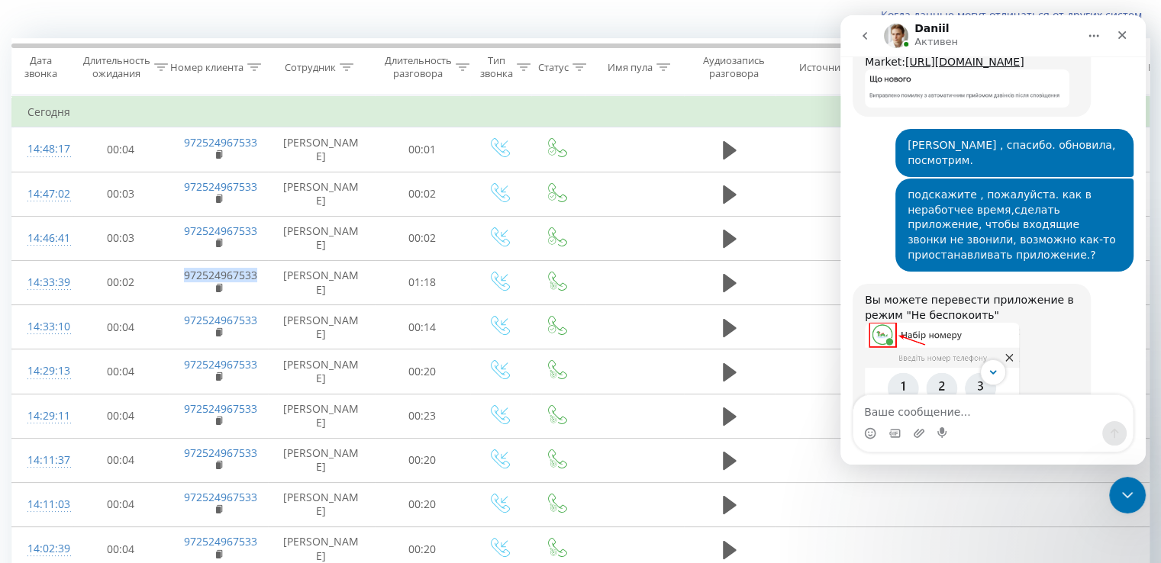
scroll to position [1578, 0]
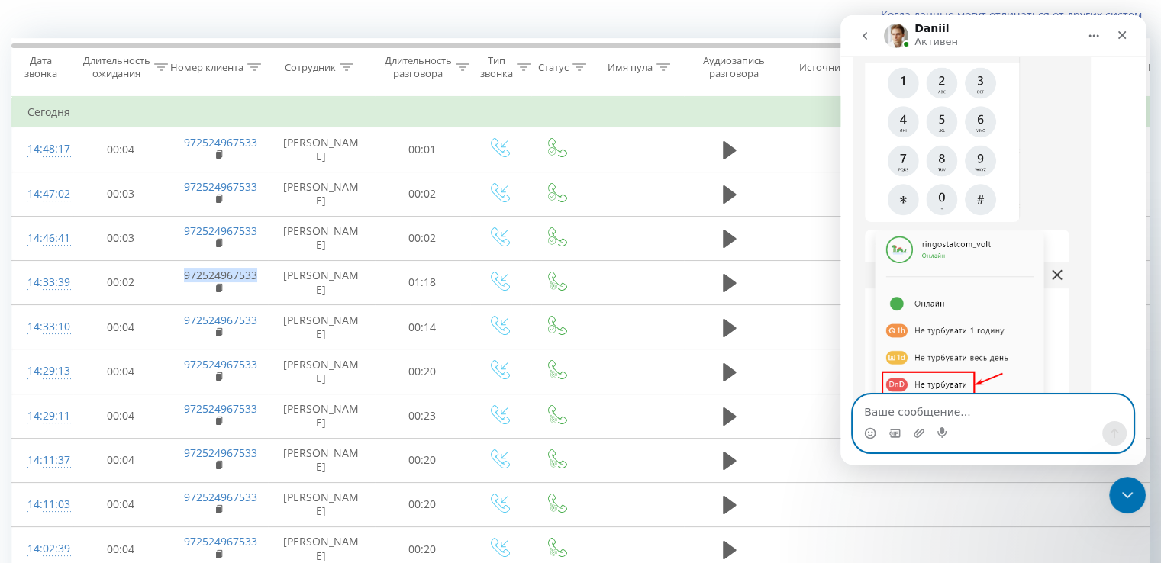
click at [922, 415] on textarea "Ваше сообщение..." at bounding box center [992, 408] width 279 height 26
type textarea "о"
type textarea "о, спасибо."
click at [1109, 430] on icon "Отправить сообщение…" at bounding box center [1114, 433] width 12 height 12
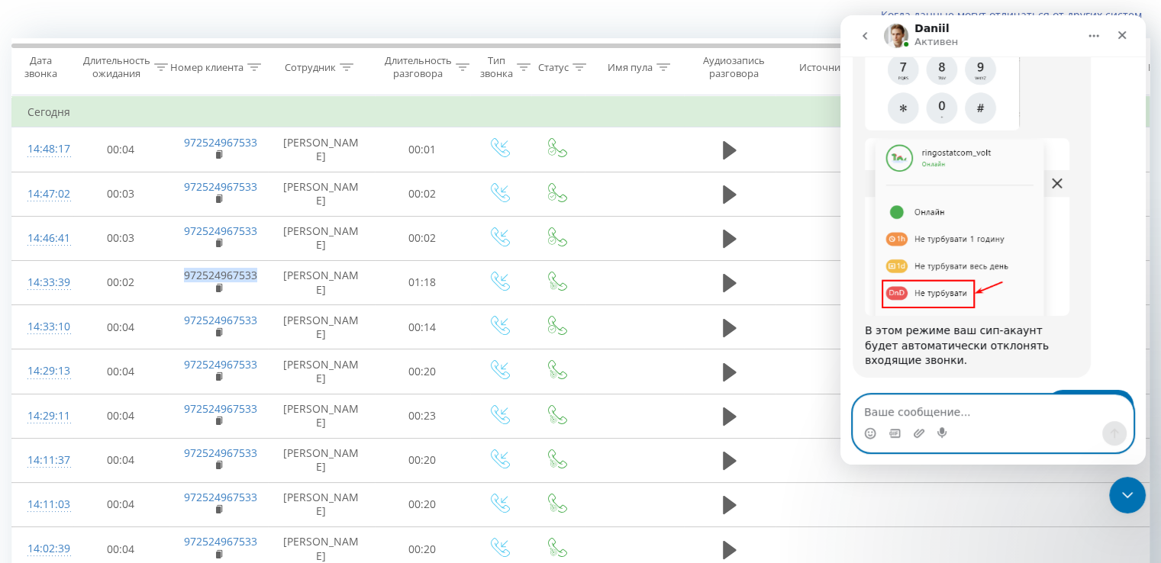
scroll to position [1669, 0]
type textarea "н"
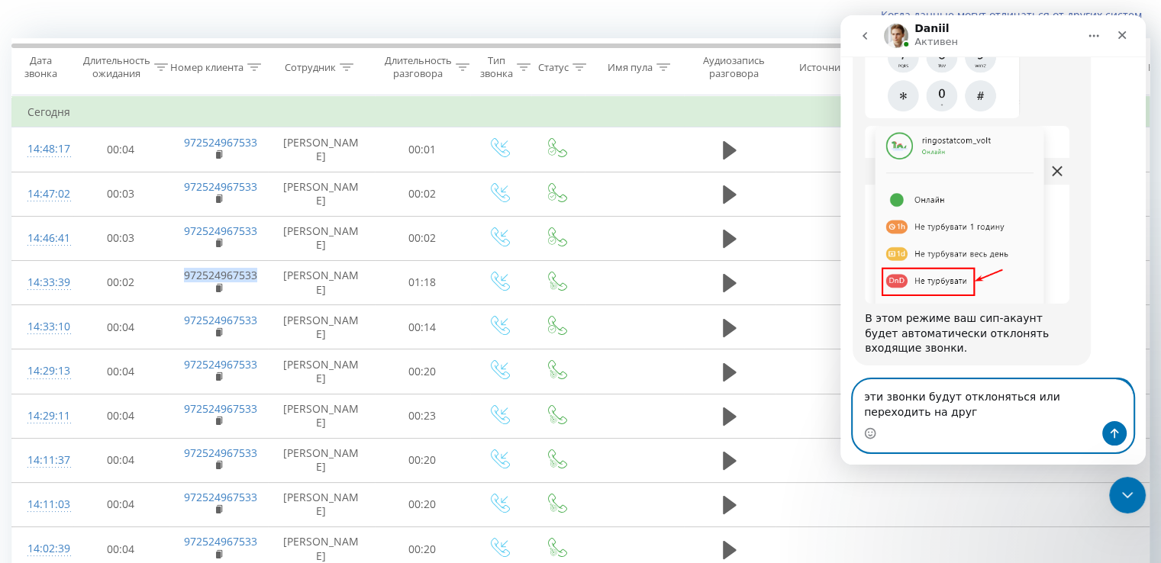
scroll to position [1684, 0]
type textarea "эти звонки будут отклоняться или переходить на других менеджеров?"
click at [1117, 438] on icon "Отправить сообщение…" at bounding box center [1114, 433] width 12 height 12
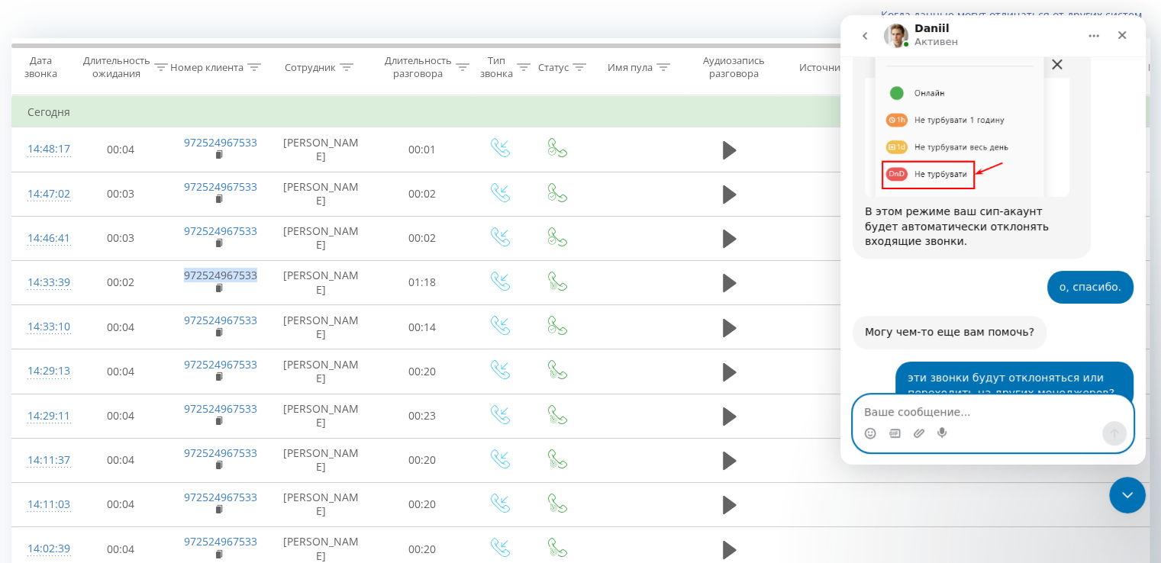
scroll to position [1895, 0]
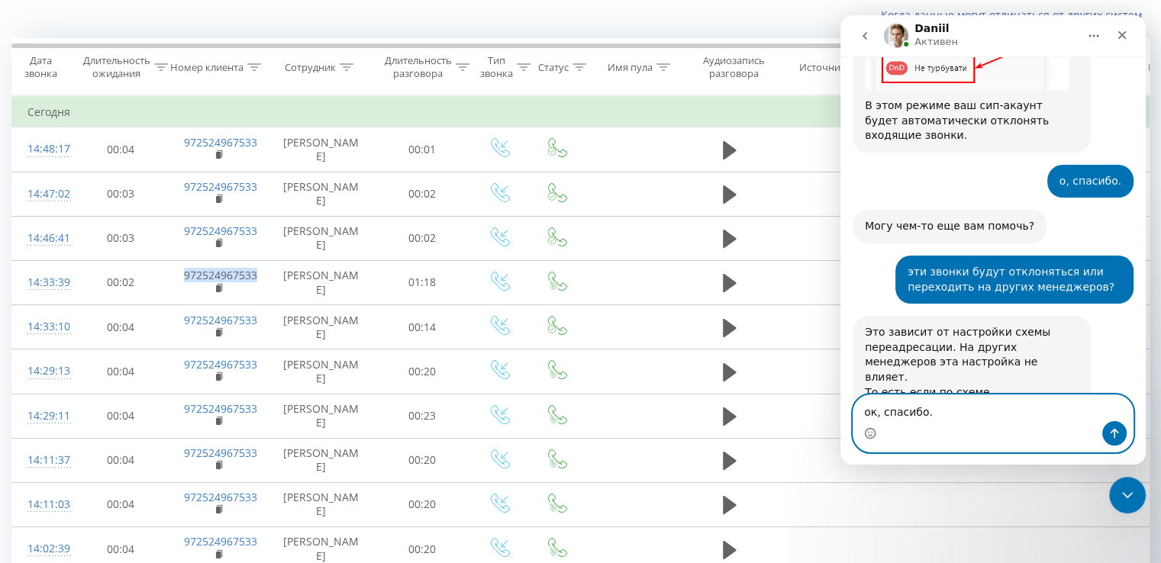
type textarea "ок, спасибо."
click at [1108, 432] on icon "Отправить сообщение…" at bounding box center [1114, 433] width 12 height 12
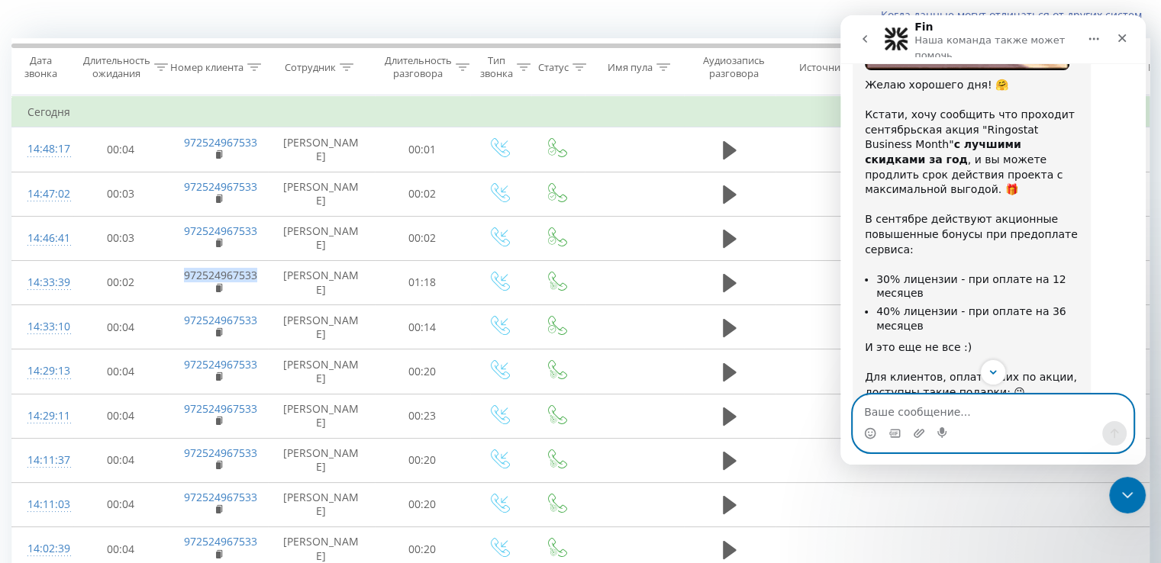
scroll to position [2935, 0]
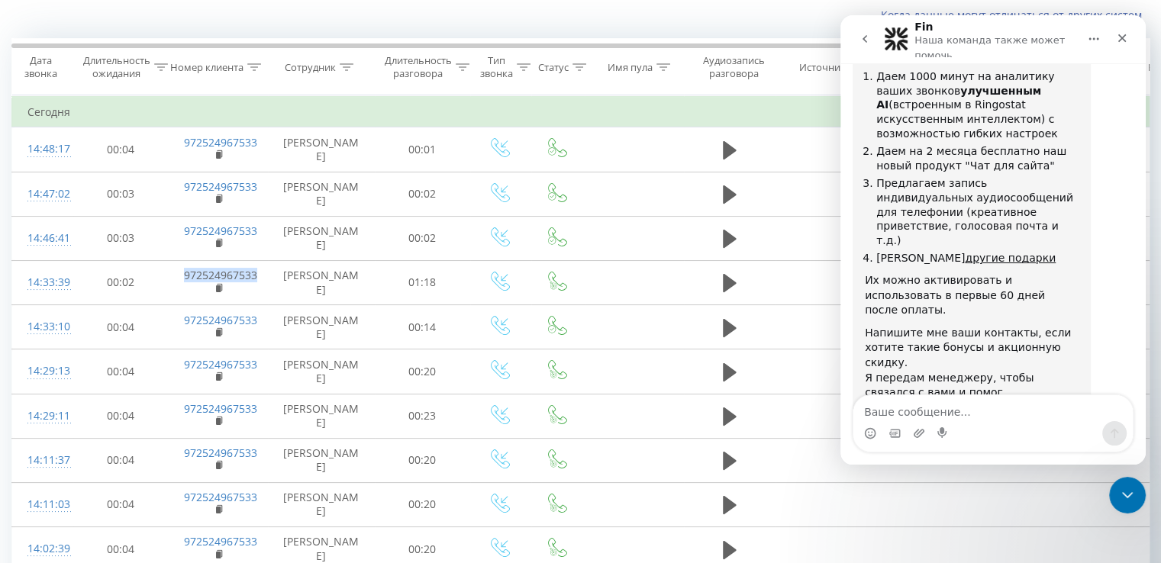
scroll to position [2519, 0]
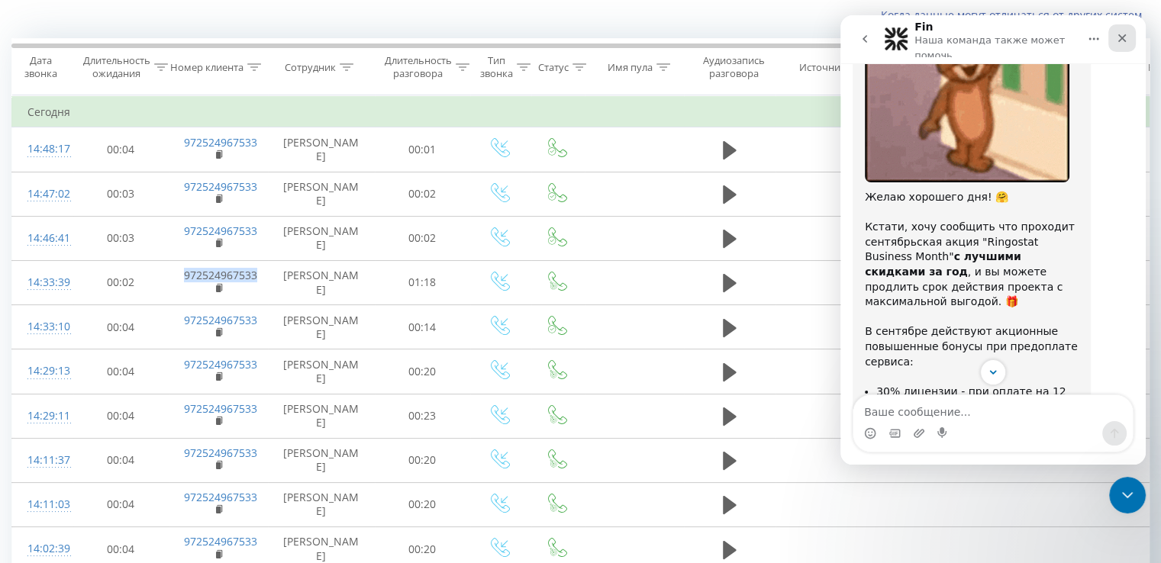
click at [1124, 40] on icon "Закрыть" at bounding box center [1122, 38] width 12 height 12
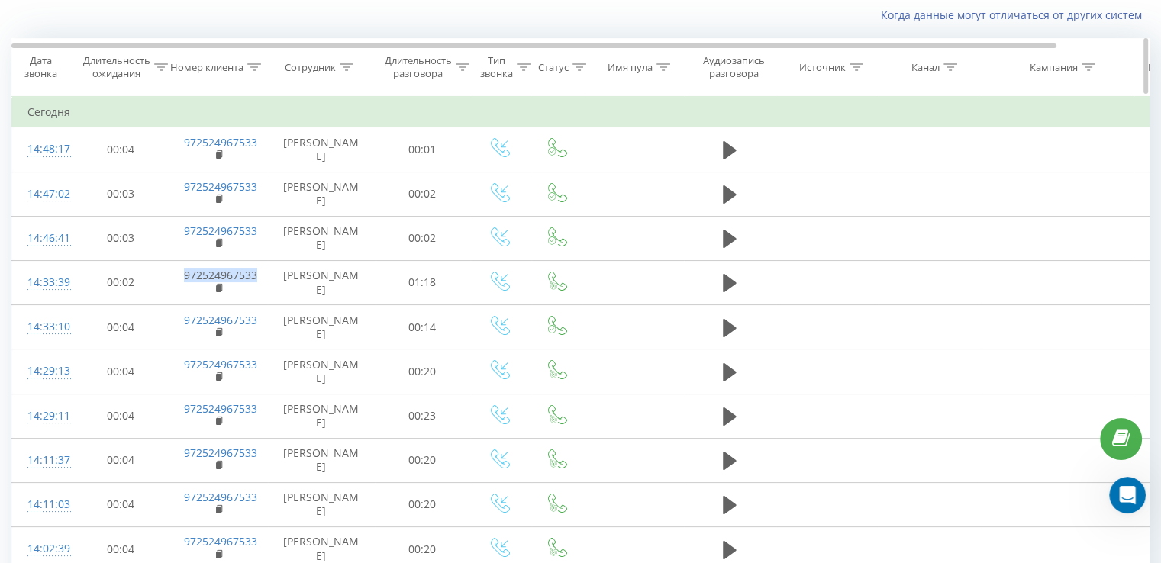
scroll to position [2, 0]
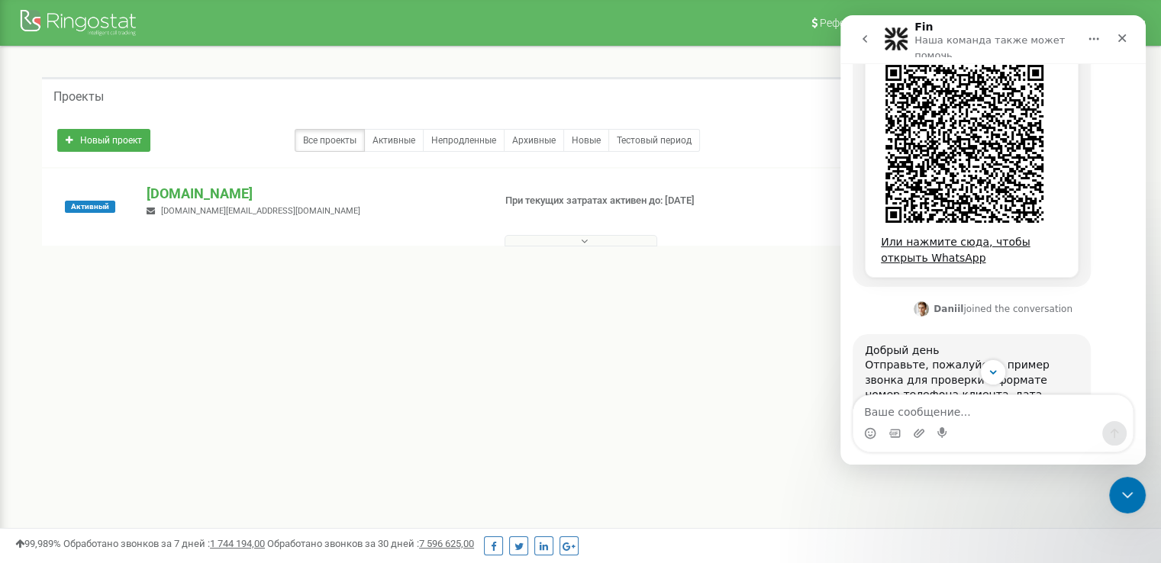
scroll to position [992, 0]
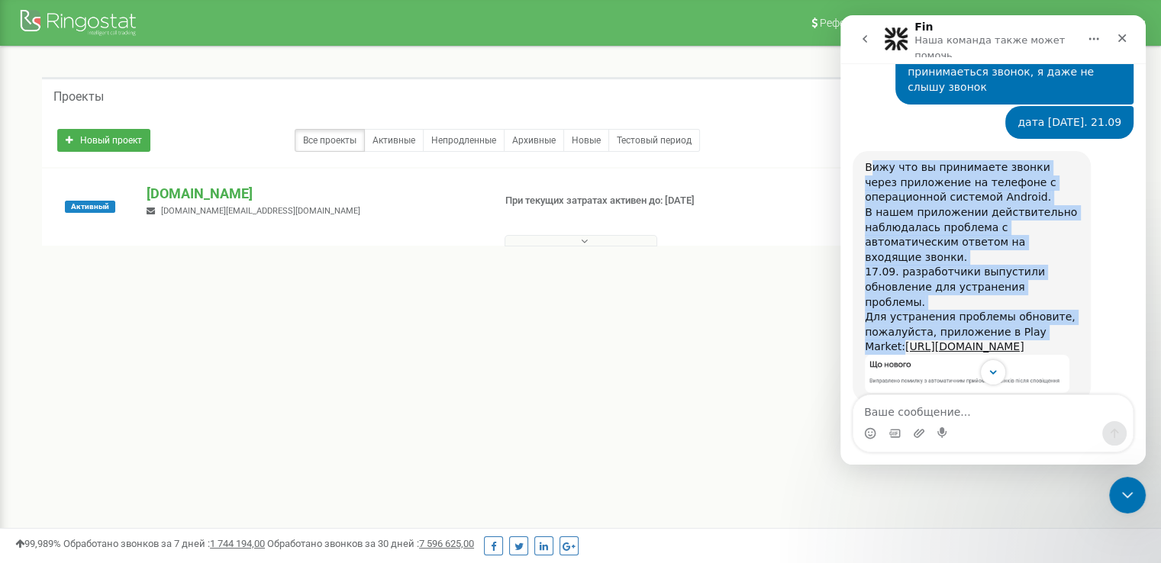
drag, startPoint x: 869, startPoint y: 93, endPoint x: 1073, endPoint y: 219, distance: 239.5
click at [1073, 219] on div "Вижу что вы принимаете звонки через приложение на телефоне с операционной систе…" at bounding box center [971, 257] width 214 height 195
drag, startPoint x: 866, startPoint y: 114, endPoint x: 881, endPoint y: 108, distance: 15.7
click at [868, 161] on div "Вижу что вы принимаете звонки через приложение на телефоне с операционной систе…" at bounding box center [971, 258] width 214 height 195
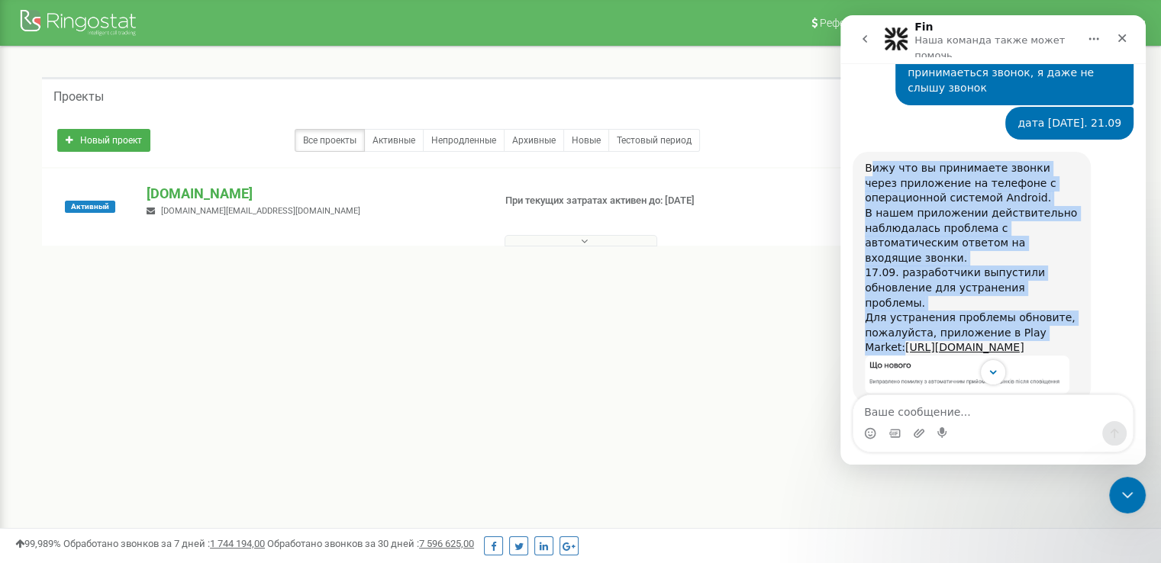
click at [868, 161] on div "Вижу что вы принимаете звонки через приложение на телефоне с операционной систе…" at bounding box center [971, 258] width 214 height 195
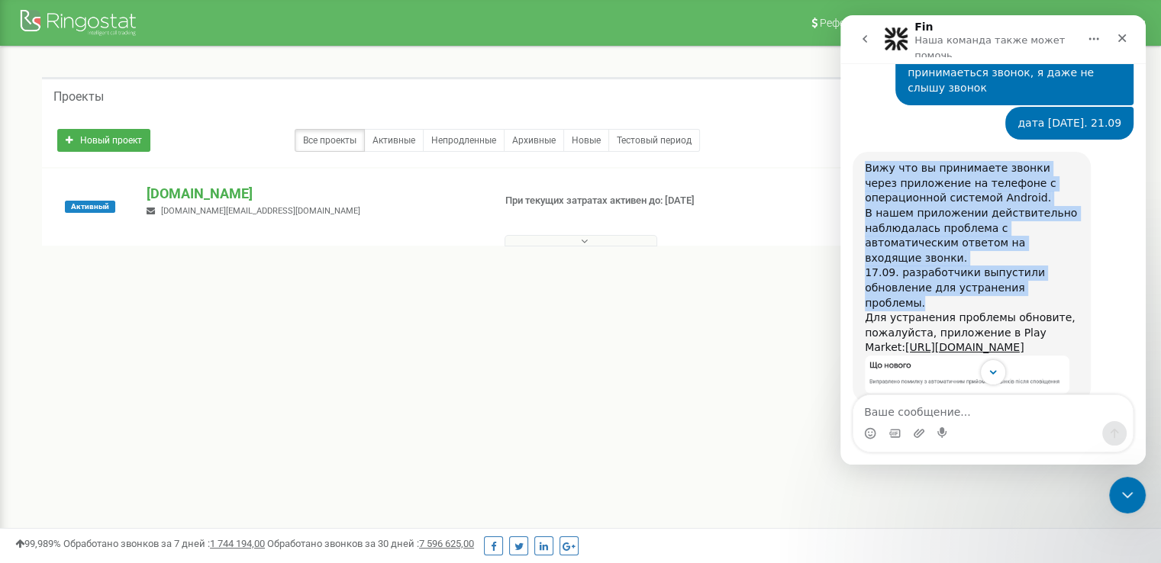
drag, startPoint x: 866, startPoint y: 92, endPoint x: 1067, endPoint y: 199, distance: 227.3
click at [1073, 199] on div "Вижу что вы принимаете звонки через приложение на телефоне с операционной систе…" at bounding box center [971, 258] width 214 height 195
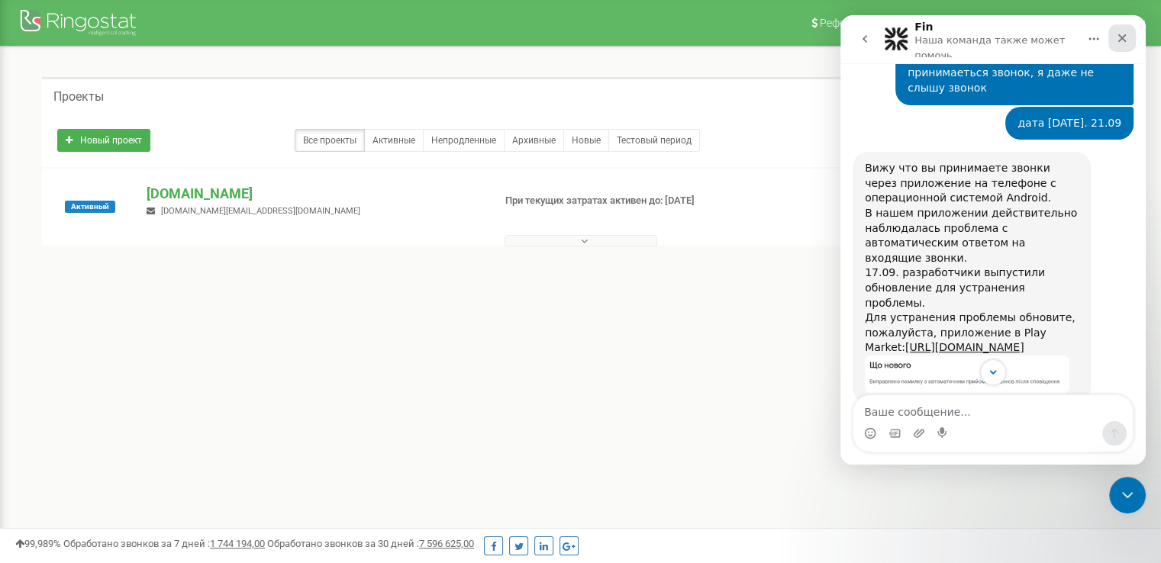
click at [1124, 34] on icon "Закрыть" at bounding box center [1122, 38] width 8 height 8
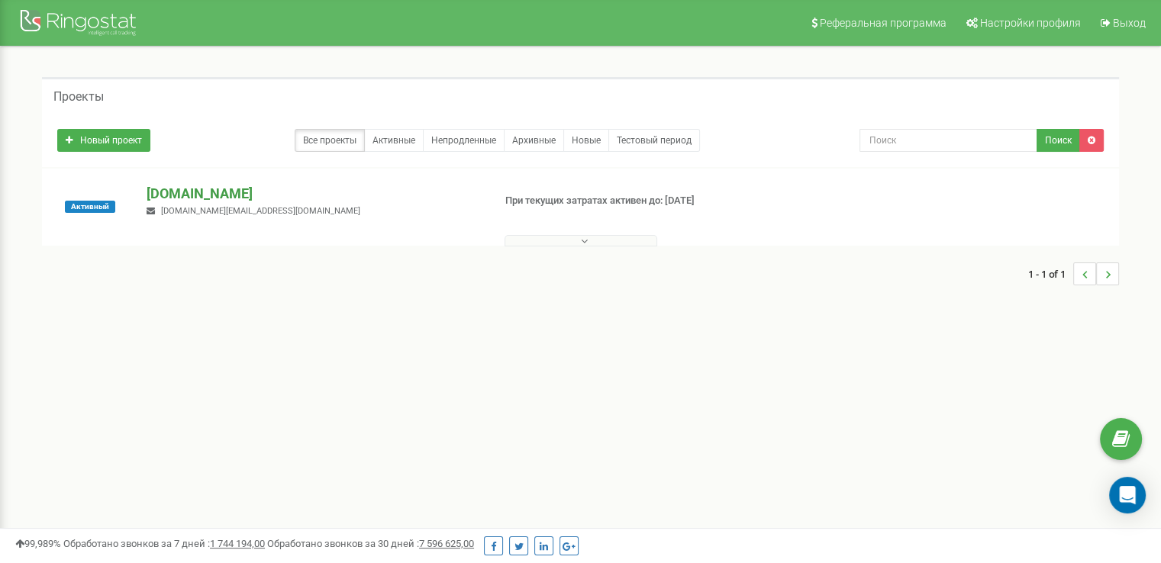
click at [187, 195] on p "[DOMAIN_NAME]" at bounding box center [312, 194] width 333 height 20
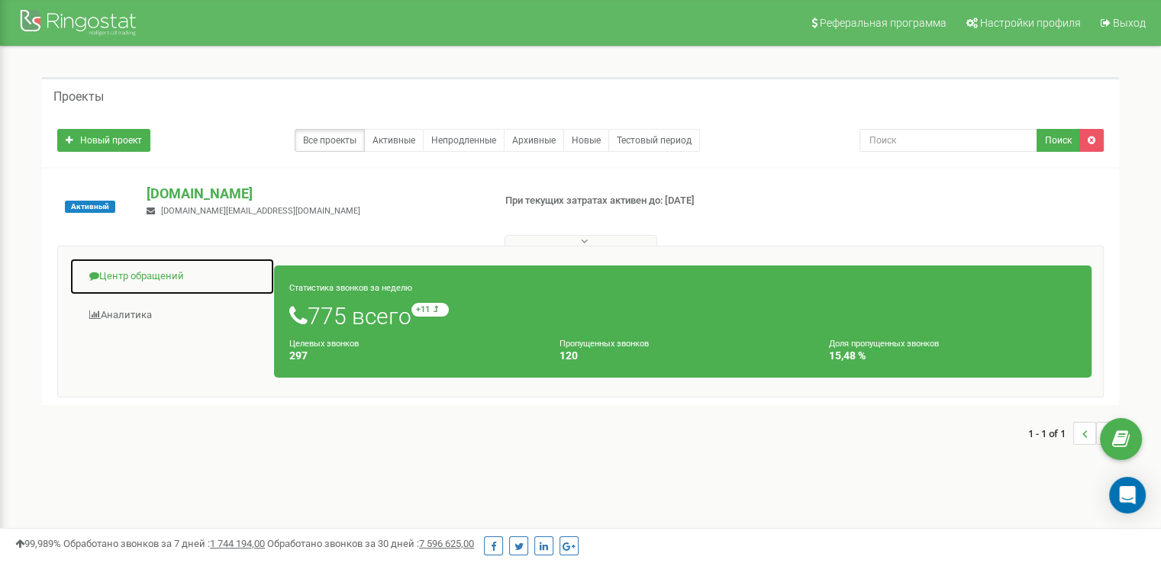
click at [130, 269] on link "Центр обращений" at bounding box center [171, 276] width 205 height 37
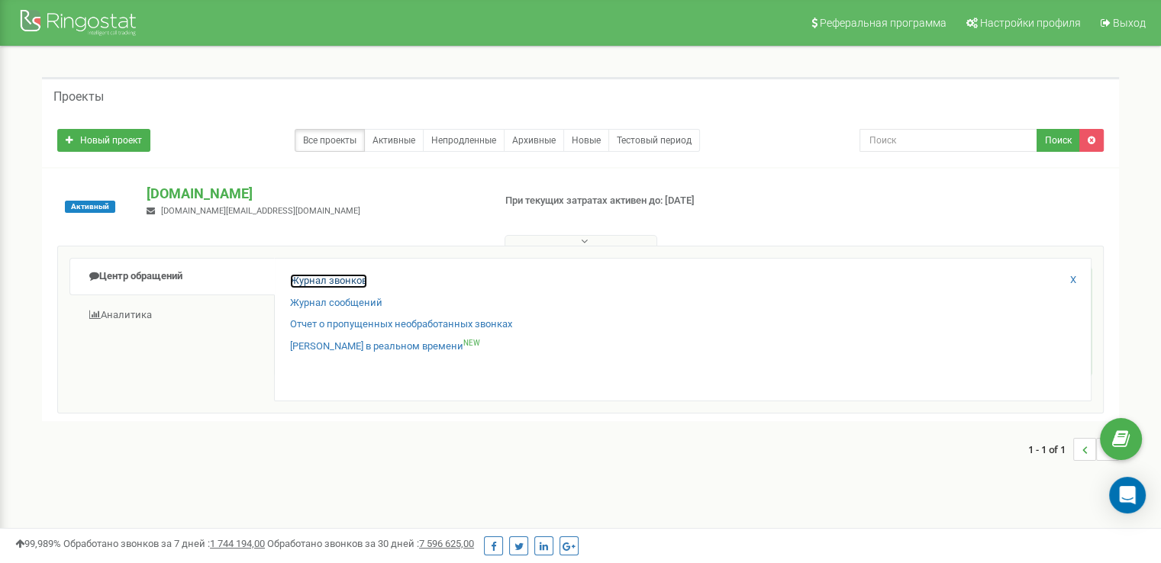
click at [327, 278] on link "Журнал звонков" at bounding box center [328, 281] width 77 height 14
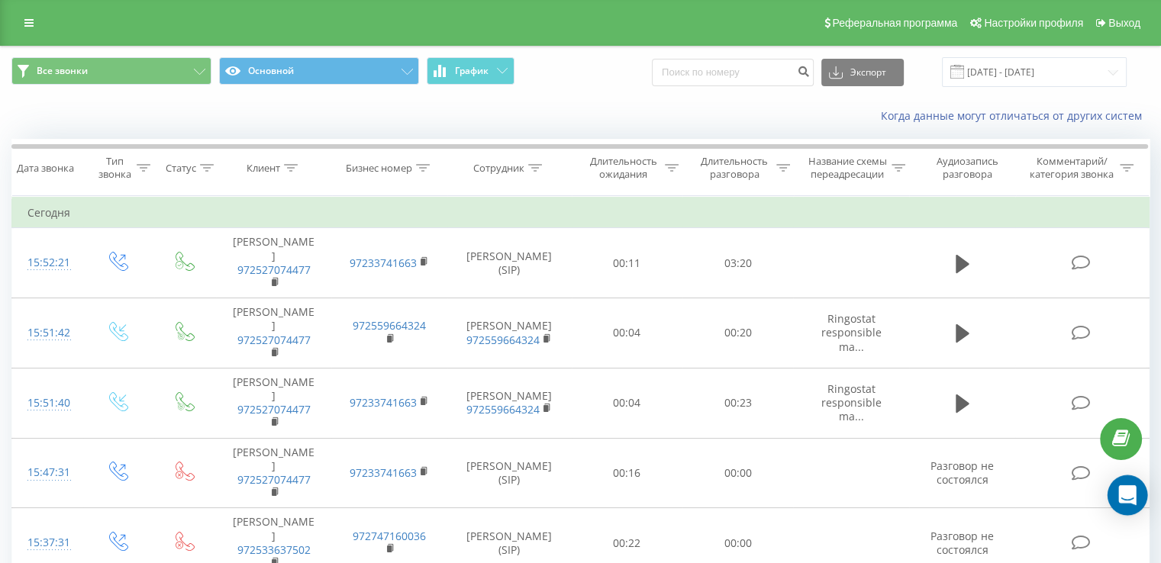
click at [1126, 494] on icon "Open Intercom Messenger" at bounding box center [1127, 495] width 18 height 20
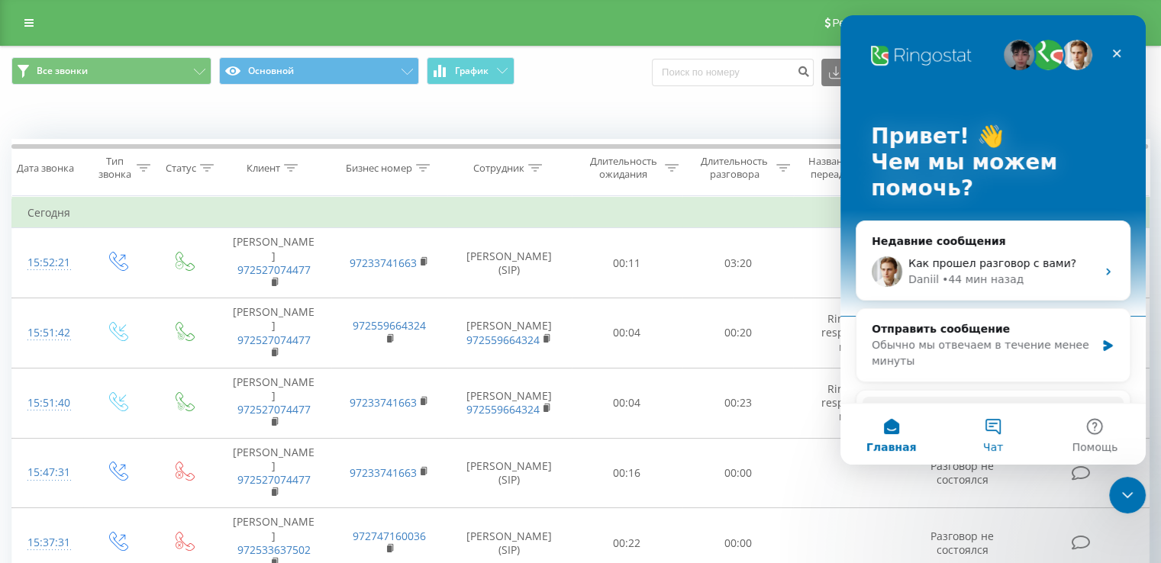
click at [996, 423] on button "Чат" at bounding box center [992, 434] width 101 height 61
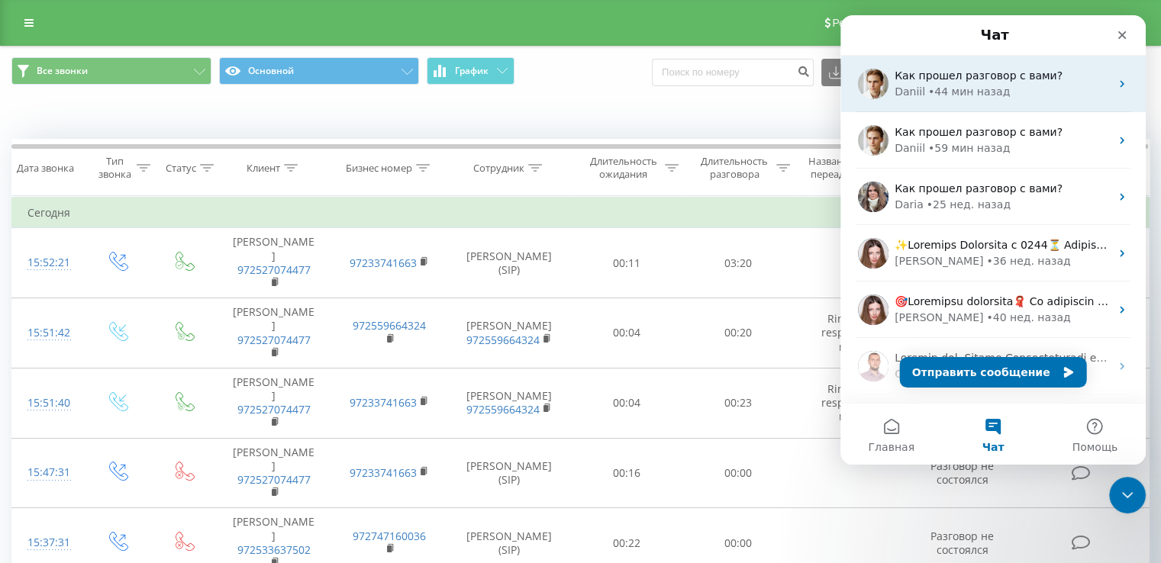
click at [913, 94] on div "Daniil" at bounding box center [909, 92] width 31 height 16
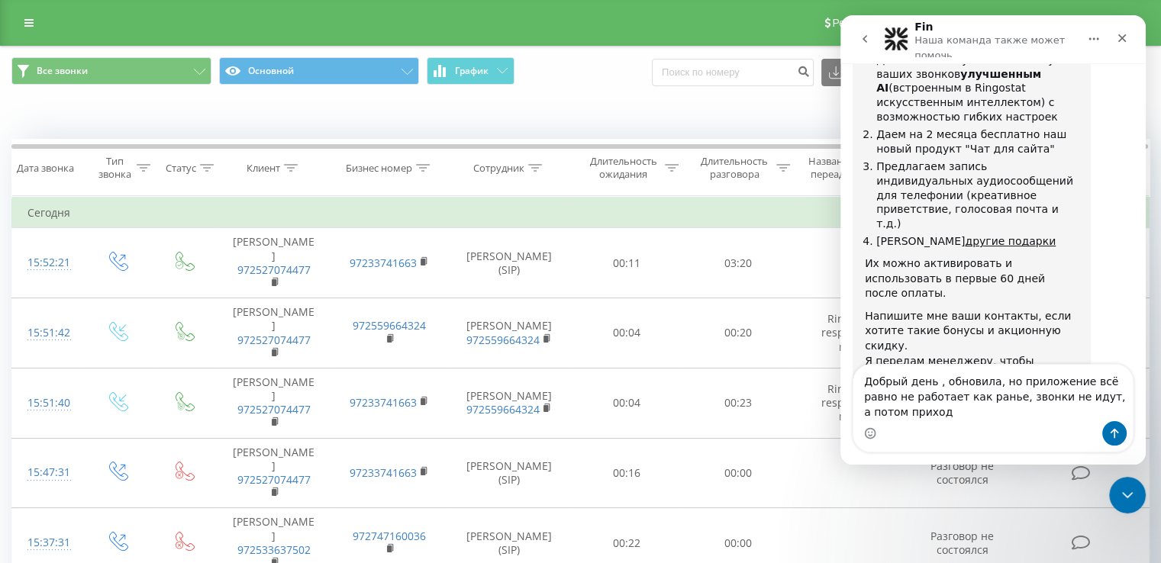
scroll to position [2717, 0]
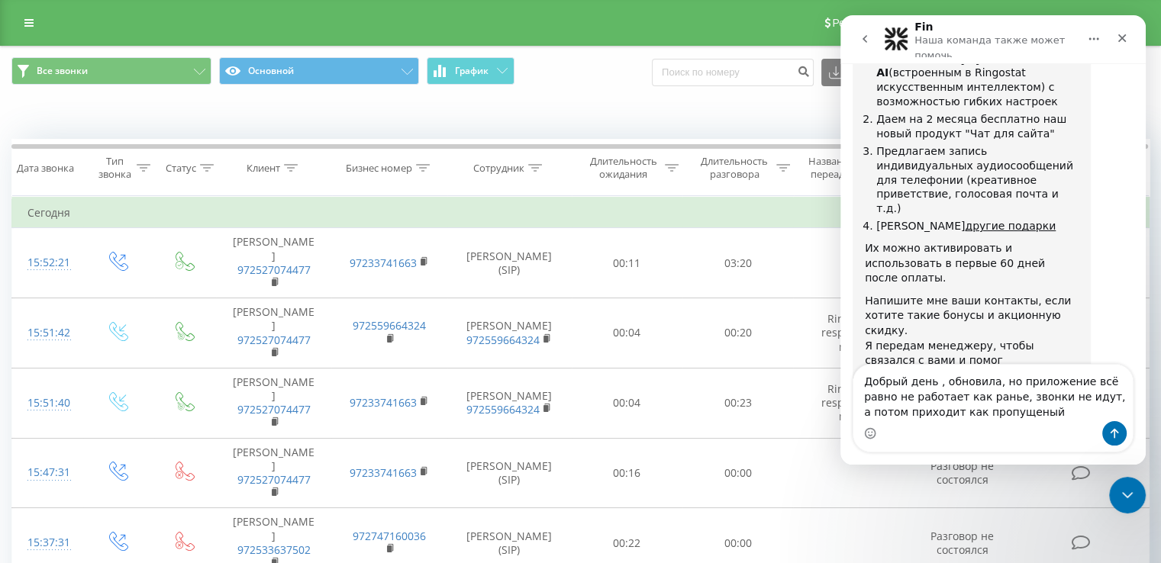
click at [966, 398] on textarea "Добрый день , обновила, но приложение всё равно не работает как ранье, звонки н…" at bounding box center [992, 393] width 279 height 56
type textarea "Добрый день , обновила, но приложение всё равно не работает как раньше, звонки …"
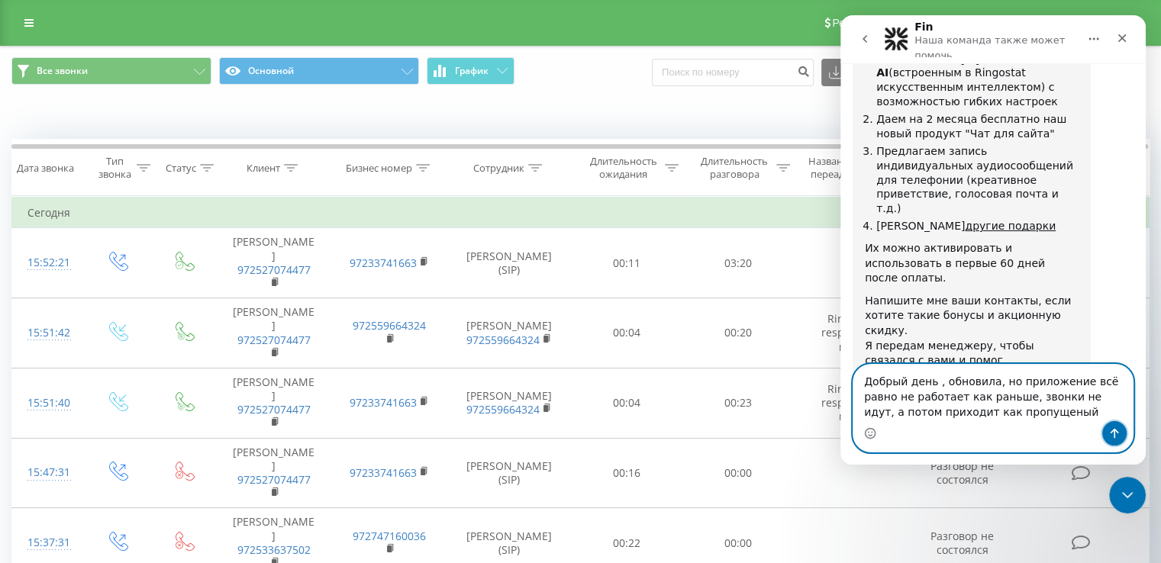
click at [1118, 431] on icon "Отправить сообщение…" at bounding box center [1114, 433] width 12 height 12
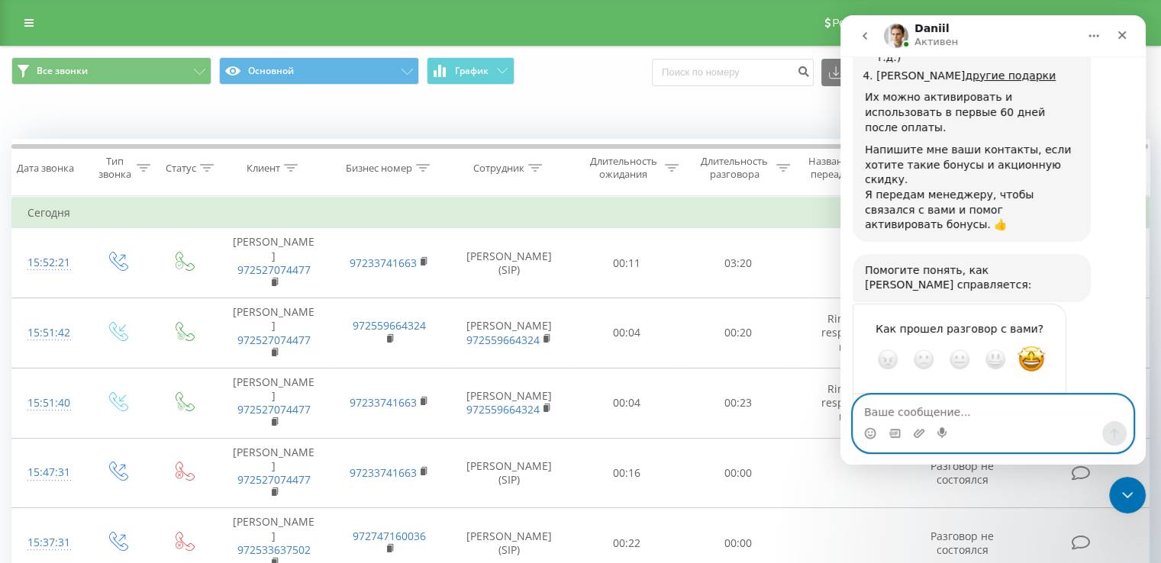
scroll to position [2861, 0]
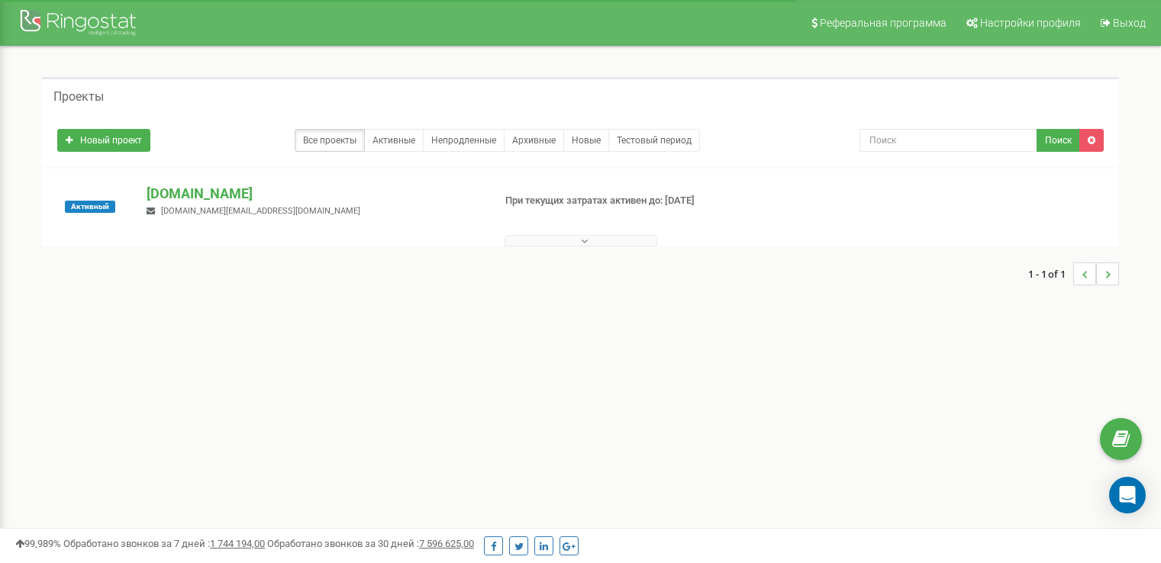
click at [1125, 438] on icon at bounding box center [1121, 439] width 18 height 23
